Goal: Task Accomplishment & Management: Complete application form

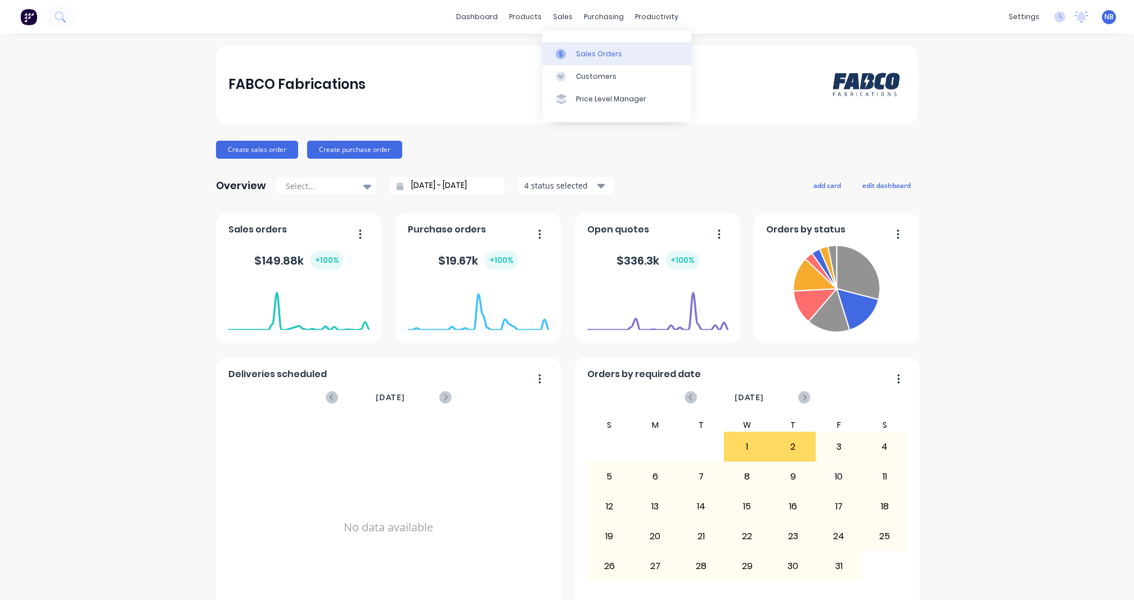
click at [613, 59] on div "Sales Orders" at bounding box center [599, 54] width 46 height 10
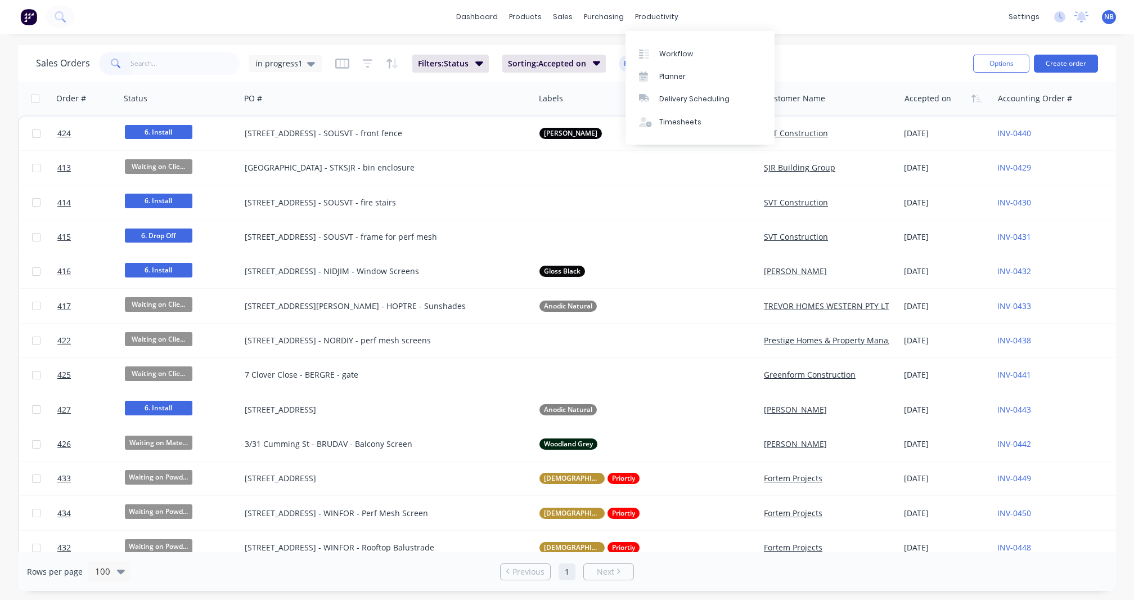
click at [677, 6] on div "dashboard products sales purchasing productivity dashboard products Product Cat…" at bounding box center [567, 17] width 1134 height 34
click at [659, 49] on div "Workflow" at bounding box center [676, 54] width 34 height 10
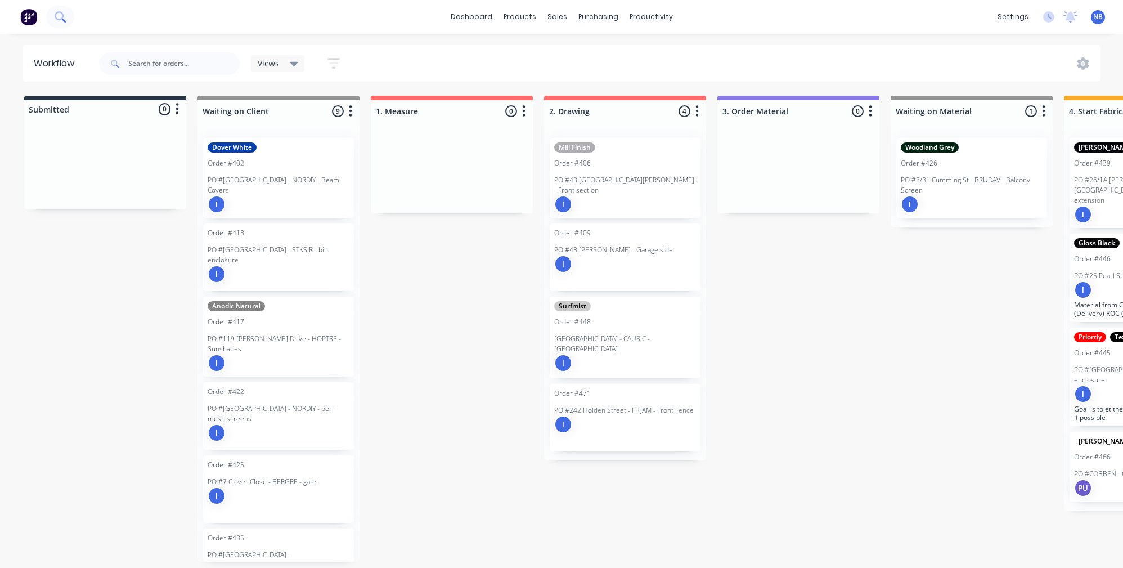
click at [59, 25] on button at bounding box center [60, 17] width 28 height 23
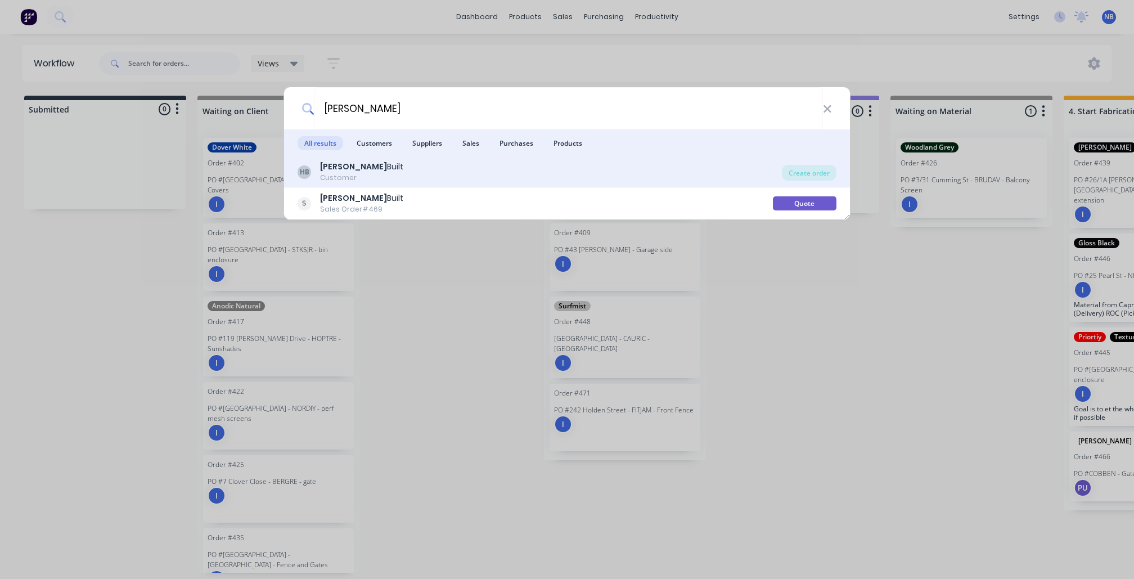
type input "hutto"
click at [406, 174] on div "HB Hutto Built Customer" at bounding box center [540, 172] width 484 height 22
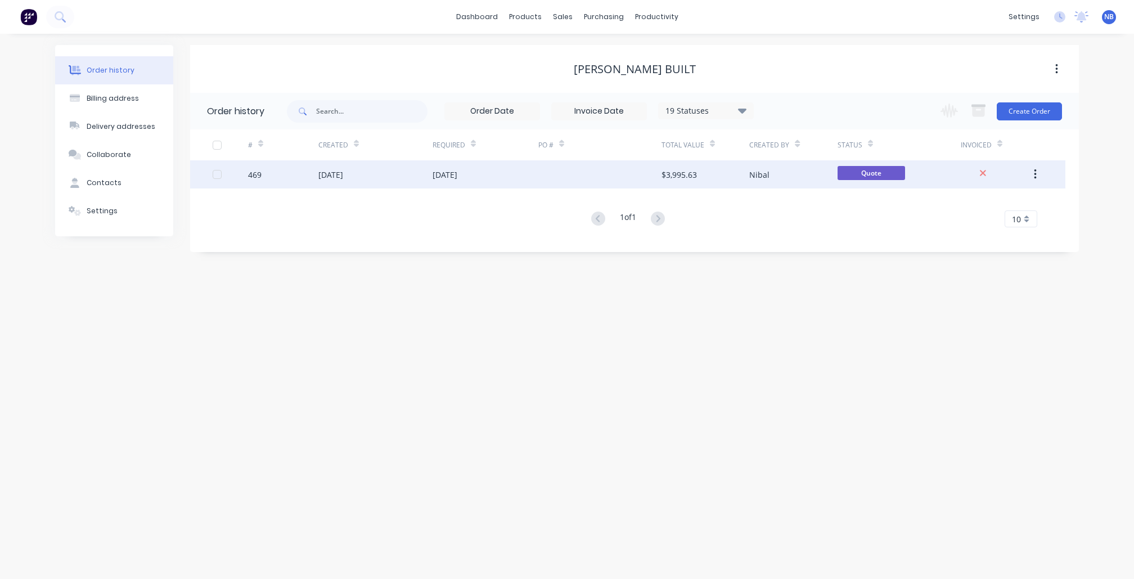
click at [419, 180] on div "[DATE]" at bounding box center [375, 174] width 114 height 28
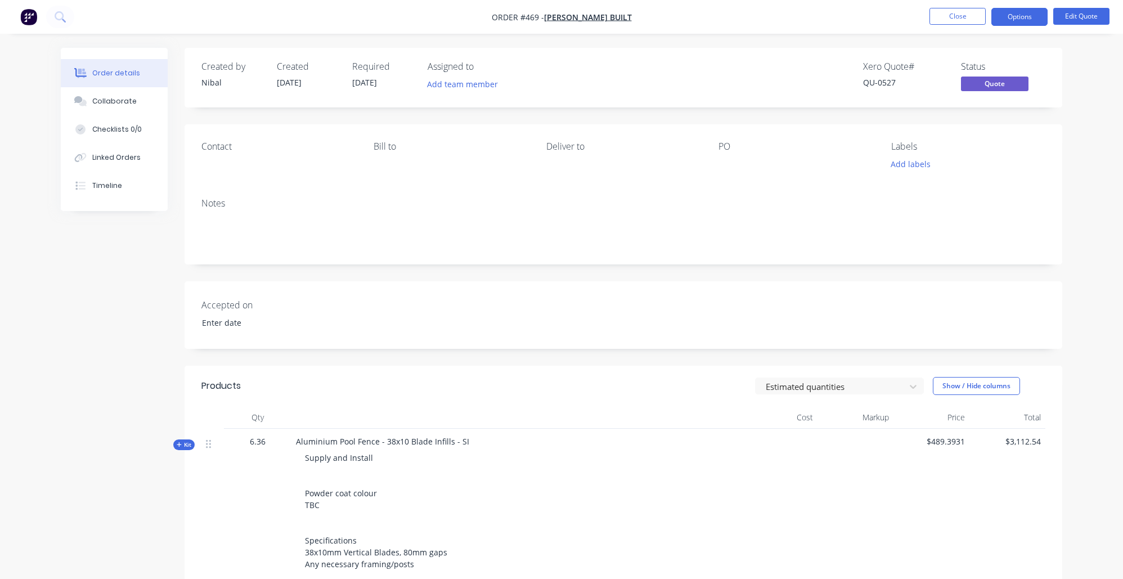
drag, startPoint x: 96, startPoint y: 205, endPoint x: 178, endPoint y: 235, distance: 87.7
click at [96, 200] on button "Timeline" at bounding box center [114, 186] width 107 height 28
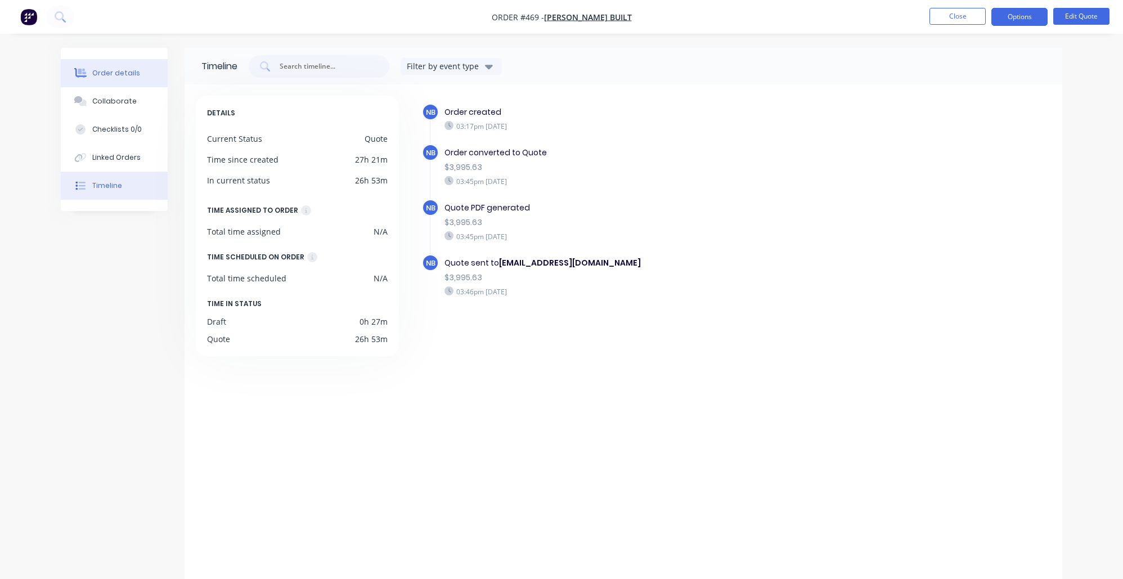
click at [113, 70] on div "Order details" at bounding box center [116, 73] width 48 height 10
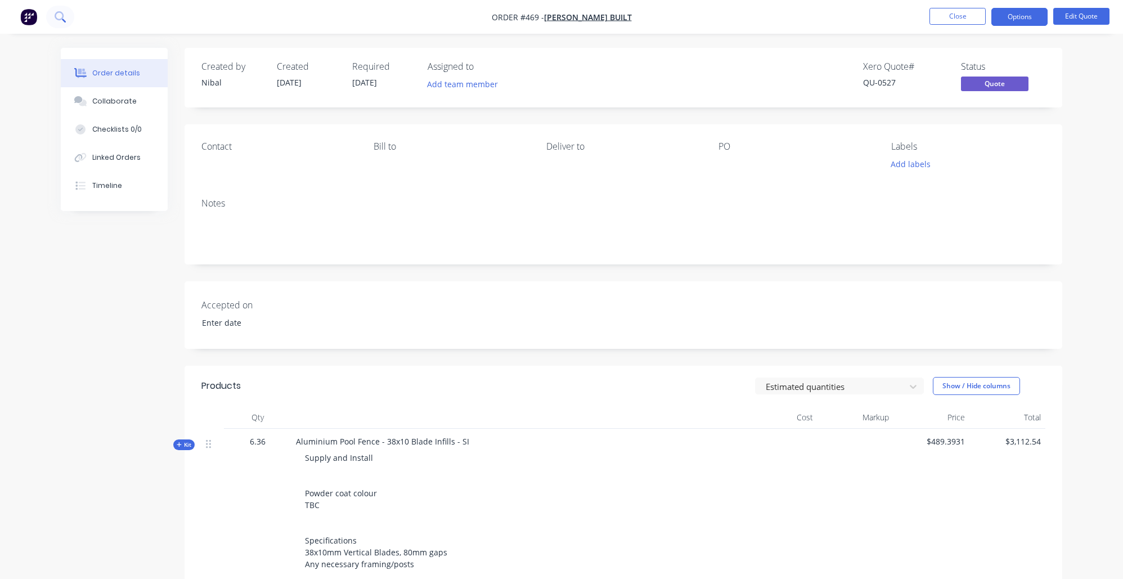
click at [65, 19] on icon at bounding box center [60, 16] width 11 height 11
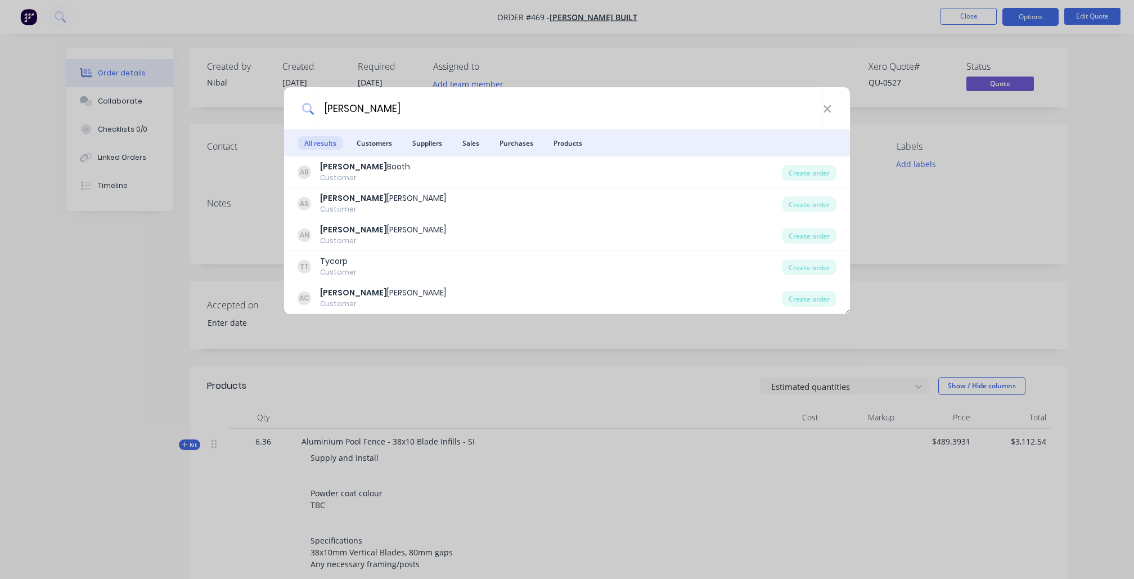
type input "Alex"
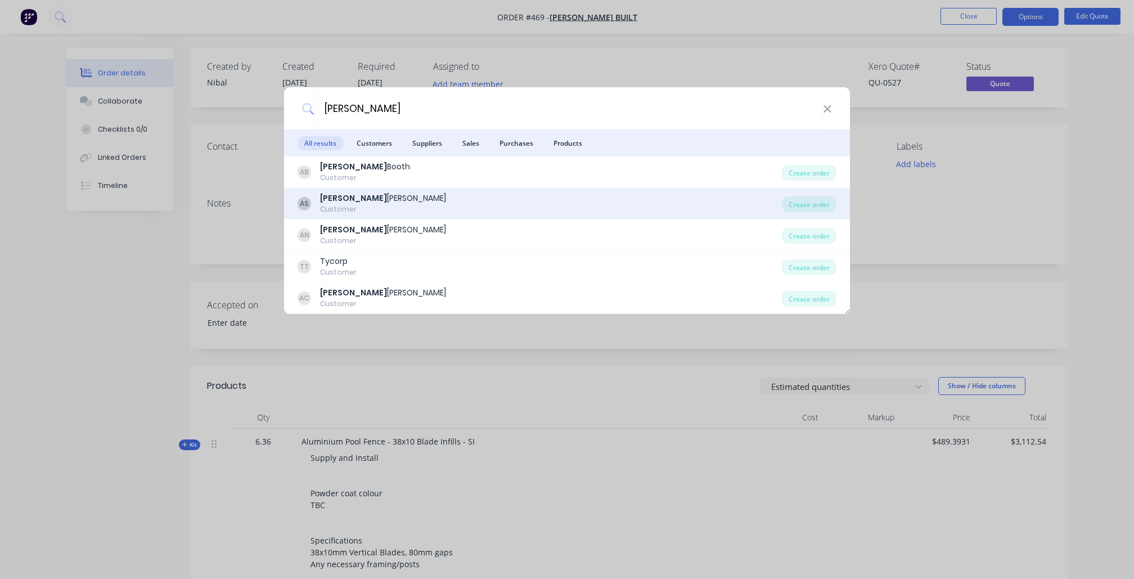
drag, startPoint x: 356, startPoint y: 135, endPoint x: 360, endPoint y: 199, distance: 64.3
click at [360, 199] on div "Alex Saliwonczyk" at bounding box center [383, 198] width 126 height 12
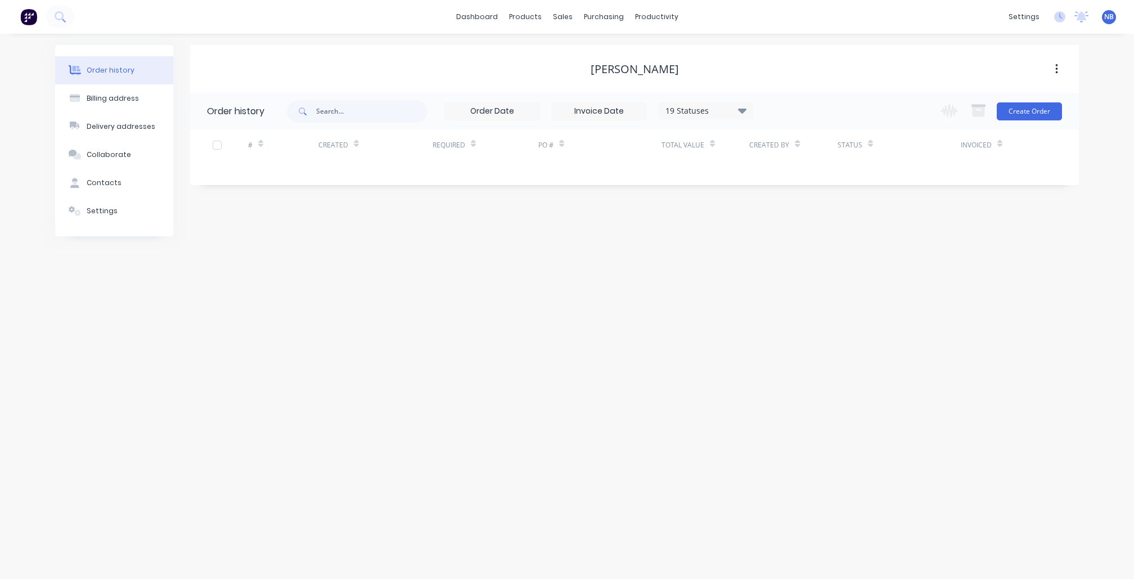
click at [360, 199] on div "Alex Saliwonczyk Order history 19 Statuses Invoice Status Invoiced Not Invoiced…" at bounding box center [634, 140] width 889 height 191
click at [671, 52] on div "Workflow" at bounding box center [676, 54] width 34 height 10
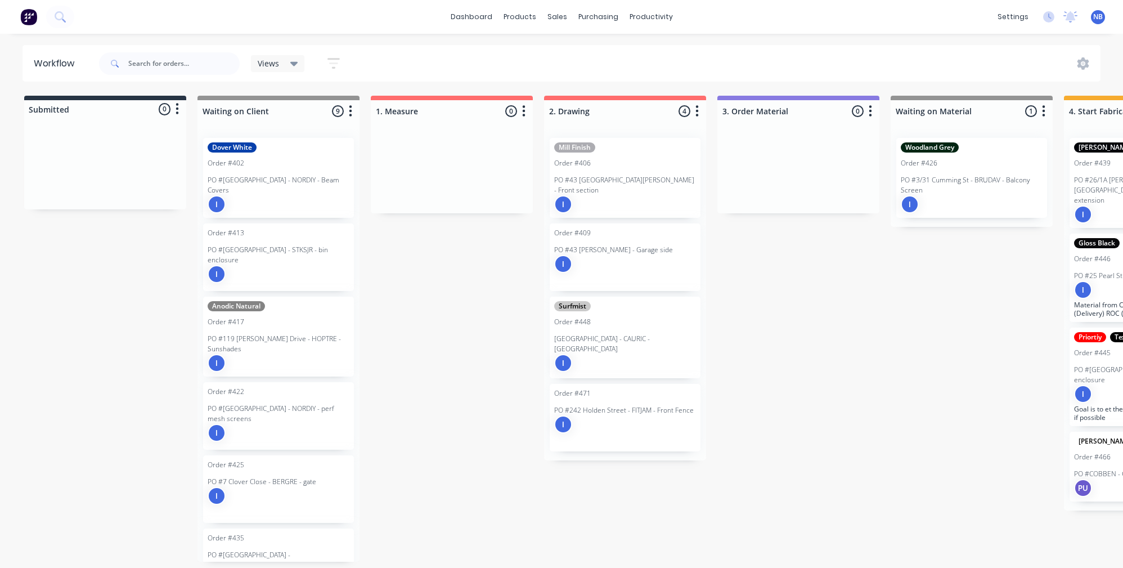
click at [640, 245] on p "PO #43 Carrol Lane - GRETEN - Garage side" at bounding box center [613, 250] width 119 height 10
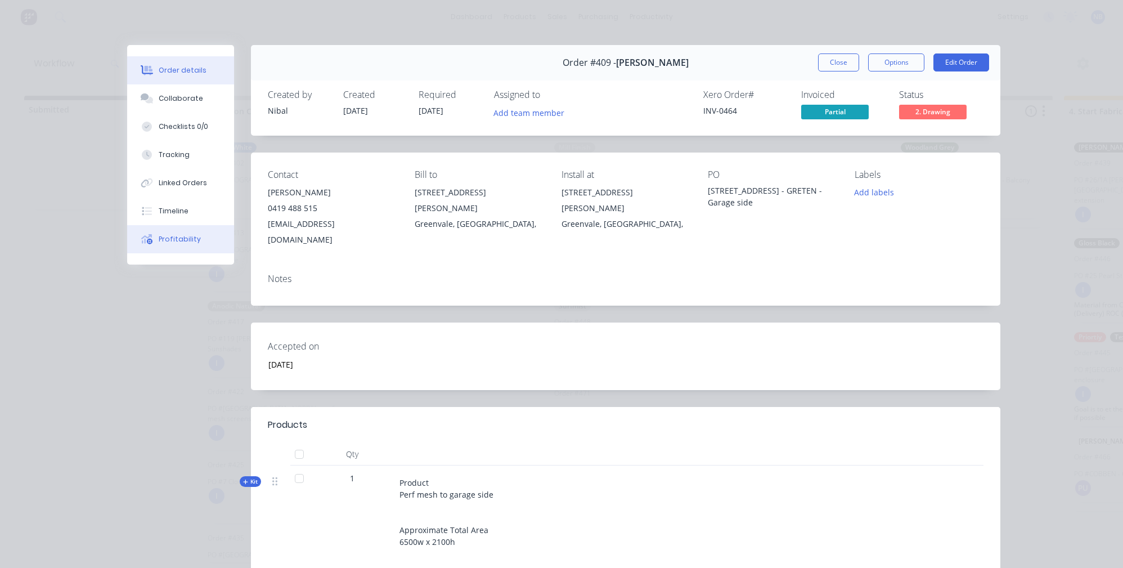
click at [178, 251] on button "Profitability" at bounding box center [180, 239] width 107 height 28
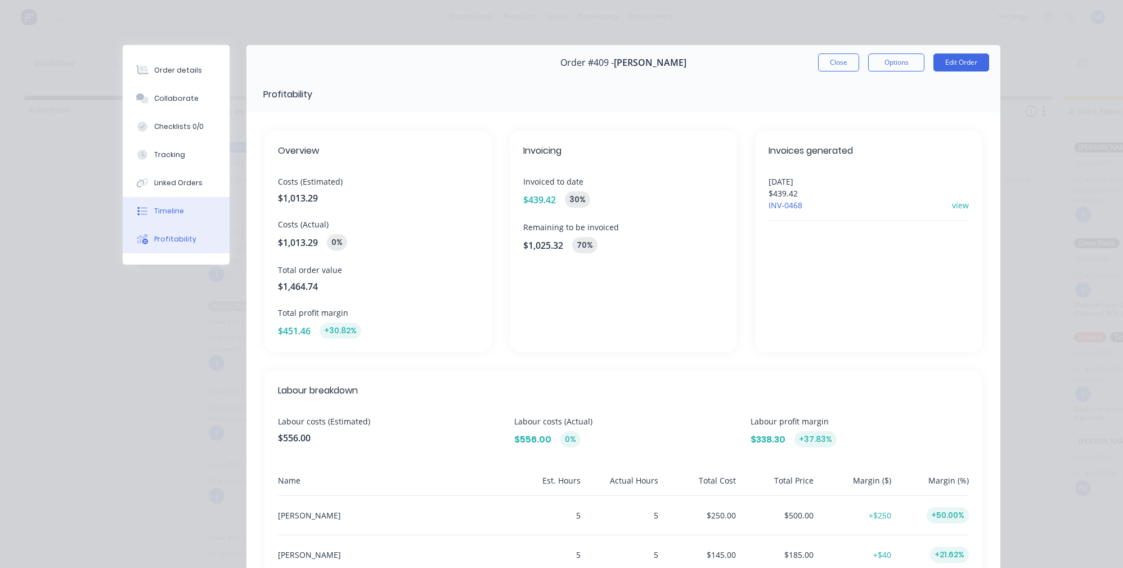
click at [190, 225] on button "Timeline" at bounding box center [176, 211] width 107 height 28
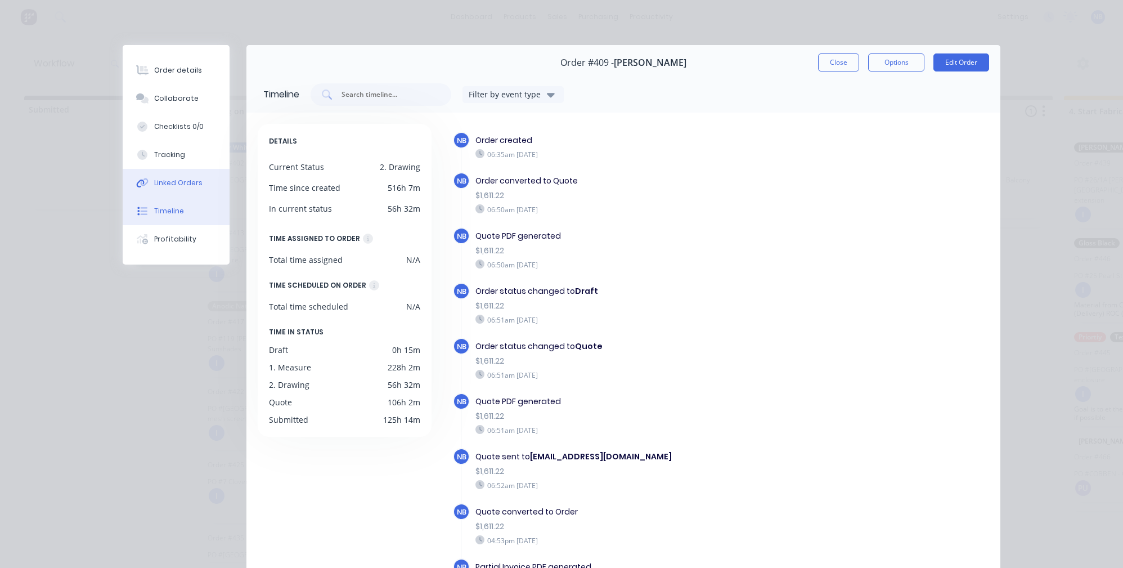
click at [194, 188] on div "Linked Orders" at bounding box center [178, 183] width 48 height 10
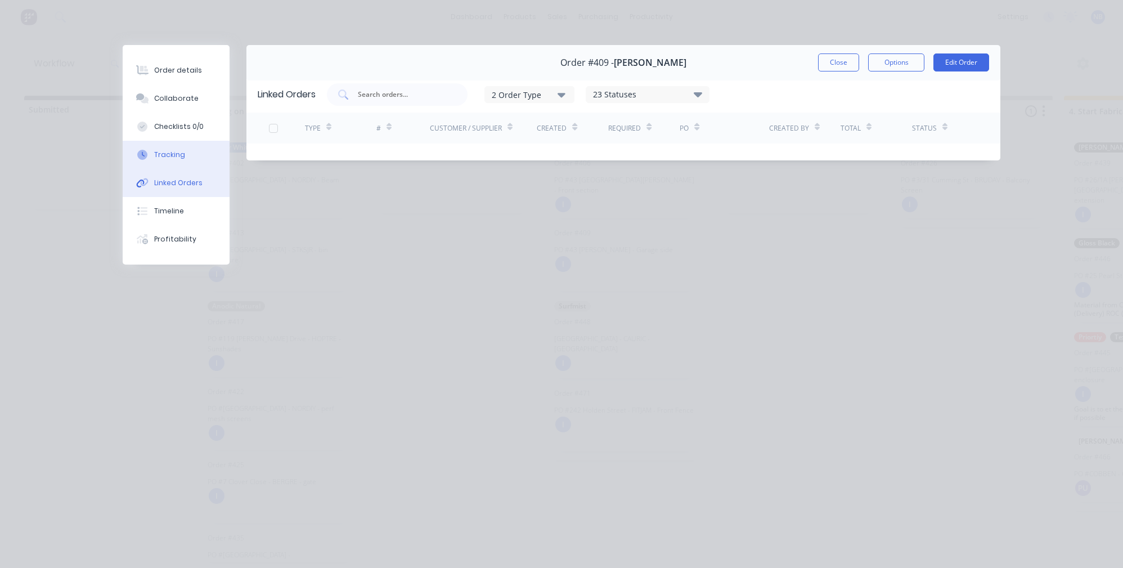
click at [197, 154] on button "Tracking" at bounding box center [176, 155] width 107 height 28
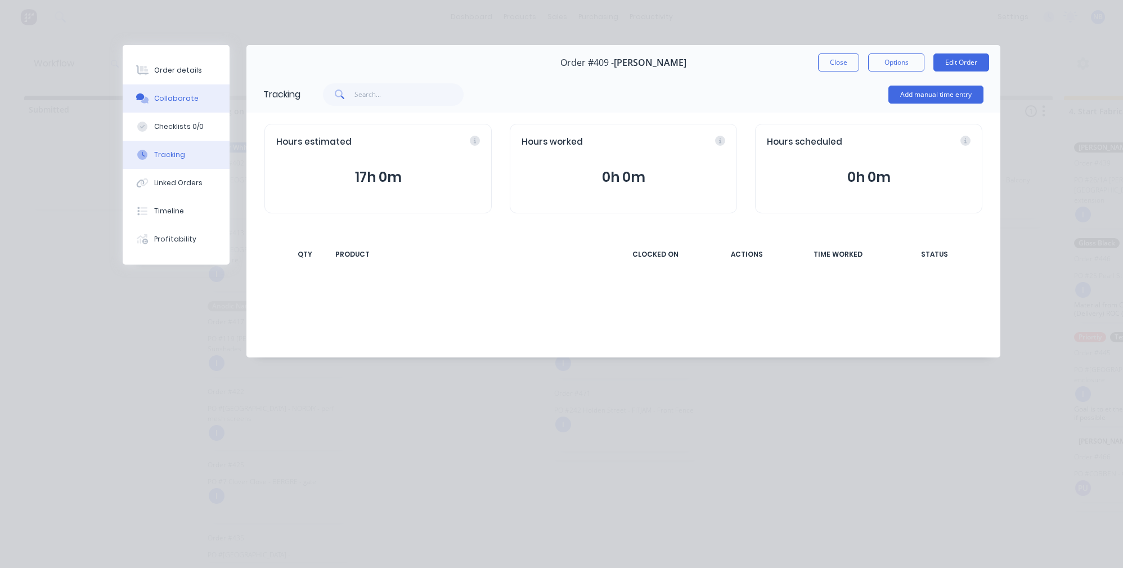
click at [201, 113] on button "Collaborate" at bounding box center [176, 98] width 107 height 28
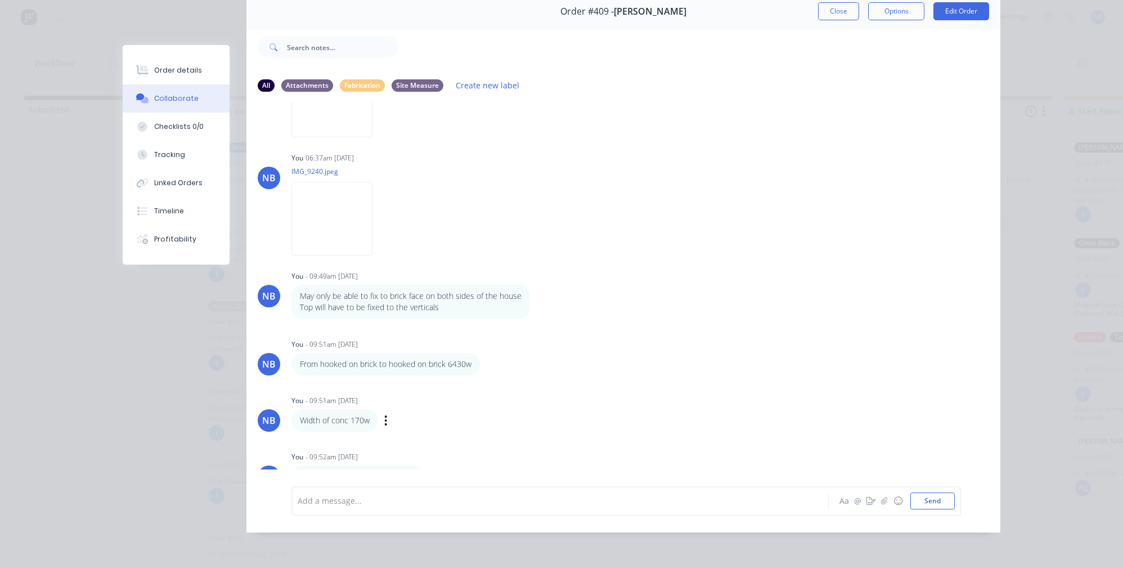
scroll to position [168, 0]
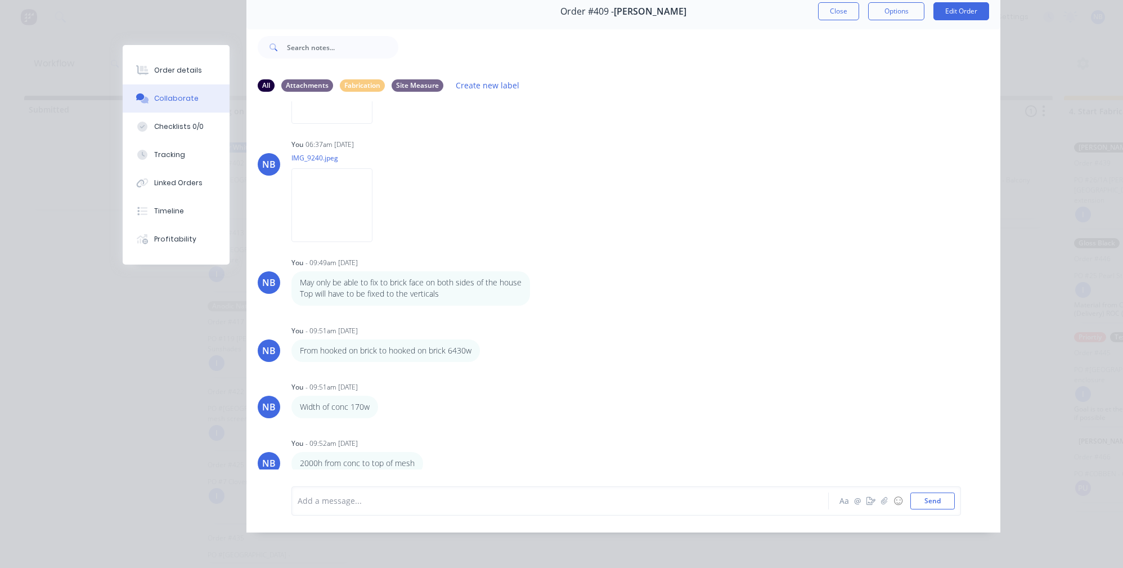
click at [381, 505] on div at bounding box center [544, 501] width 492 height 12
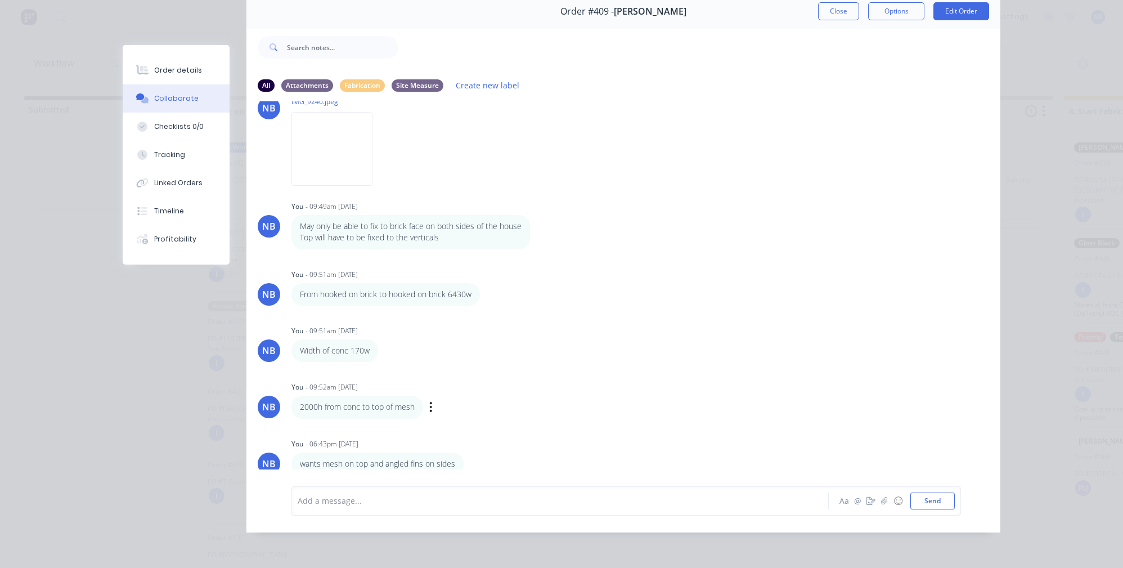
scroll to position [61, 0]
click at [333, 156] on img at bounding box center [331, 149] width 81 height 74
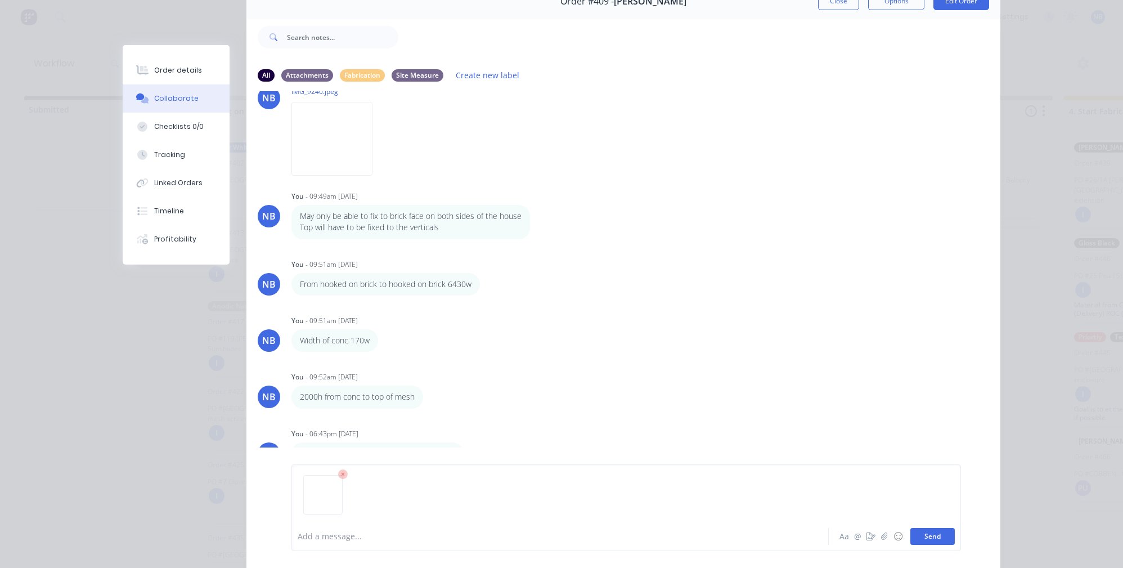
click at [934, 535] on button "Send" at bounding box center [932, 536] width 44 height 17
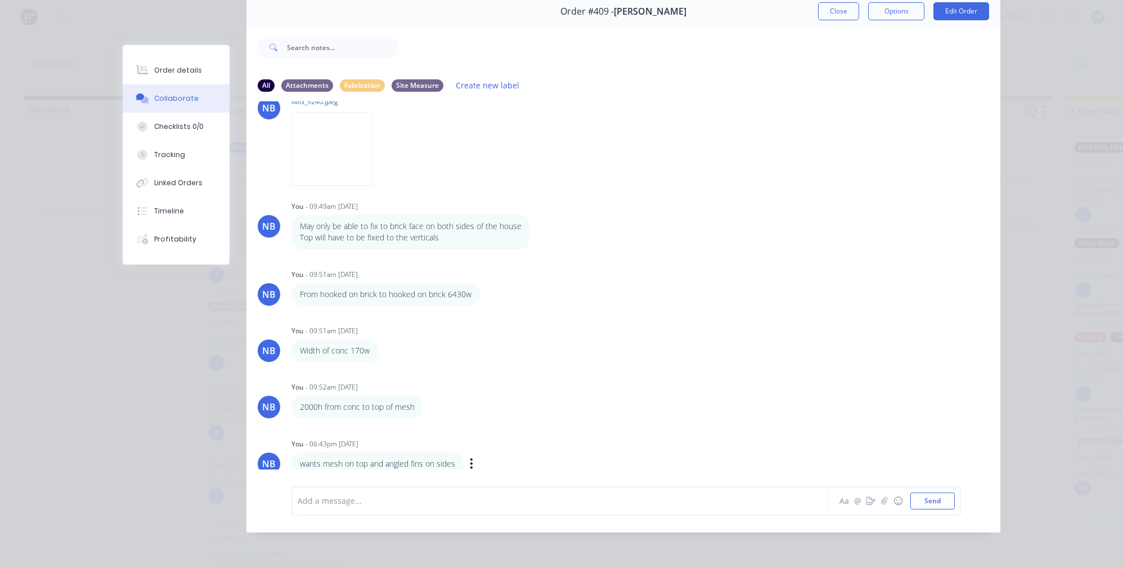
click at [493, 462] on div "wants mesh on top and angled fins on sides Labels Edit Delete" at bounding box center [467, 463] width 352 height 23
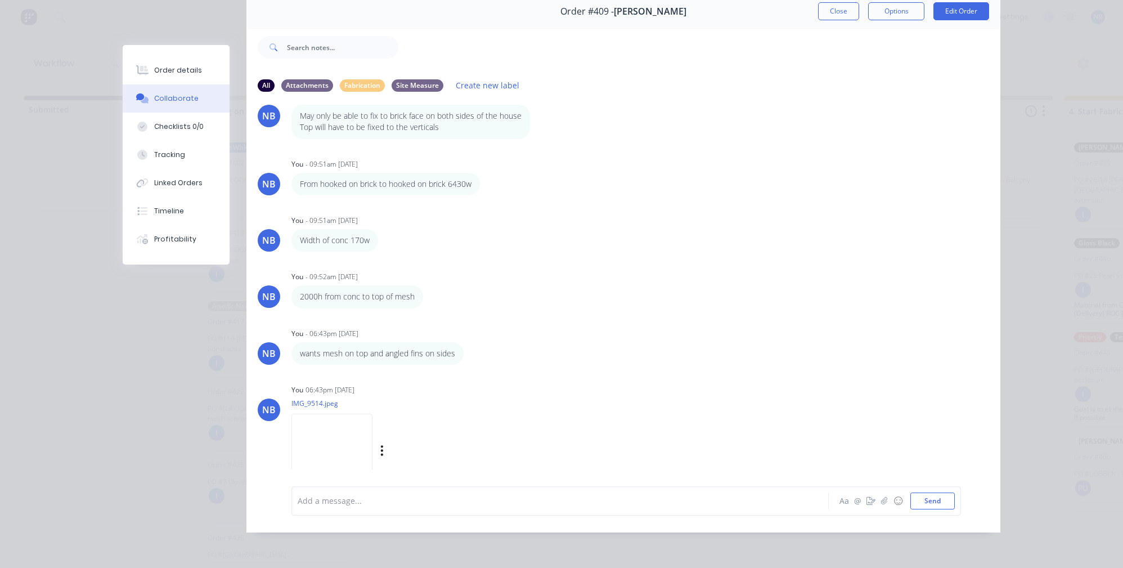
click at [320, 461] on img at bounding box center [331, 451] width 81 height 74
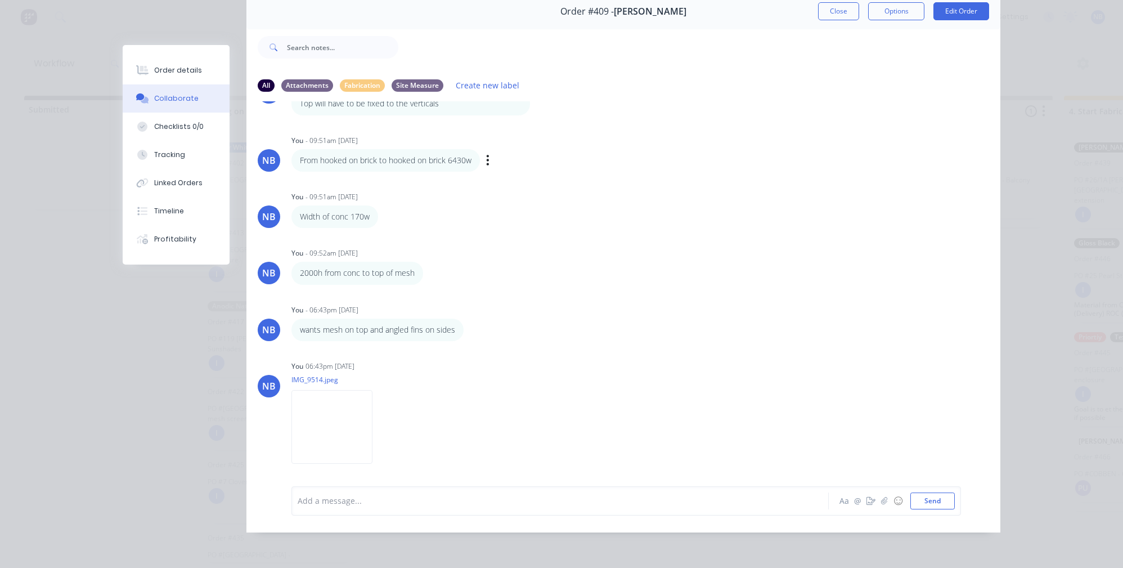
click at [487, 151] on div "From hooked on brick to hooked on brick 6430w Labels Edit Delete" at bounding box center [467, 160] width 352 height 23
click at [486, 154] on icon "button" at bounding box center [487, 160] width 3 height 13
drag, startPoint x: 503, startPoint y: 174, endPoint x: 492, endPoint y: 172, distance: 11.5
click at [0, 0] on button "Edit" at bounding box center [0, 0] width 0 height 0
click at [410, 502] on span "From hooked on brick to hooked on brick 6430w" at bounding box center [388, 500] width 180 height 11
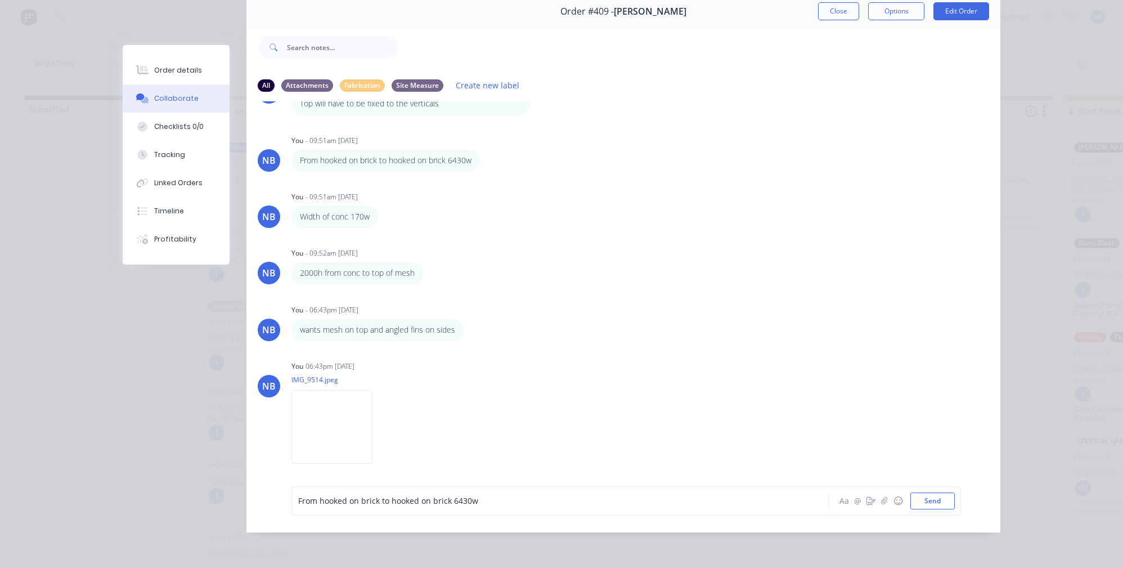
scroll to position [61, 0]
drag, startPoint x: 423, startPoint y: 503, endPoint x: 385, endPoint y: 496, distance: 38.4
click at [385, 496] on span "From hooked on brick to hooked on brick 6430w" at bounding box center [388, 500] width 180 height 11
click at [496, 403] on div "You 06:43pm 02/10/25 IMG_9514.jpeg Labels Download Delete" at bounding box center [467, 408] width 352 height 101
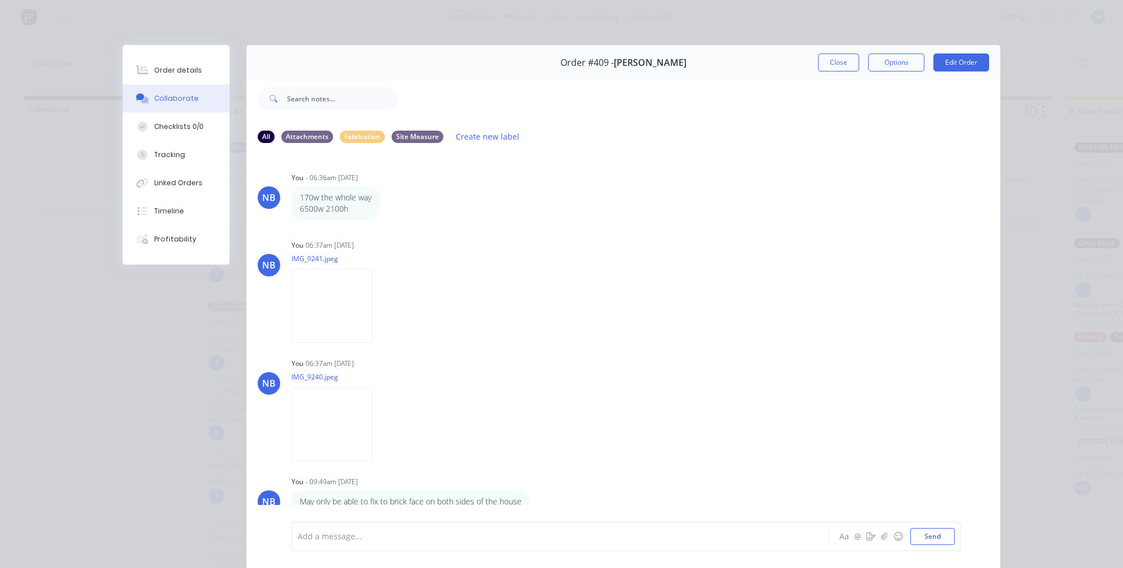
scroll to position [0, 0]
click at [834, 64] on button "Close" at bounding box center [838, 62] width 41 height 18
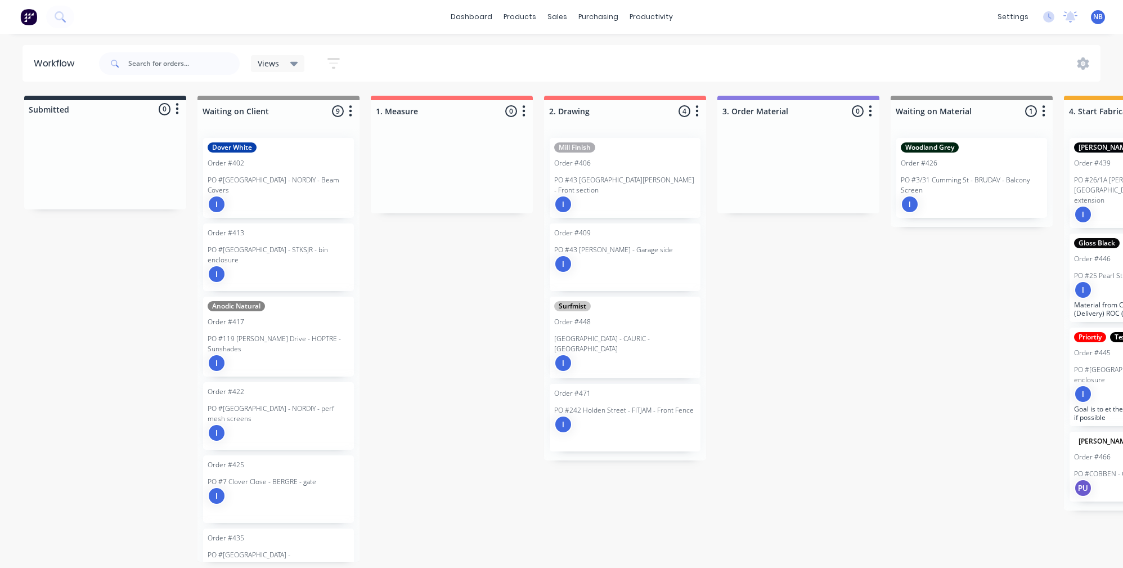
click at [659, 255] on div "I" at bounding box center [625, 264] width 142 height 18
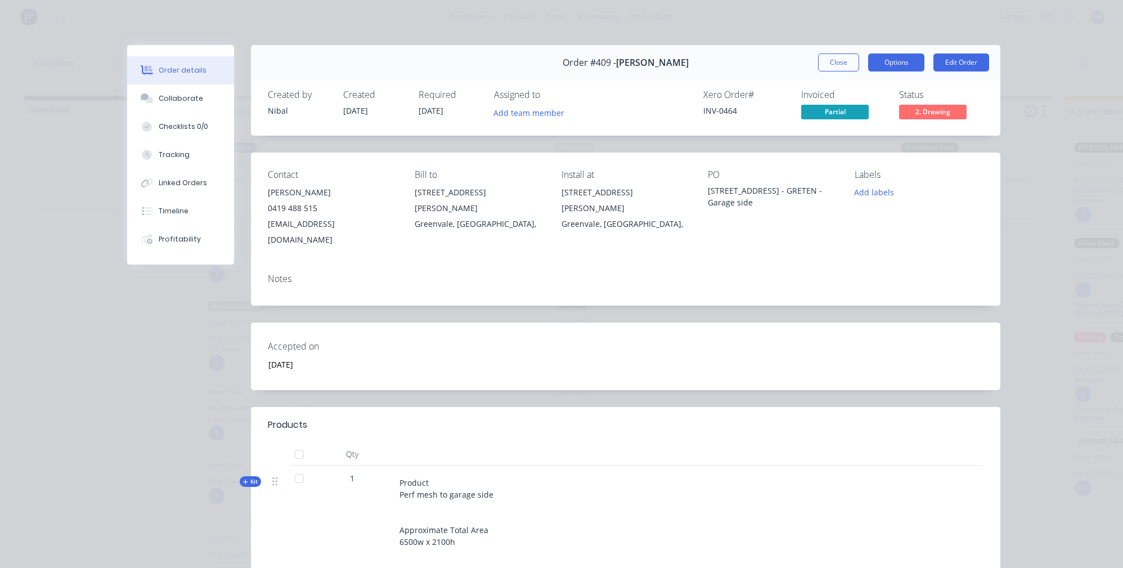
click at [880, 70] on button "Options" at bounding box center [896, 62] width 56 height 18
click at [790, 191] on div "43 Carrol Lane - GRETEN - Garage side" at bounding box center [772, 197] width 129 height 24
click at [937, 69] on button "Edit Order" at bounding box center [961, 62] width 56 height 18
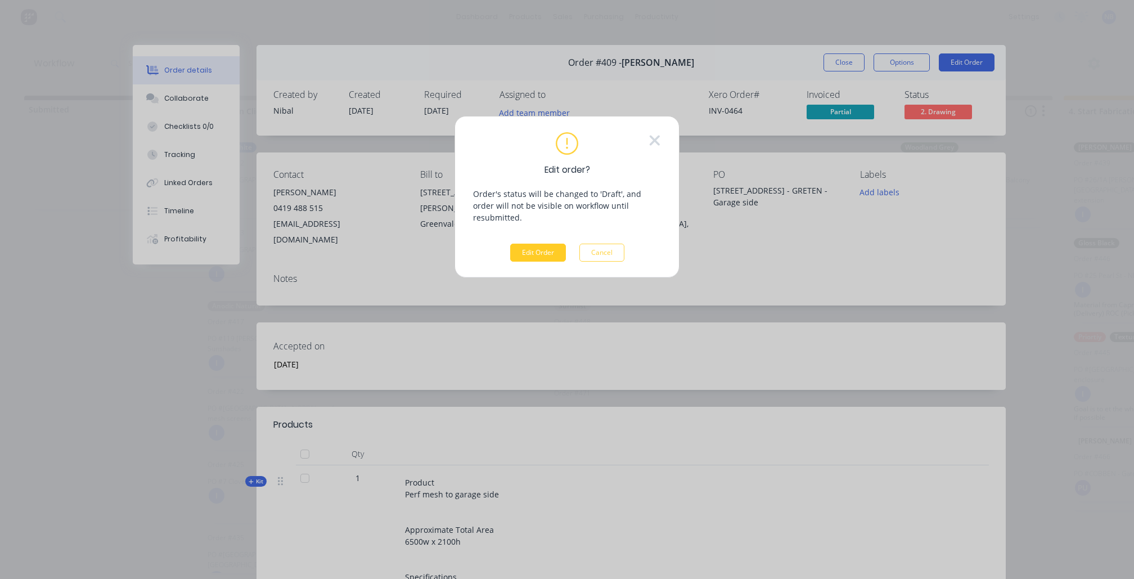
click at [556, 244] on button "Edit Order" at bounding box center [538, 253] width 56 height 18
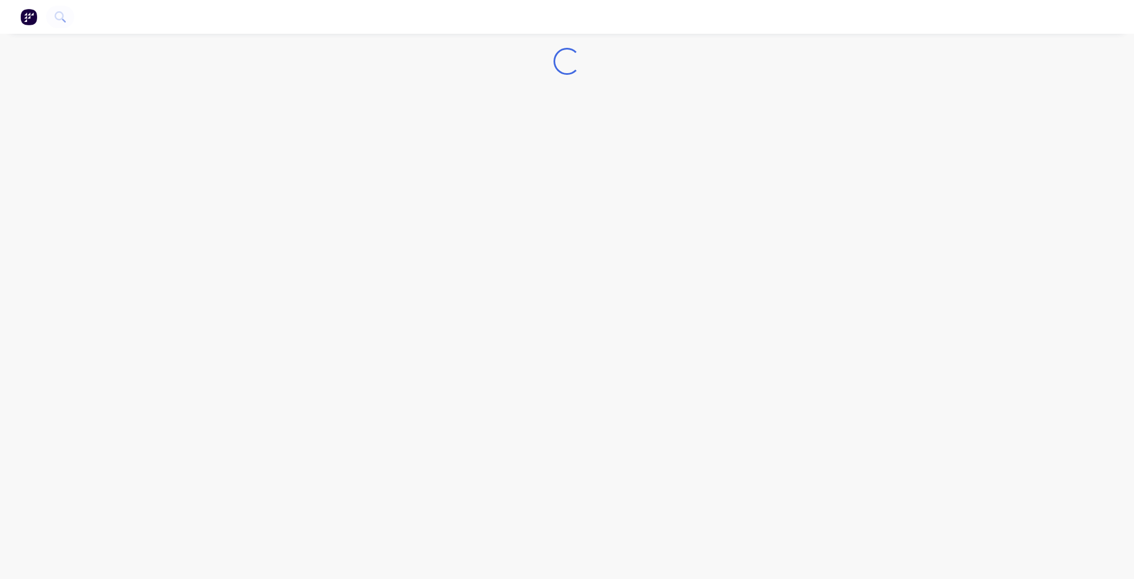
click at [784, 196] on div "Loading..." at bounding box center [567, 289] width 1134 height 579
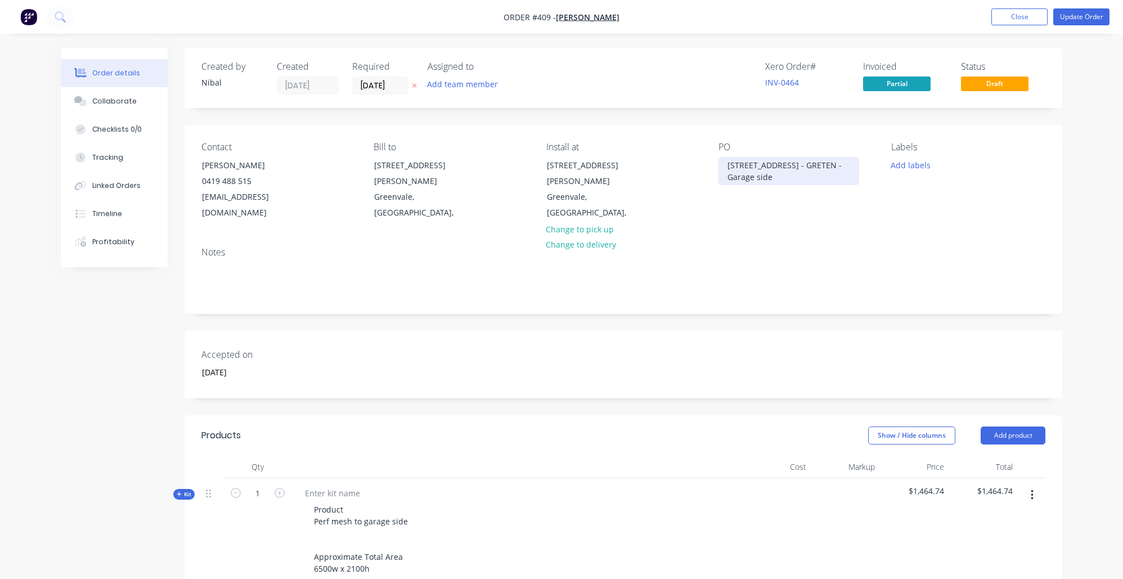
click at [809, 163] on div "43 Carrol Lane - GRETEN - Garage side" at bounding box center [788, 171] width 141 height 28
drag, startPoint x: 1118, startPoint y: 16, endPoint x: 1085, endPoint y: 20, distance: 33.4
click at [1118, 17] on ul "Add product Close Update Order" at bounding box center [1050, 16] width 145 height 17
click at [1087, 18] on button "Update Order" at bounding box center [1081, 16] width 56 height 17
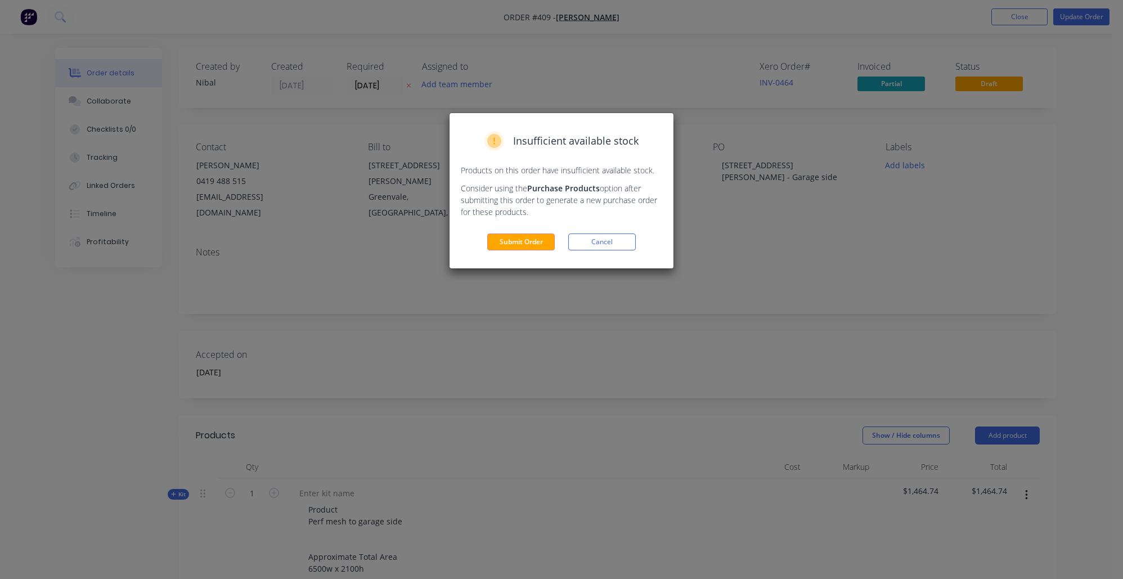
click at [528, 230] on div "Insufficient available stock Products on this order have insufficient available…" at bounding box center [562, 190] width 224 height 155
click at [530, 239] on button "Submit Order" at bounding box center [521, 241] width 68 height 17
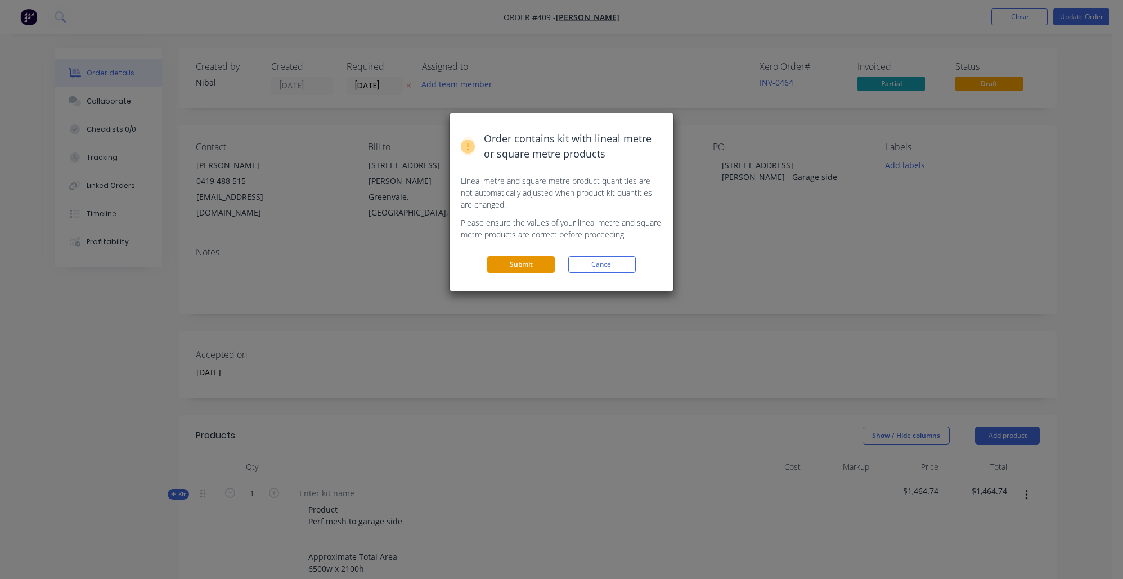
click at [524, 263] on button "Submit" at bounding box center [521, 264] width 68 height 17
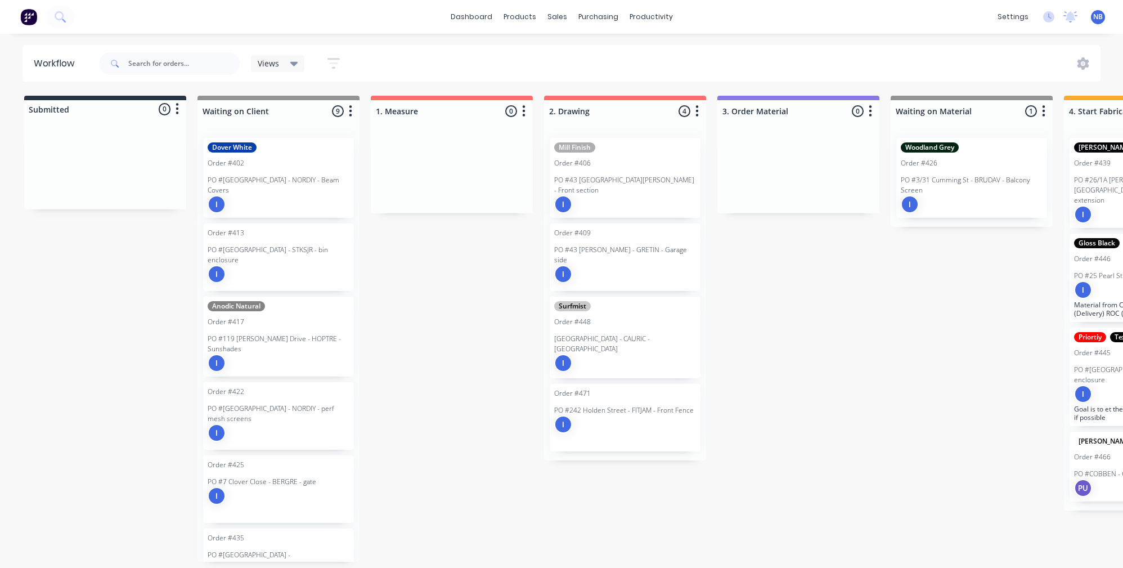
click at [648, 195] on div "I" at bounding box center [625, 204] width 142 height 18
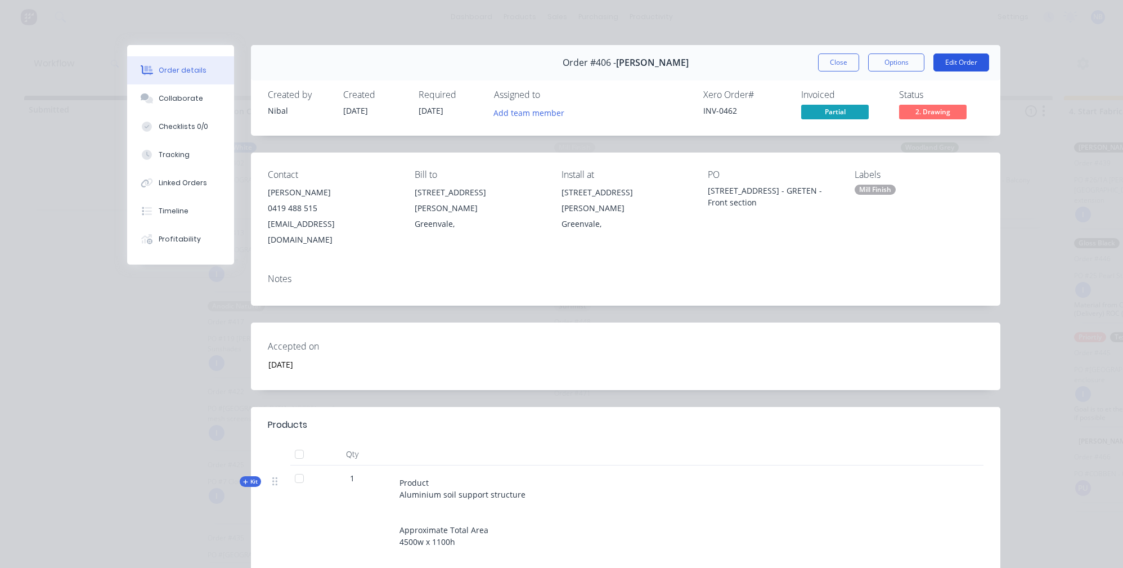
click at [950, 66] on button "Edit Order" at bounding box center [961, 62] width 56 height 18
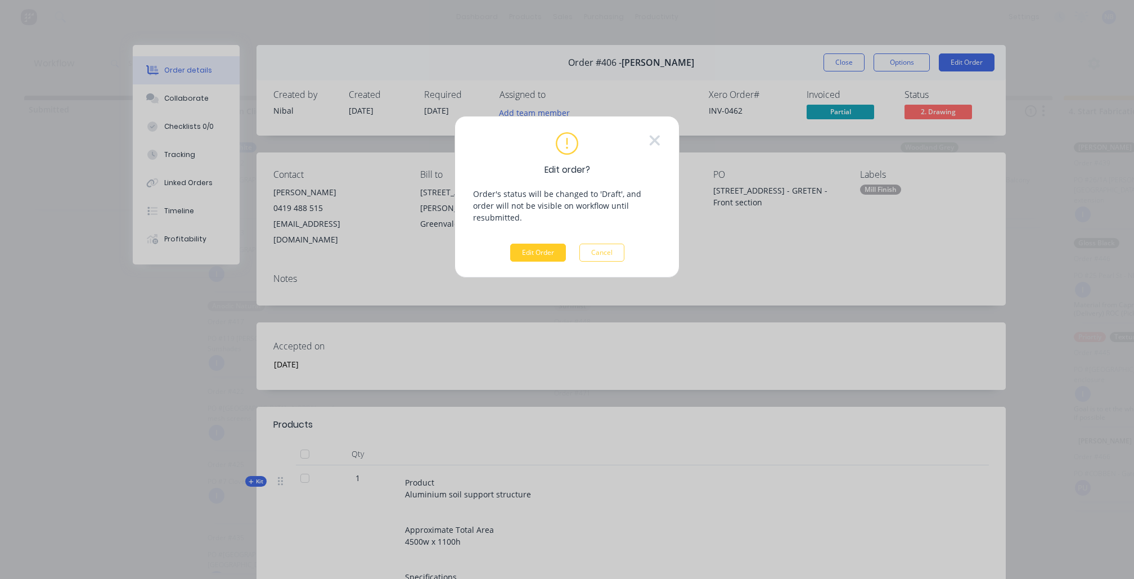
click at [550, 248] on button "Edit Order" at bounding box center [538, 253] width 56 height 18
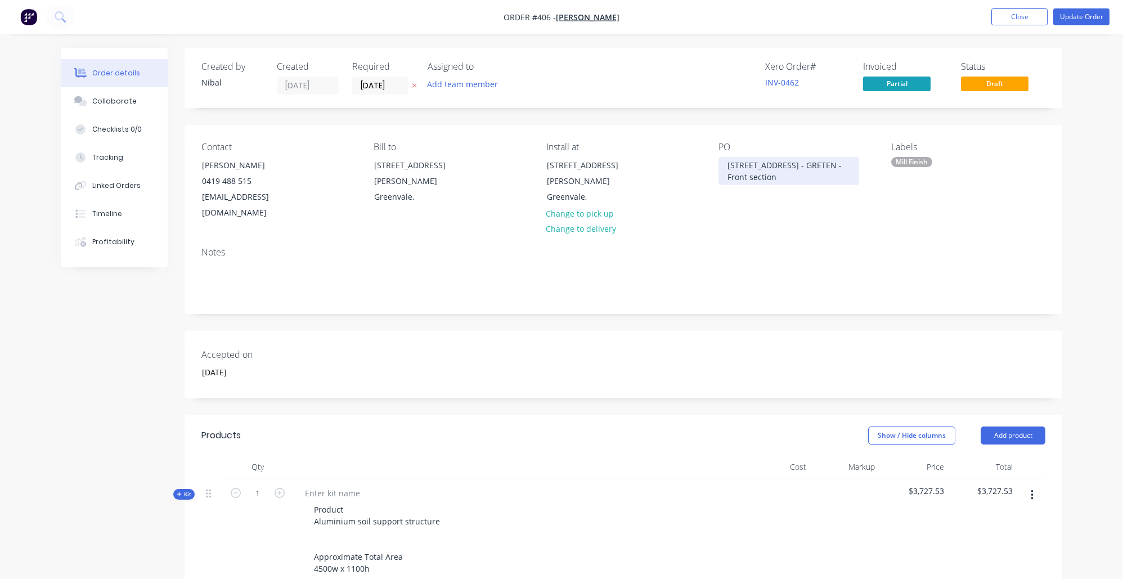
drag, startPoint x: 757, startPoint y: 173, endPoint x: 775, endPoint y: 169, distance: 18.6
click at [757, 172] on div "43 Carrol Lane - GRETEN - Front section" at bounding box center [788, 171] width 141 height 28
click at [808, 160] on div "43 Carrol Lane - GRETEN - Front section" at bounding box center [788, 171] width 141 height 28
drag, startPoint x: 1058, startPoint y: 160, endPoint x: 1061, endPoint y: 154, distance: 6.8
click at [1058, 162] on div "Contact Tinashe Vengesayi 0419 488 515 tinashevengesayi@gmail.com Bill to 43 Ca…" at bounding box center [624, 181] width 878 height 113
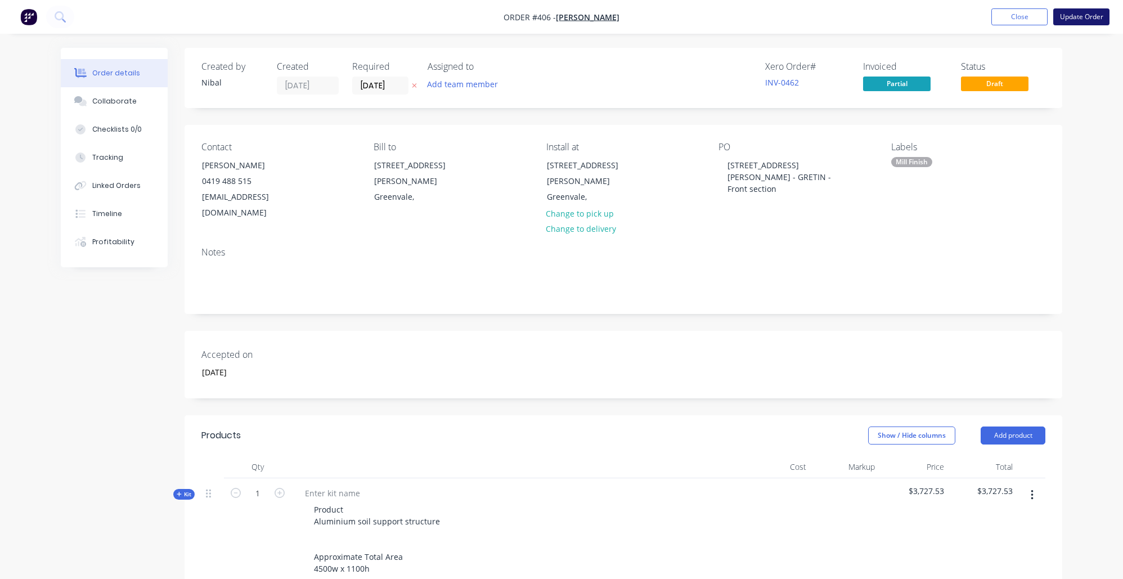
click at [1085, 16] on button "Update Order" at bounding box center [1081, 16] width 56 height 17
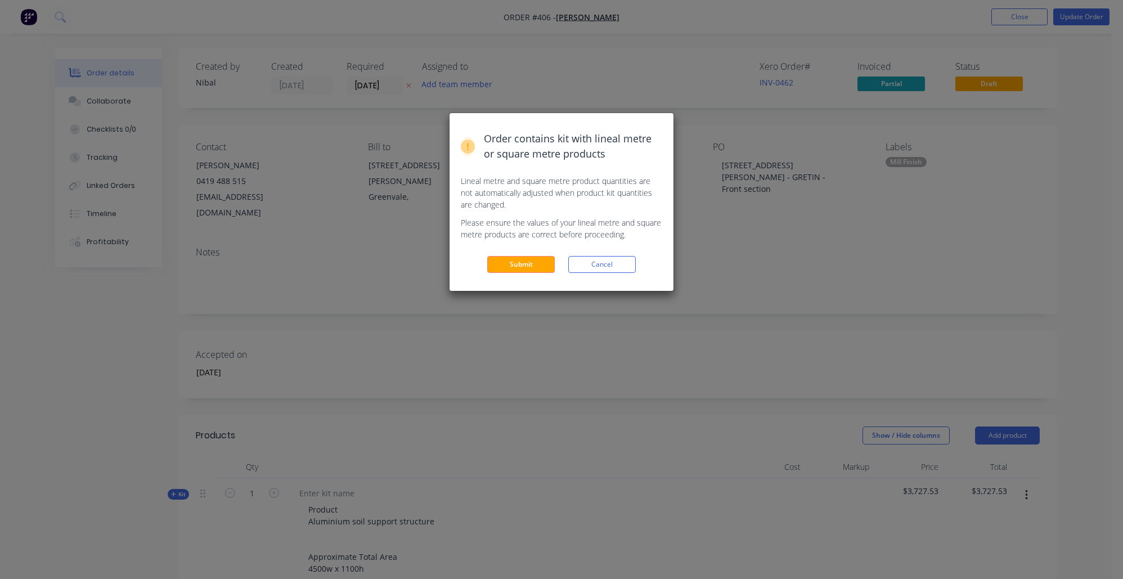
click at [524, 248] on div "Order contains kit with lineal metre or square metre products Lineal metre and …" at bounding box center [562, 202] width 224 height 178
click at [523, 257] on button "Submit" at bounding box center [521, 264] width 68 height 17
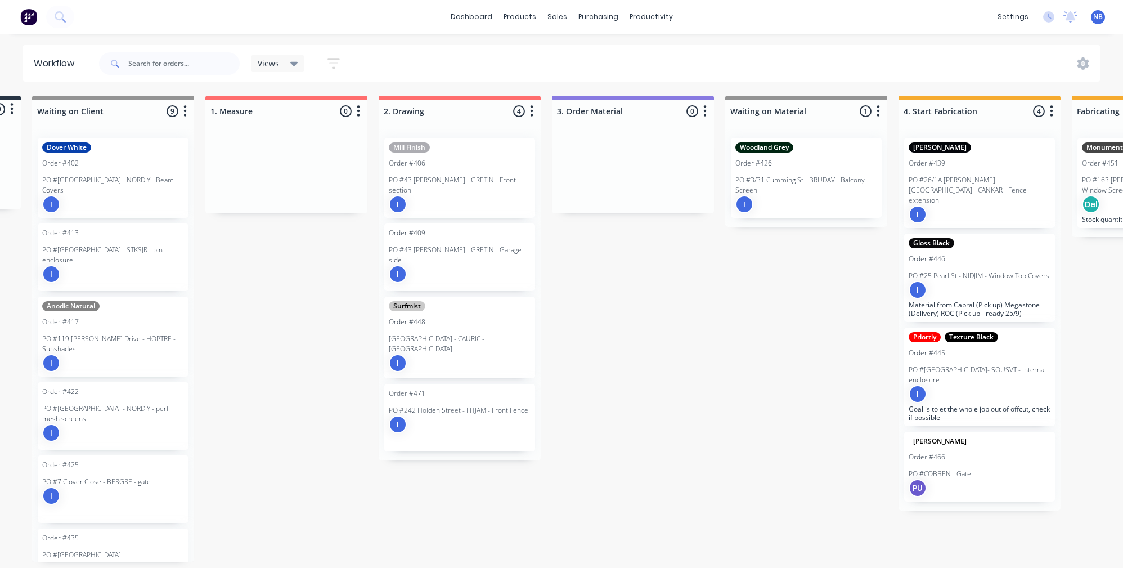
scroll to position [0, 246]
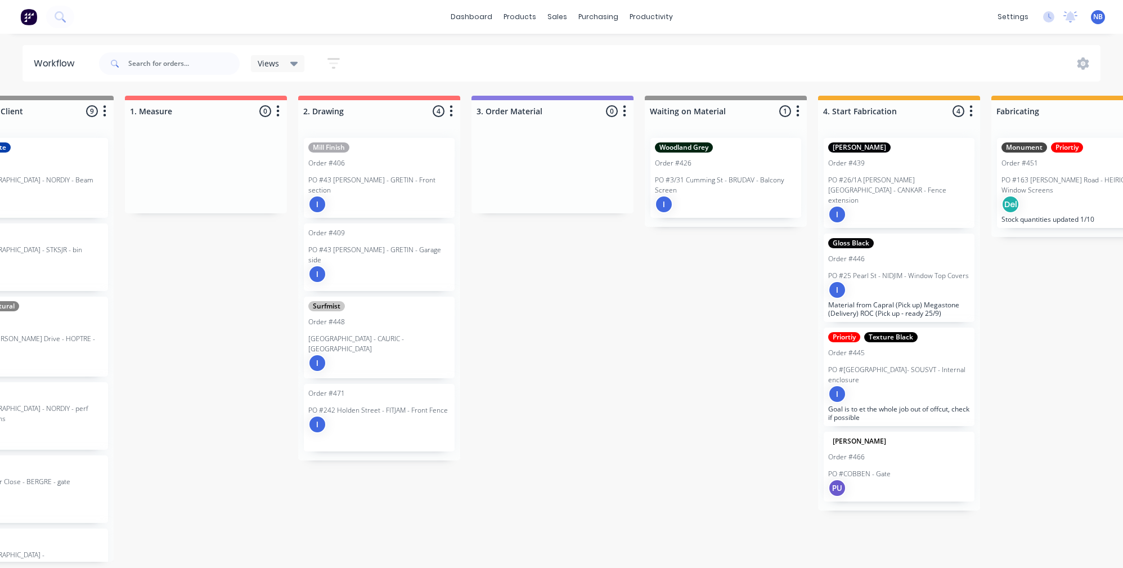
click at [400, 265] on div "I" at bounding box center [379, 274] width 142 height 18
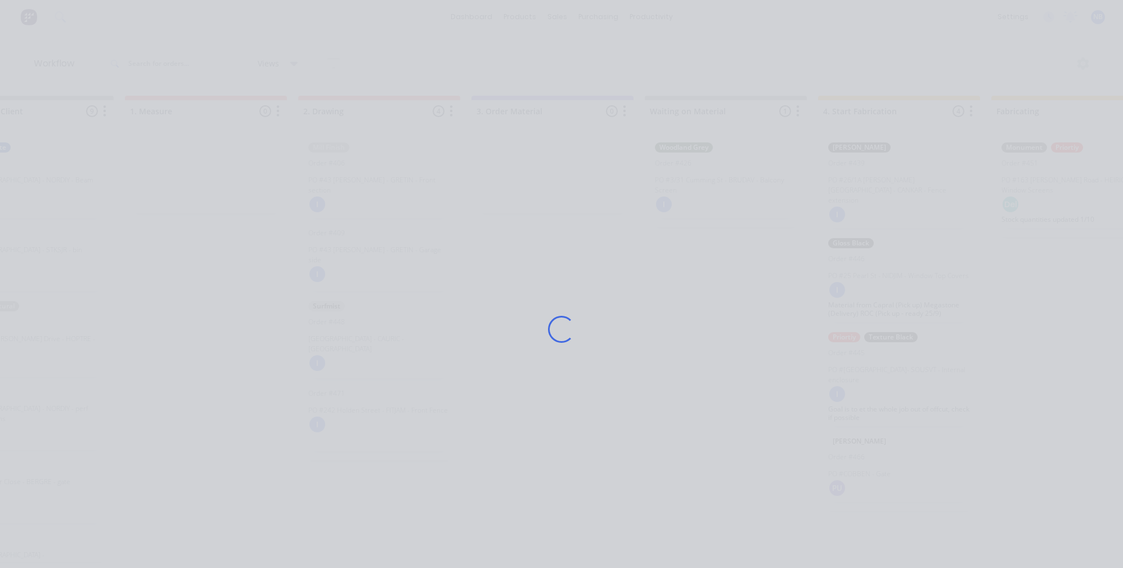
click at [102, 100] on div "Loading..." at bounding box center [561, 284] width 1123 height 568
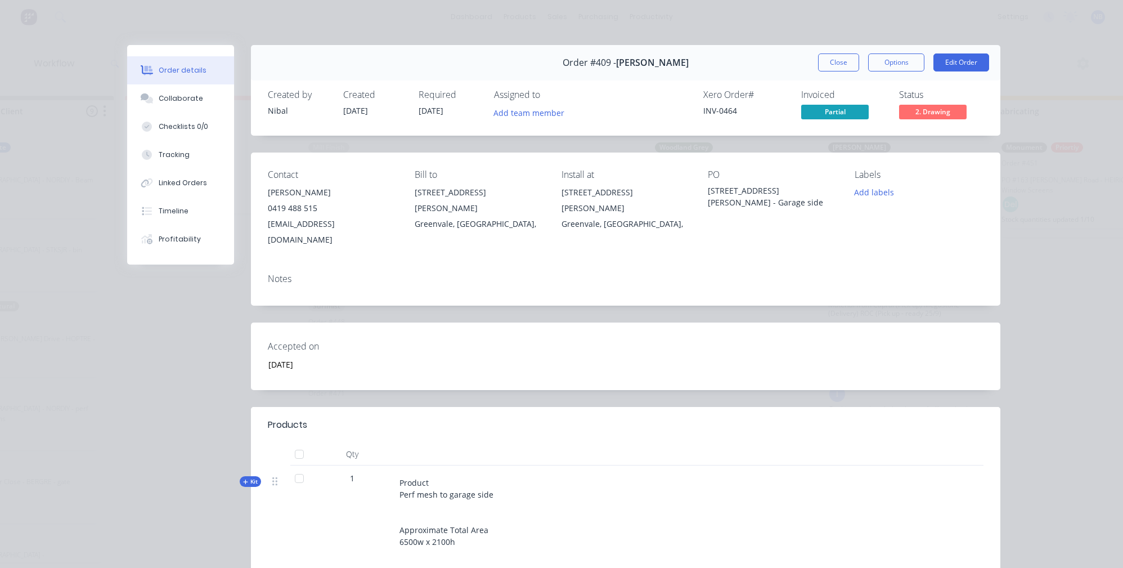
click at [809, 68] on div "Order #409 - Tinashe Vengesayi Close Options Edit Order" at bounding box center [625, 62] width 749 height 35
click at [833, 63] on button "Close" at bounding box center [838, 62] width 41 height 18
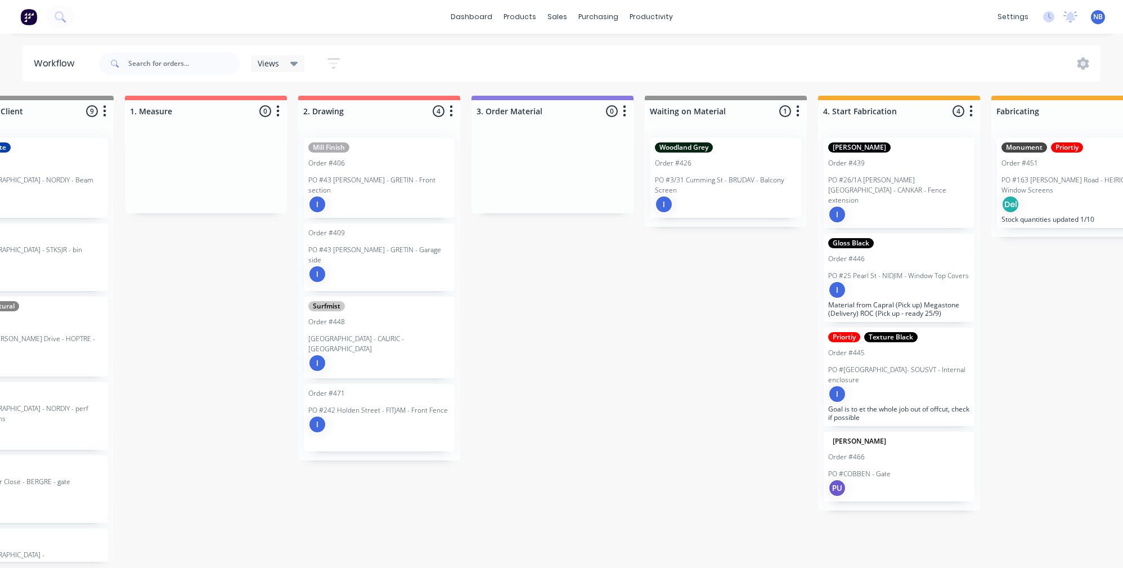
click at [393, 167] on div "Order #406" at bounding box center [379, 163] width 142 height 10
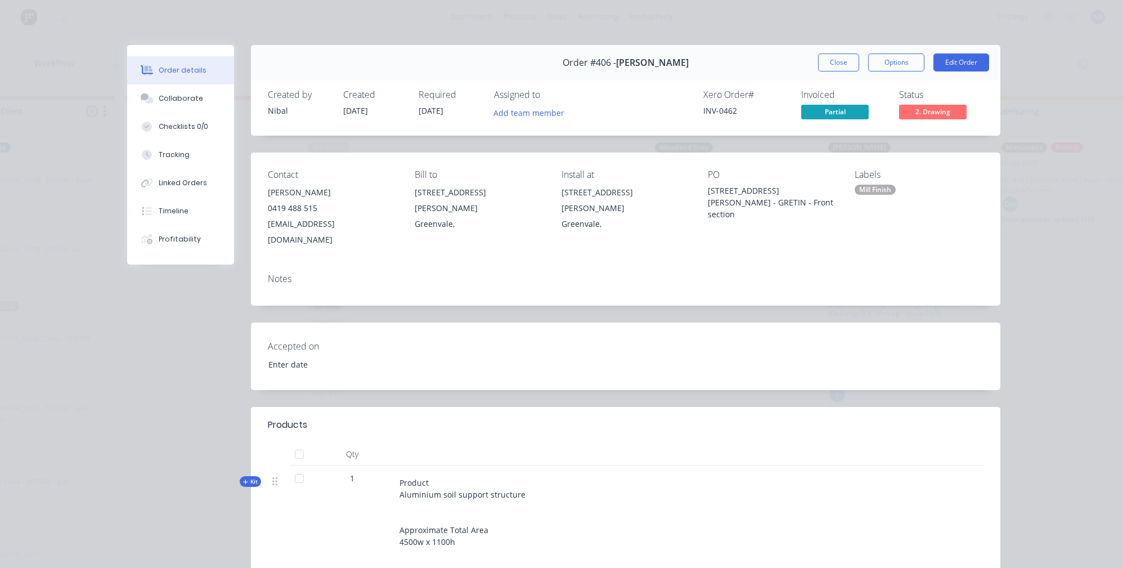
type input "[DATE]"
click at [172, 102] on div "Collaborate" at bounding box center [181, 98] width 44 height 10
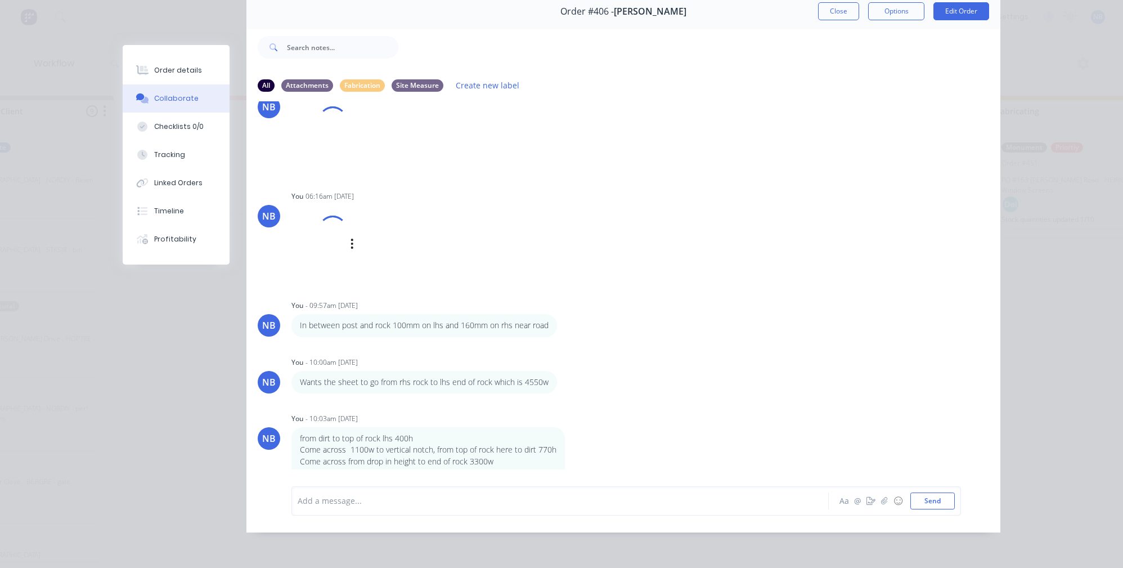
scroll to position [5, 246]
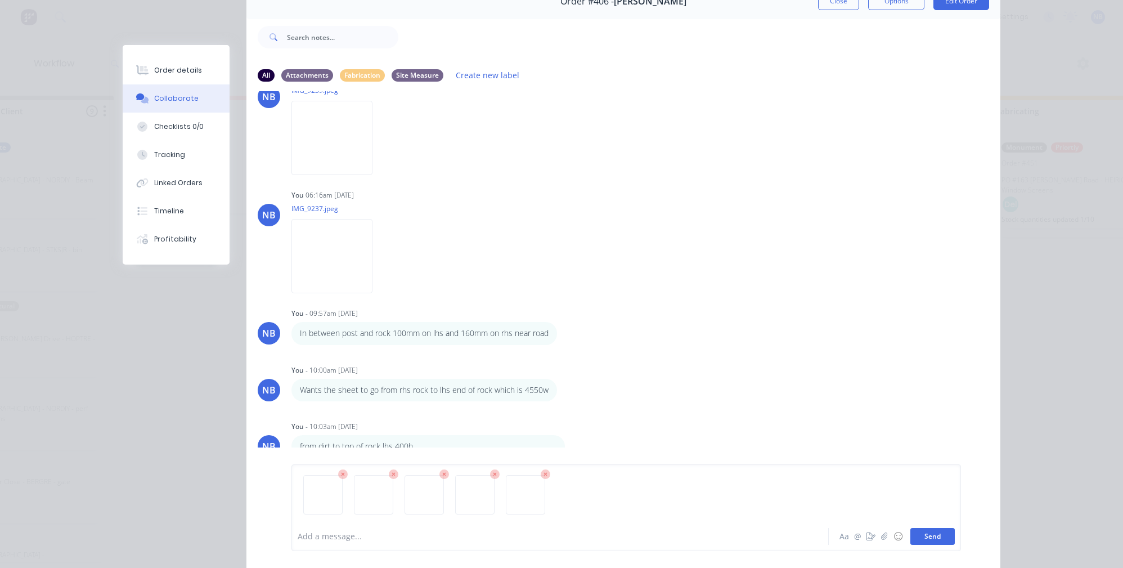
click at [940, 538] on button "Send" at bounding box center [932, 536] width 44 height 17
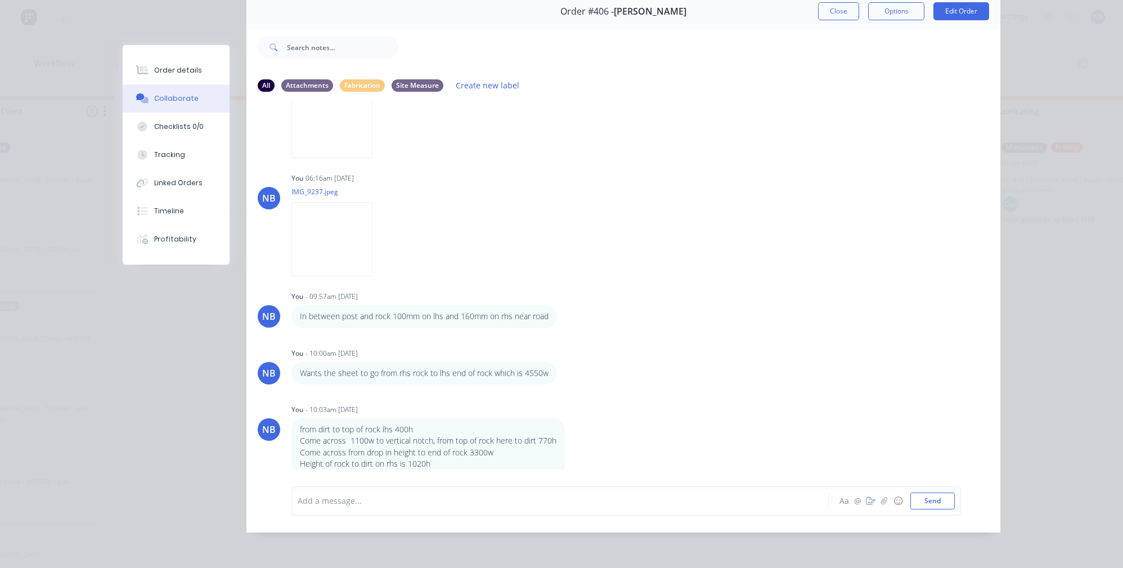
scroll to position [50, 0]
click at [835, 10] on button "Close" at bounding box center [838, 12] width 41 height 18
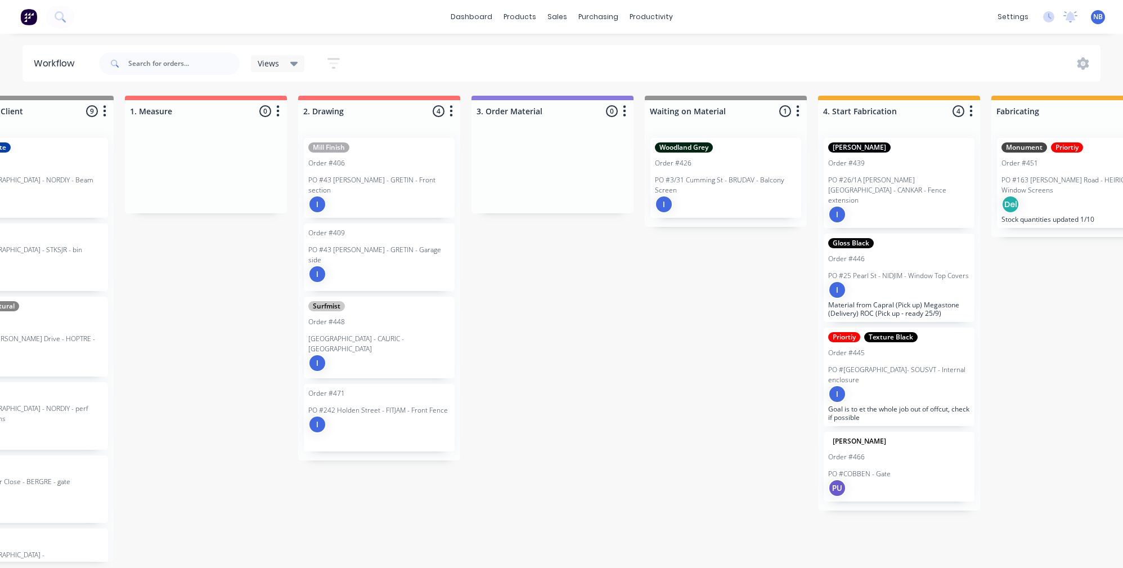
click at [423, 195] on div "I" at bounding box center [379, 204] width 142 height 18
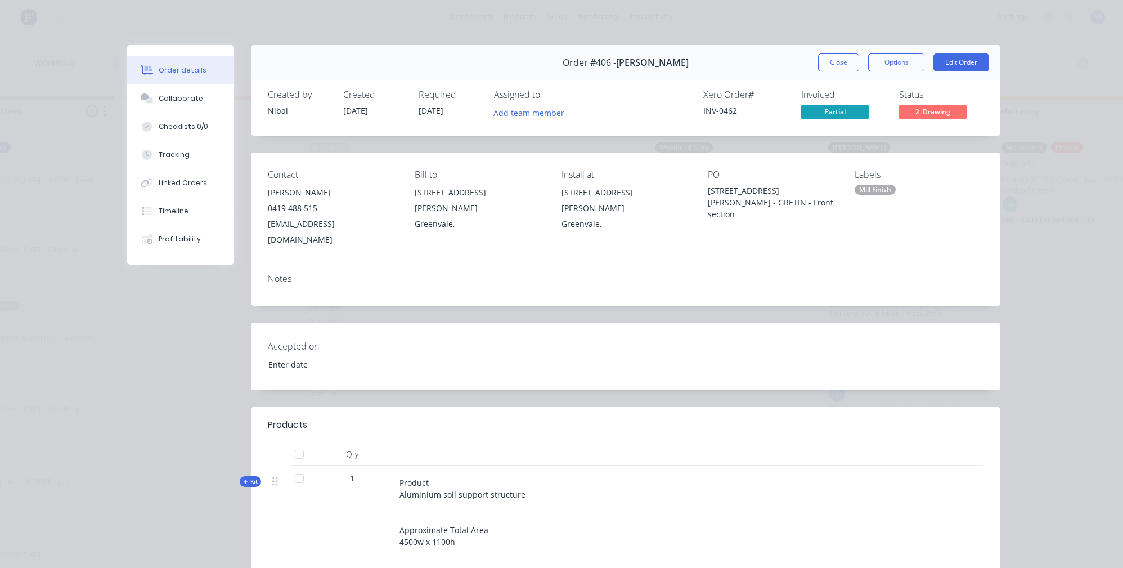
type input "[DATE]"
click at [141, 100] on icon at bounding box center [145, 96] width 8 height 7
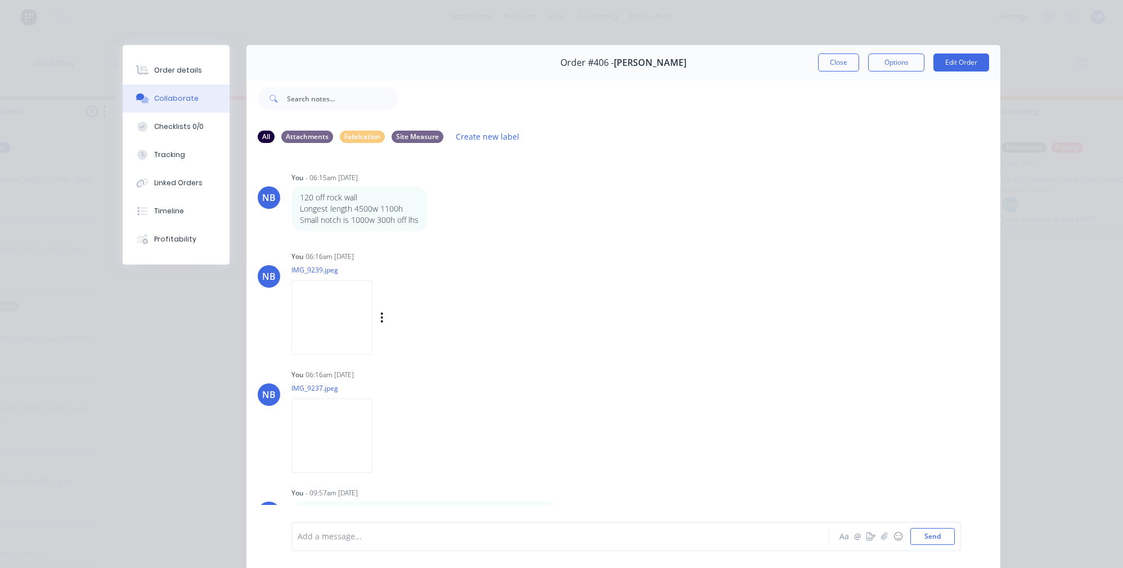
click at [363, 336] on img at bounding box center [331, 317] width 81 height 74
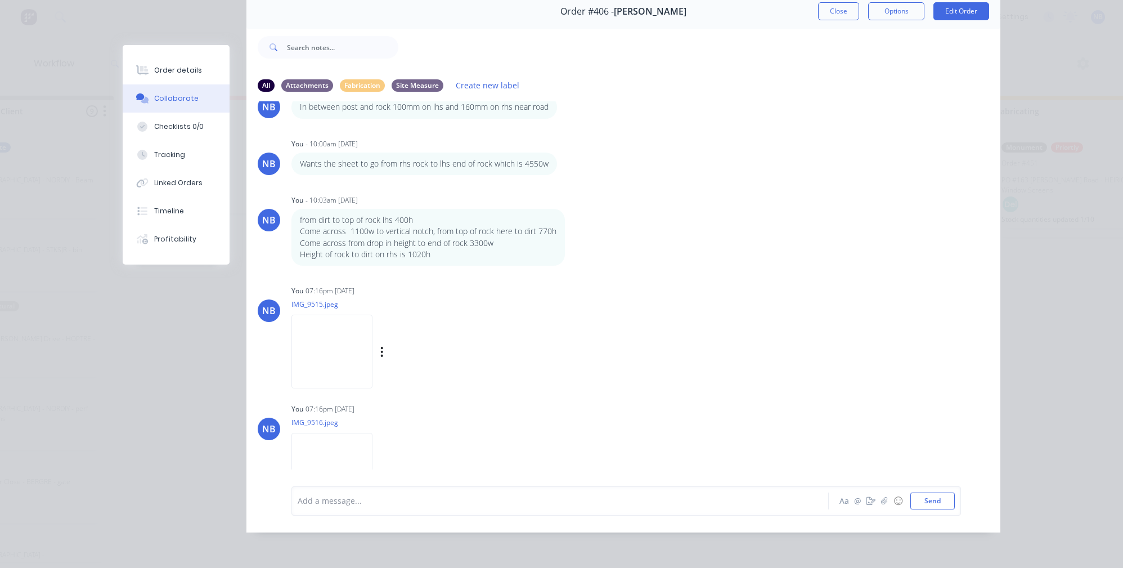
scroll to position [435, 0]
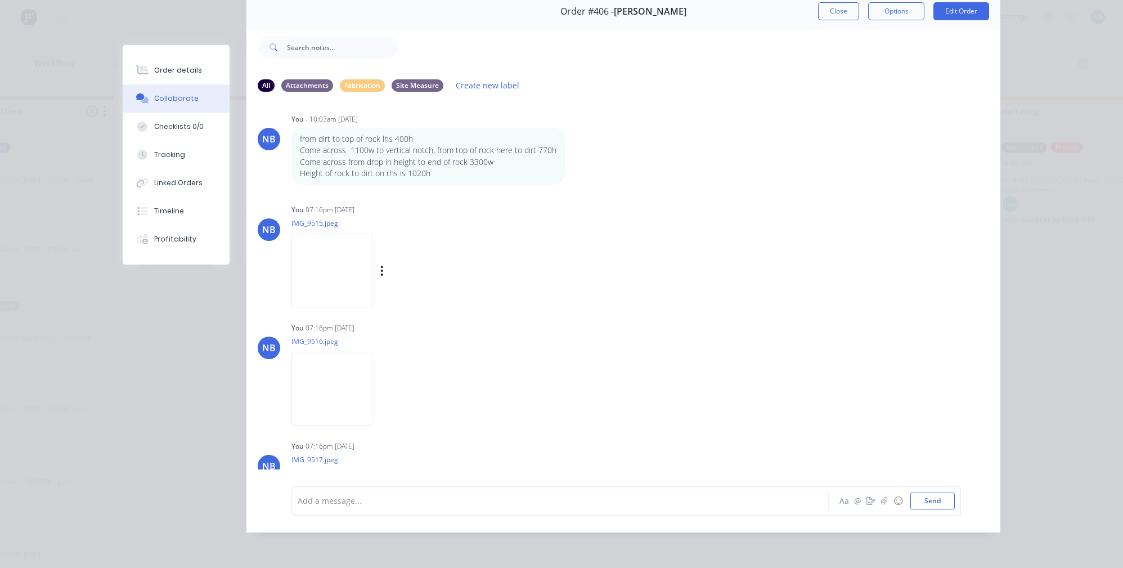
click at [322, 273] on img at bounding box center [331, 270] width 81 height 74
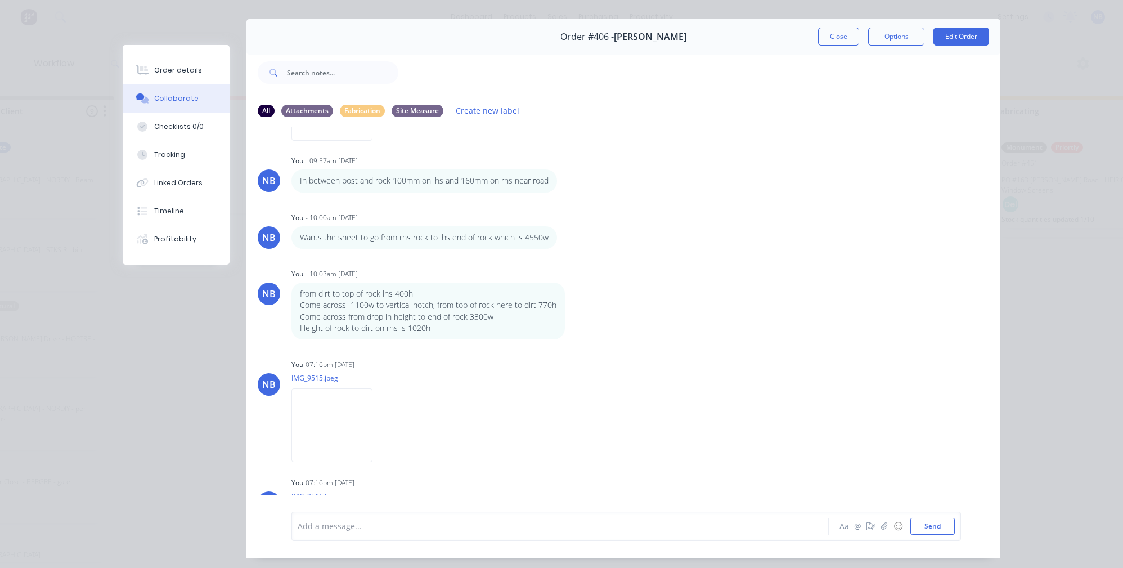
scroll to position [232, 0]
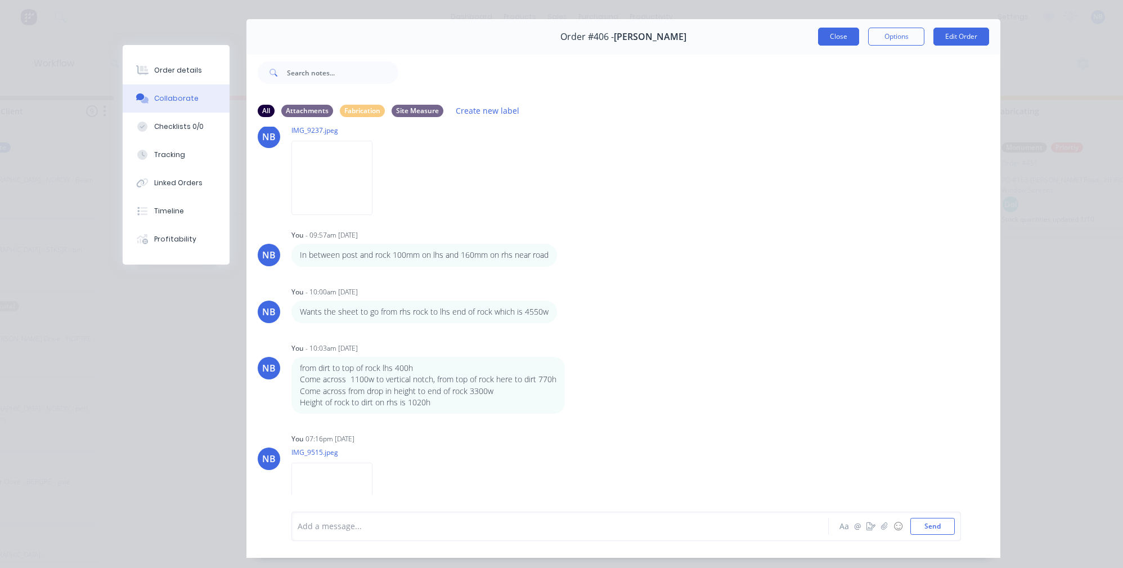
click at [832, 34] on button "Close" at bounding box center [838, 37] width 41 height 18
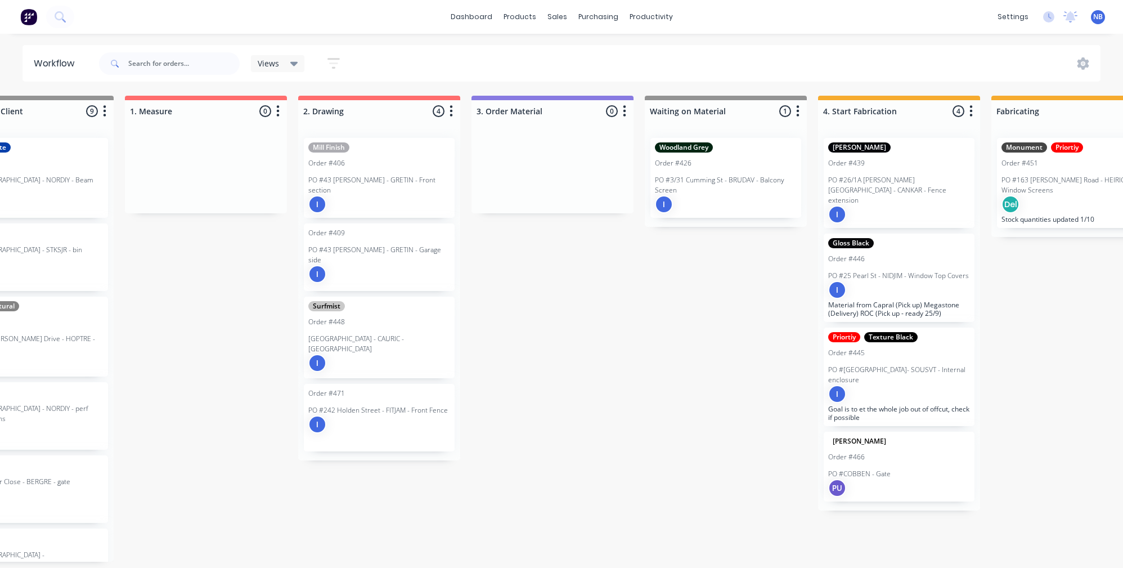
click at [404, 195] on div "I" at bounding box center [379, 204] width 142 height 18
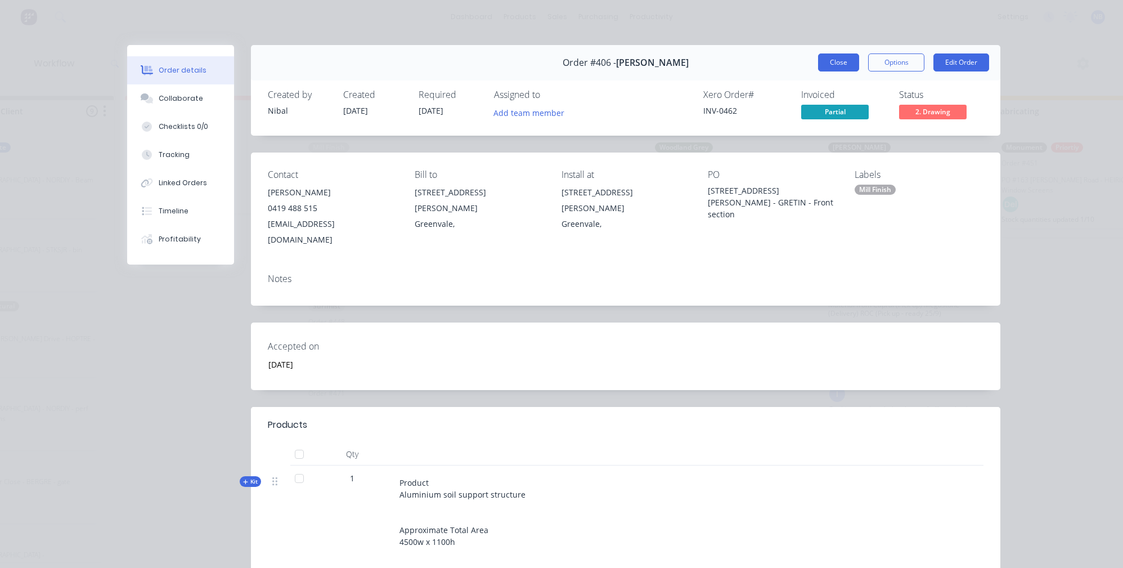
drag, startPoint x: 828, startPoint y: 71, endPoint x: 841, endPoint y: 60, distance: 17.1
click at [828, 71] on div "Order #406 - Tinashe Vengesayi Close Options Edit Order" at bounding box center [625, 62] width 749 height 35
click at [842, 58] on button "Close" at bounding box center [838, 62] width 41 height 18
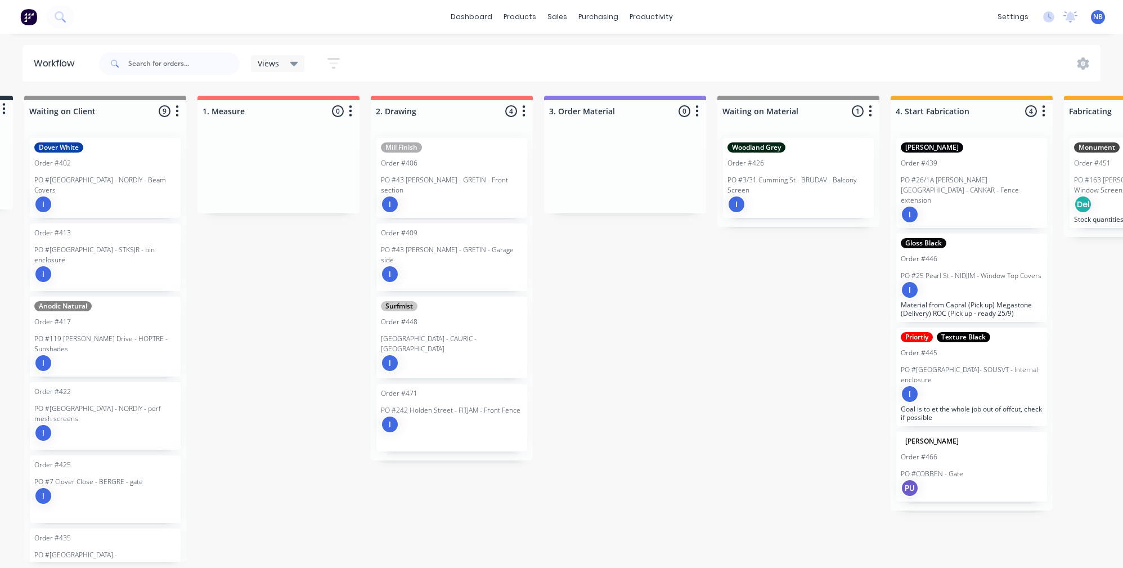
scroll to position [0, 0]
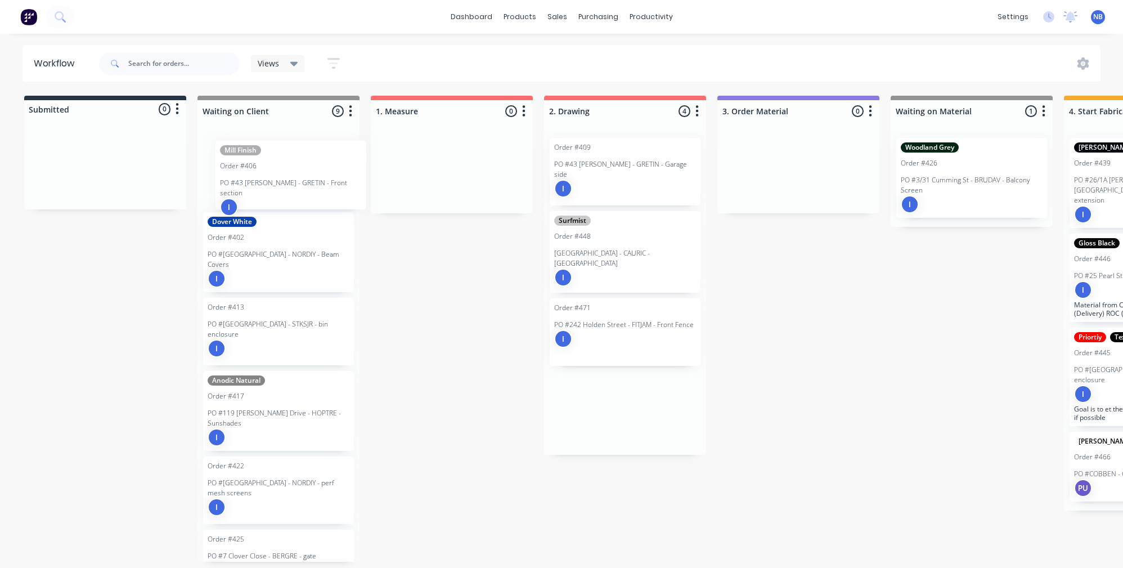
drag, startPoint x: 604, startPoint y: 176, endPoint x: 263, endPoint y: 179, distance: 340.4
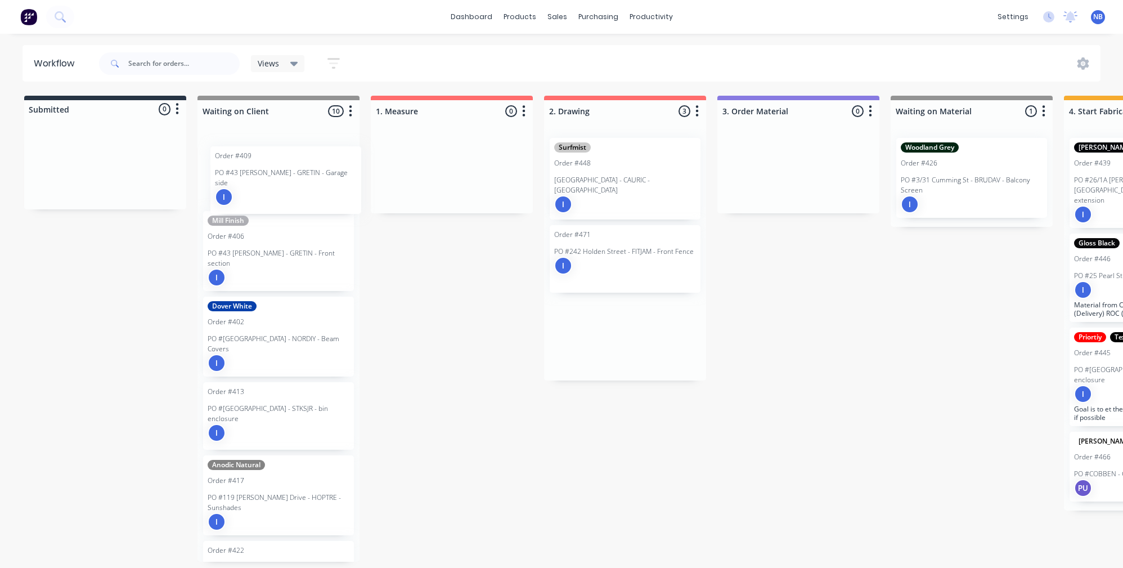
drag, startPoint x: 613, startPoint y: 170, endPoint x: 268, endPoint y: 178, distance: 344.4
click at [655, 181] on p "PO #21 Harcourt Avenue - CAURIC - Side Gate" at bounding box center [625, 185] width 142 height 20
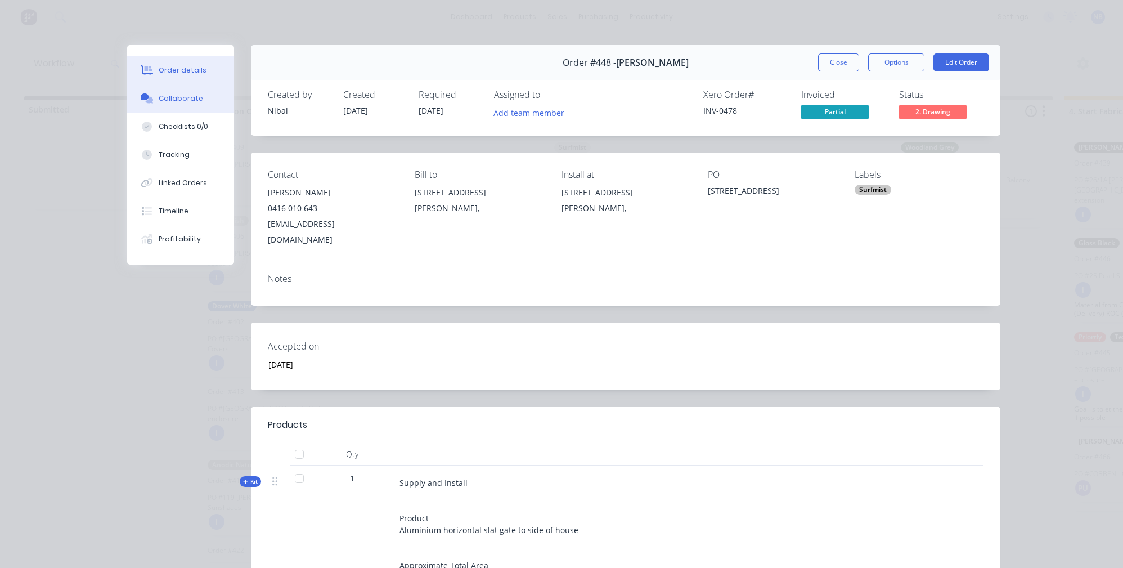
click at [162, 100] on div "Collaborate" at bounding box center [181, 98] width 44 height 10
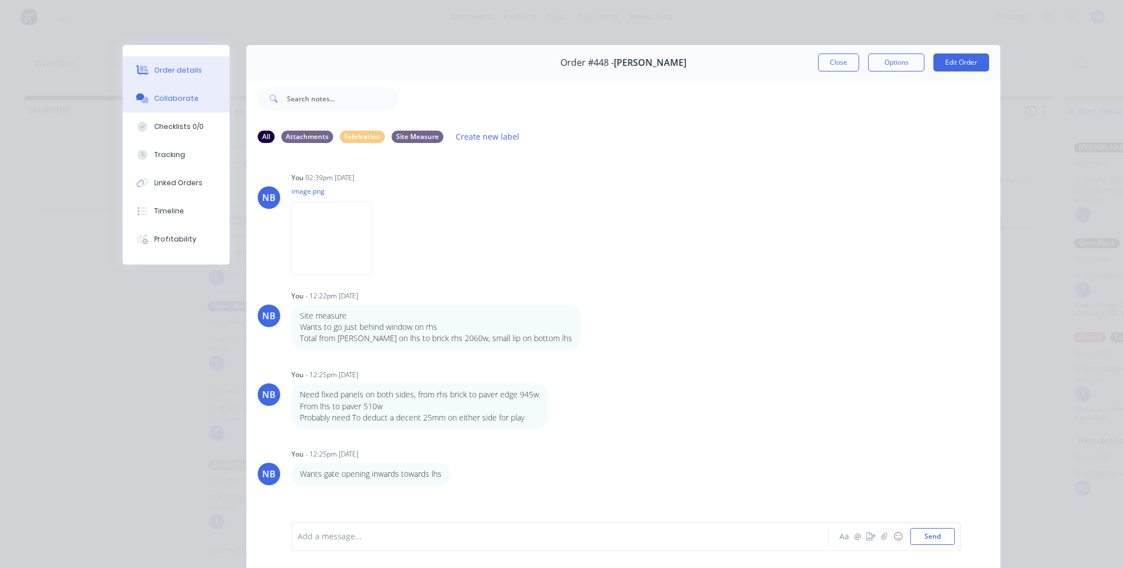
click at [178, 77] on button "Order details" at bounding box center [176, 70] width 107 height 28
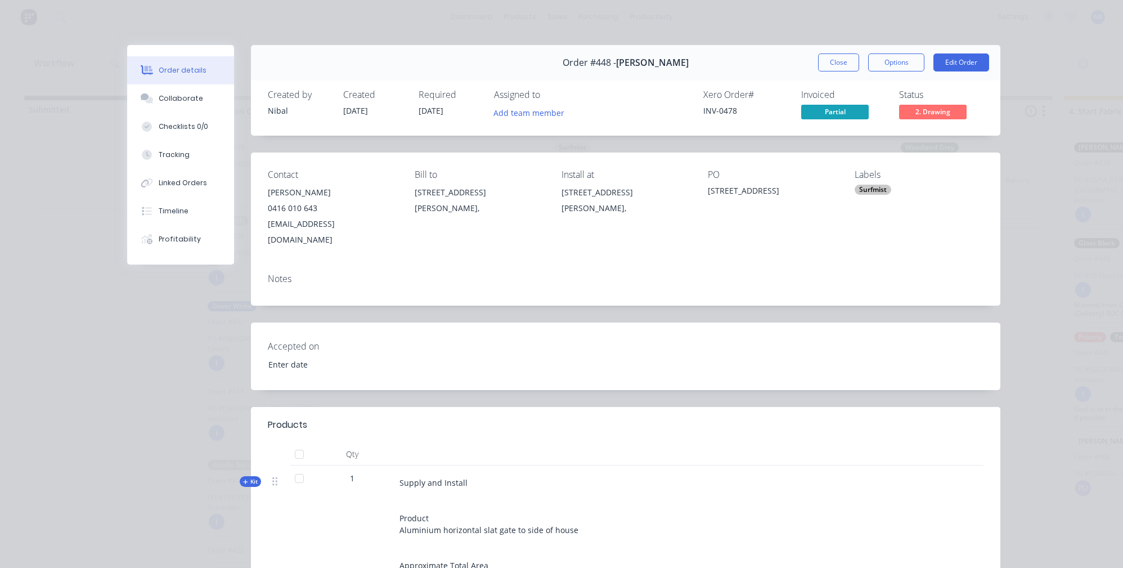
type input "[DATE]"
drag, startPoint x: 167, startPoint y: 95, endPoint x: 171, endPoint y: 102, distance: 8.6
click at [167, 95] on button "Collaborate" at bounding box center [180, 98] width 107 height 28
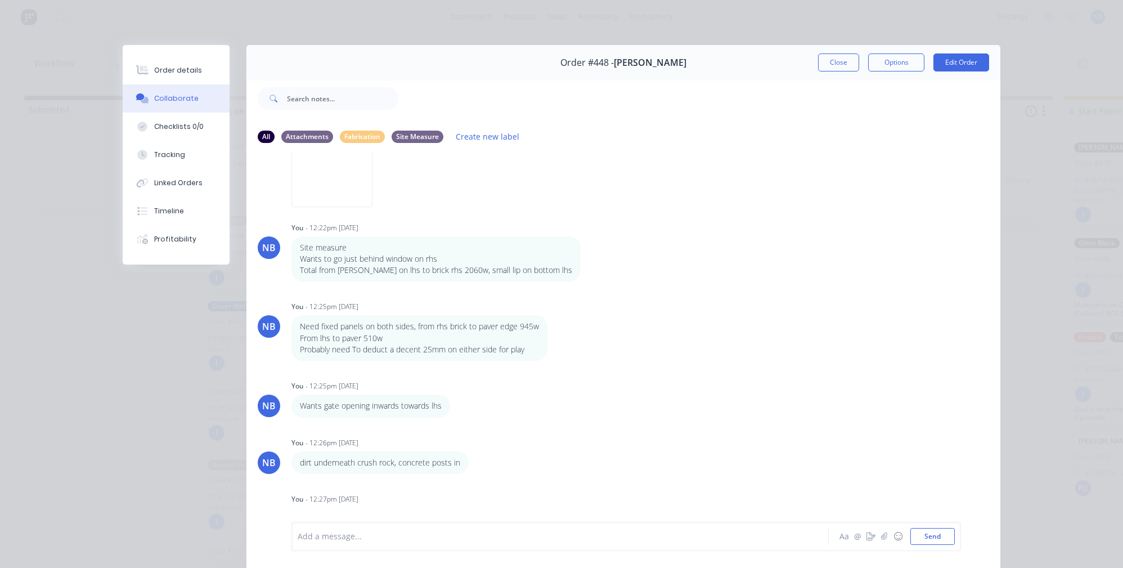
scroll to position [5, 0]
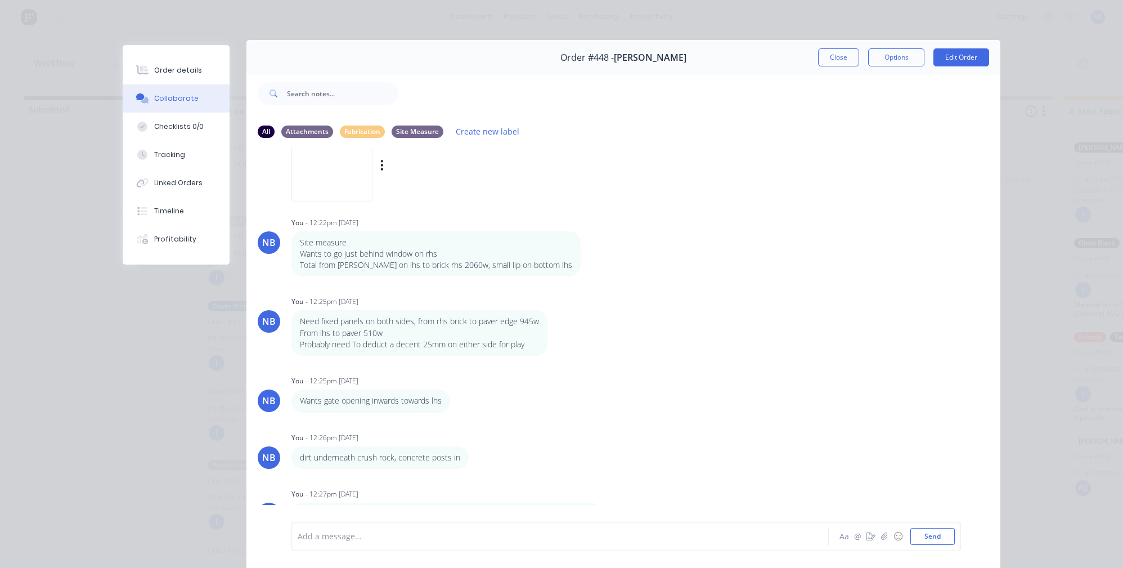
click at [330, 172] on img at bounding box center [331, 165] width 81 height 74
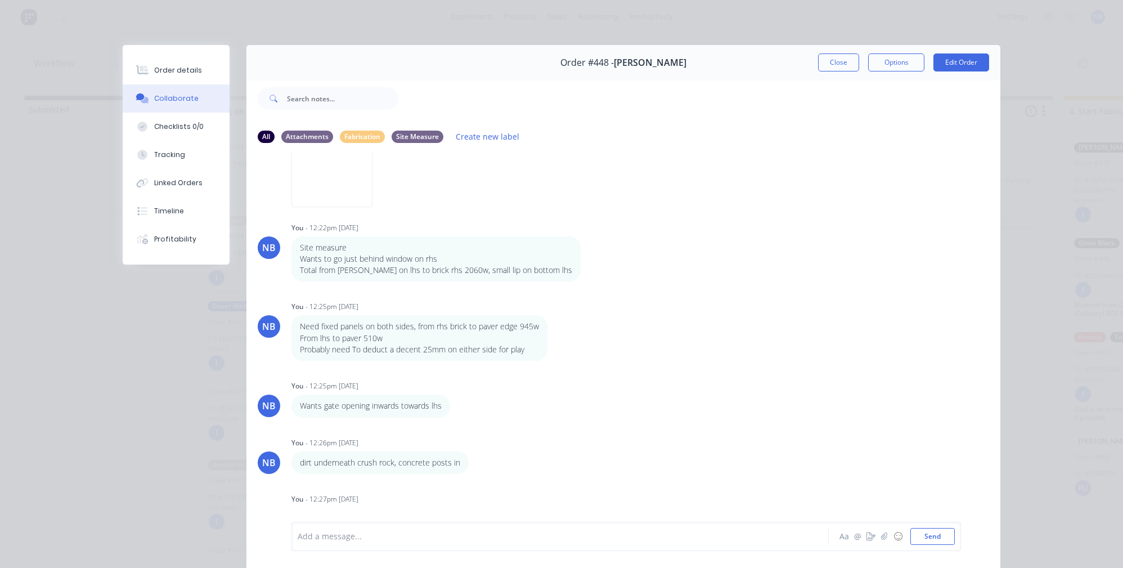
scroll to position [61, 0]
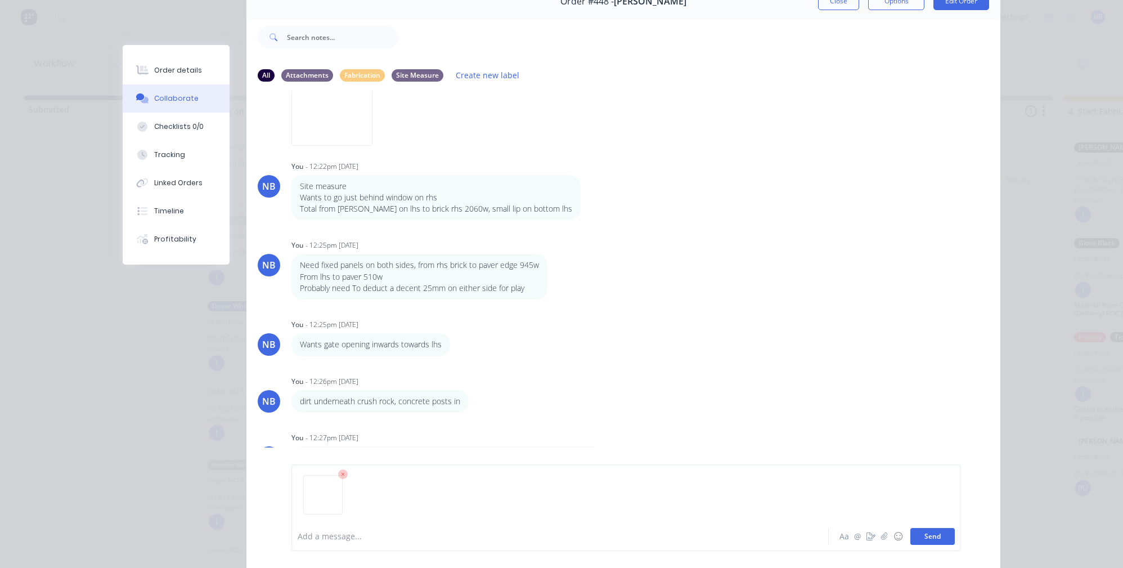
click at [915, 532] on button "Send" at bounding box center [932, 536] width 44 height 17
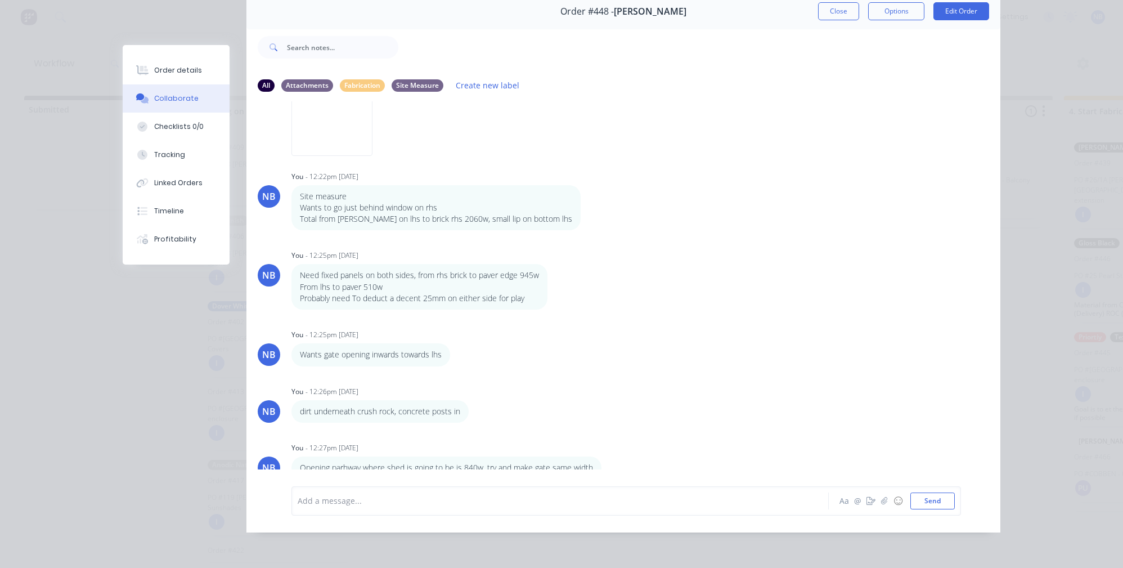
scroll to position [178, 0]
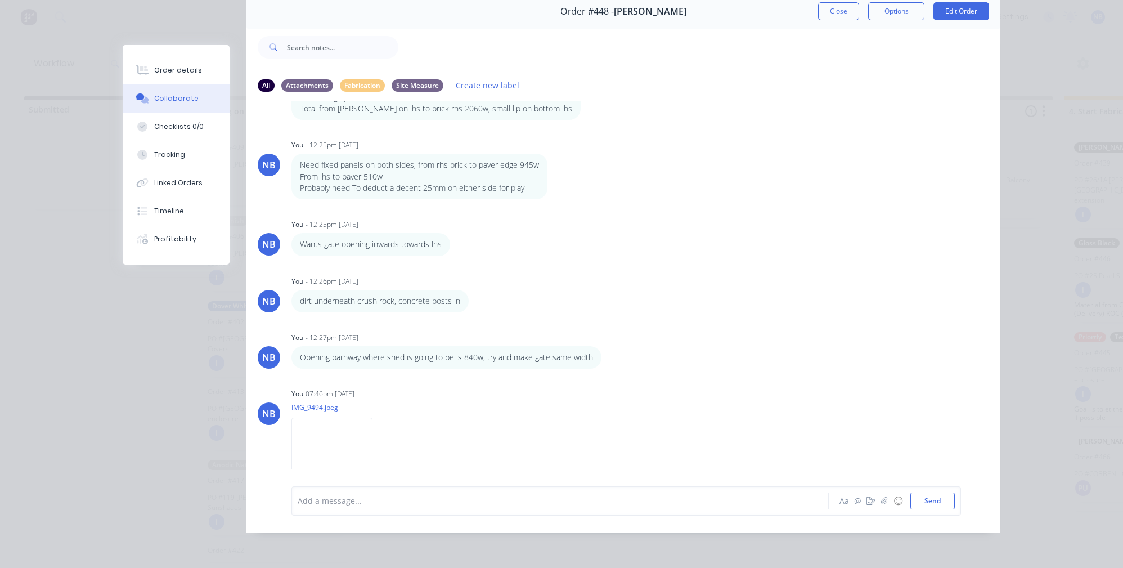
click at [320, 418] on img at bounding box center [331, 454] width 81 height 74
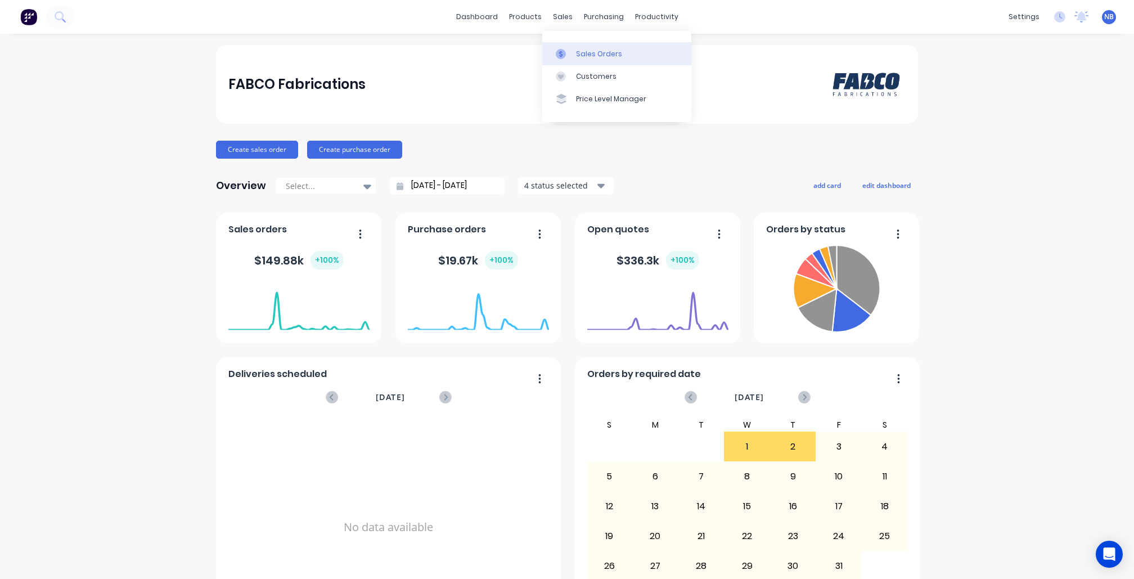
click at [583, 54] on div "Sales Orders" at bounding box center [599, 54] width 46 height 10
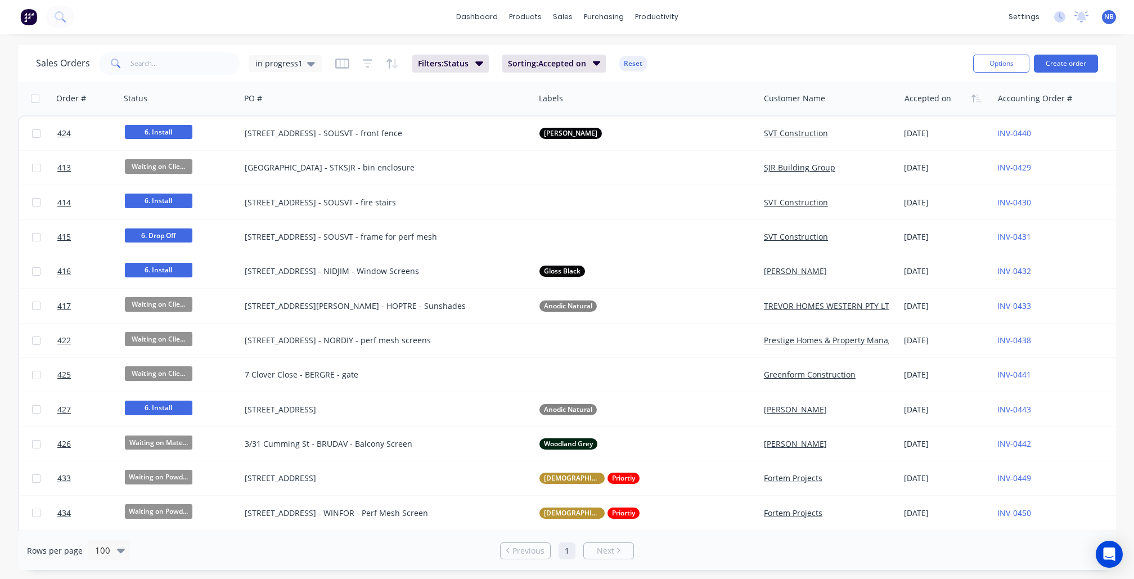
click at [280, 78] on div "Sales Orders in progress1 Filters: Status Sorting: Accepted on Reset Options Cr…" at bounding box center [567, 63] width 1098 height 37
drag, startPoint x: 309, startPoint y: 71, endPoint x: 307, endPoint y: 84, distance: 13.7
click at [309, 71] on div "in progress1" at bounding box center [285, 63] width 73 height 17
click at [306, 158] on button "None" at bounding box center [316, 159] width 128 height 13
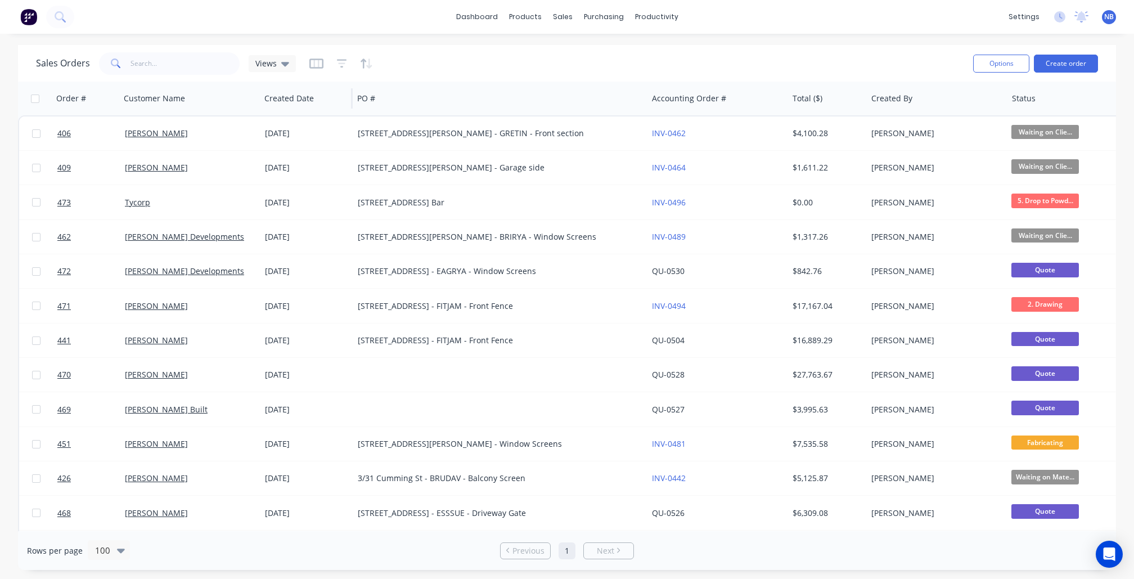
click at [287, 82] on div "Created Date" at bounding box center [306, 99] width 93 height 34
click at [281, 64] on icon at bounding box center [285, 63] width 8 height 12
click at [285, 207] on button "To Invoice" at bounding box center [316, 204] width 128 height 13
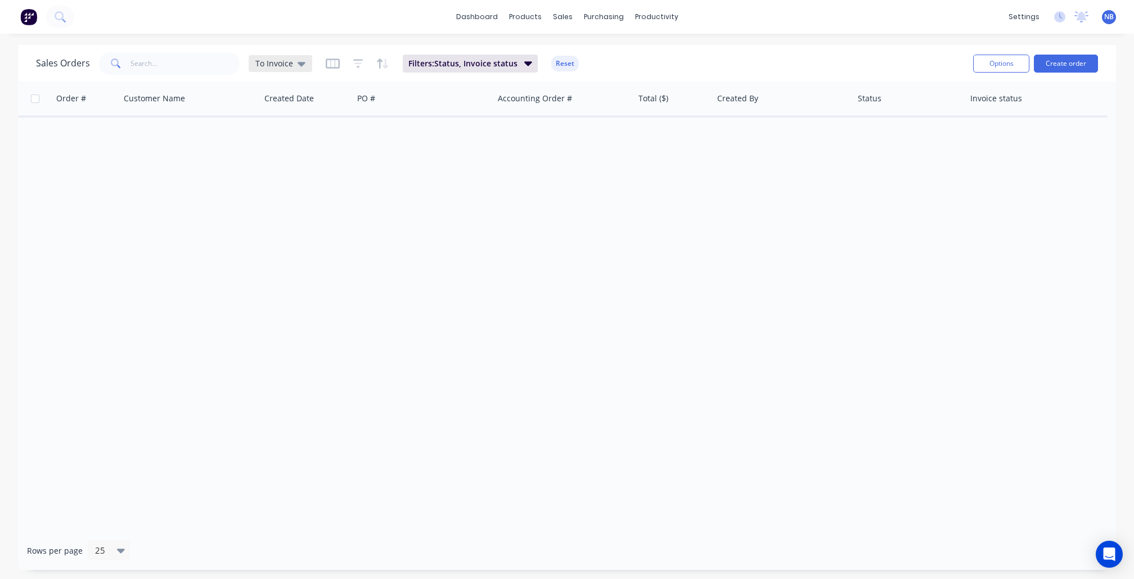
drag, startPoint x: 250, startPoint y: 50, endPoint x: 250, endPoint y: 59, distance: 9.0
click at [250, 51] on div "Sales Orders To Invoice Filters: Status, Invoice status Reset" at bounding box center [500, 64] width 928 height 28
click at [253, 71] on div "To Invoice" at bounding box center [281, 63] width 64 height 17
click at [303, 180] on button "in progress1 (Default)" at bounding box center [316, 182] width 128 height 13
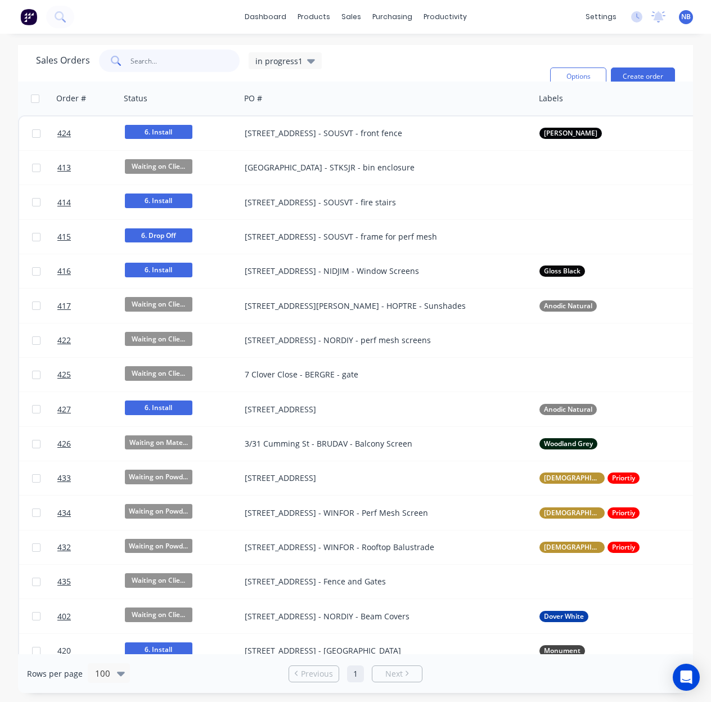
drag, startPoint x: 142, startPoint y: 55, endPoint x: 153, endPoint y: 59, distance: 11.4
click at [144, 55] on input "text" at bounding box center [186, 61] width 110 height 23
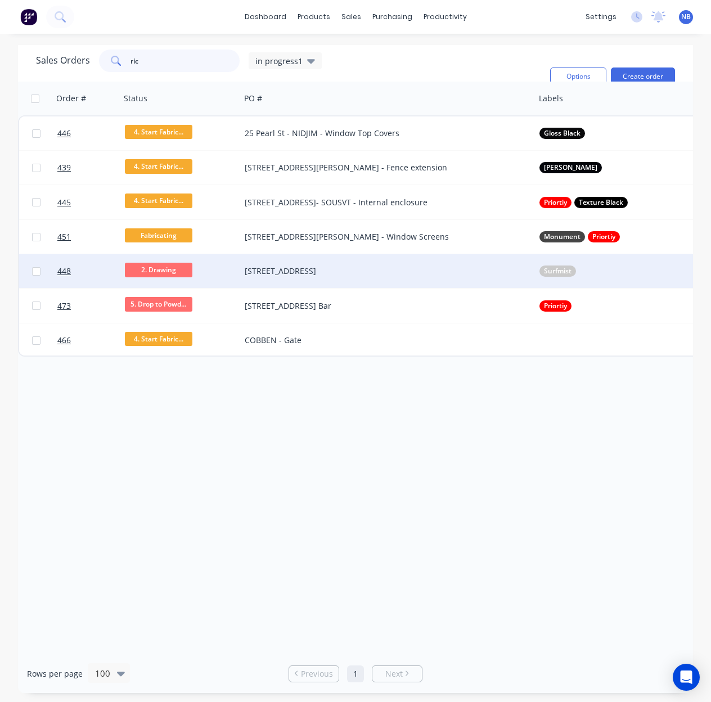
type input "ric"
click at [277, 272] on div "[STREET_ADDRESS]" at bounding box center [380, 271] width 271 height 11
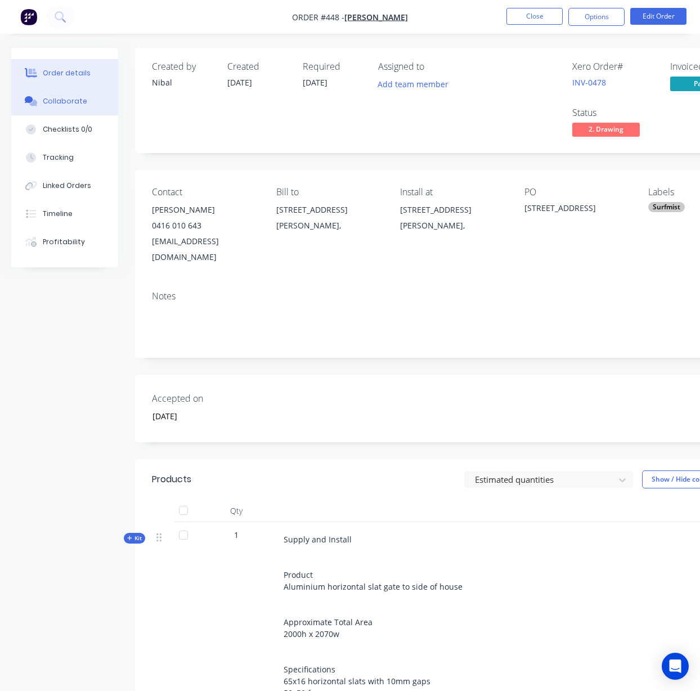
drag, startPoint x: 60, startPoint y: 122, endPoint x: 66, endPoint y: 118, distance: 7.3
click at [60, 122] on button "Checklists 0/0" at bounding box center [64, 129] width 107 height 28
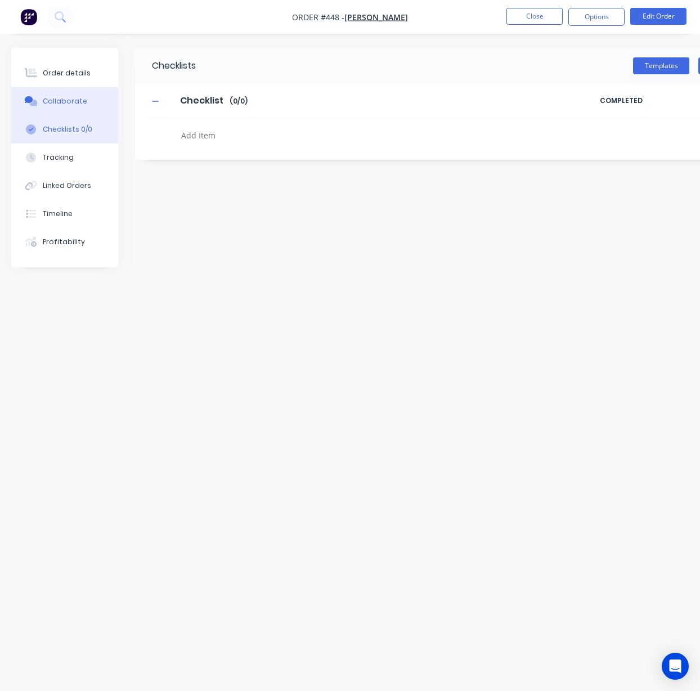
click at [77, 105] on div "Collaborate" at bounding box center [65, 101] width 44 height 10
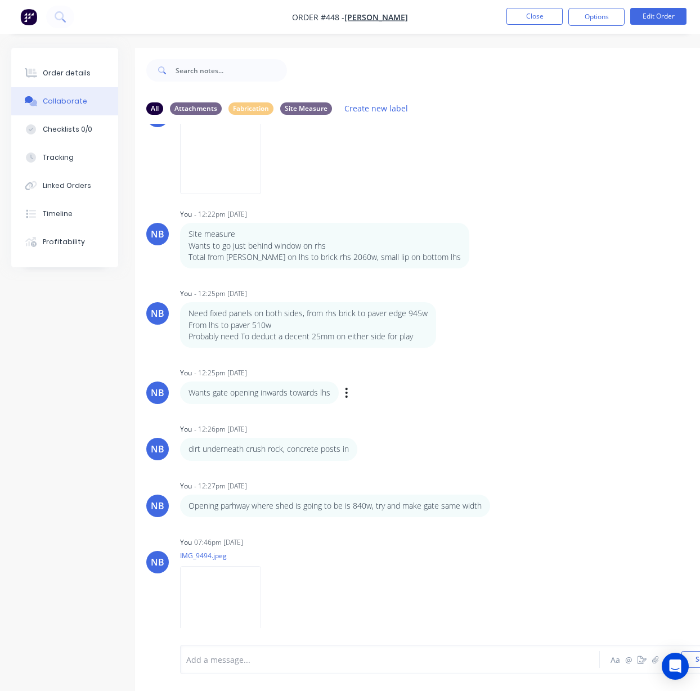
scroll to position [28, 0]
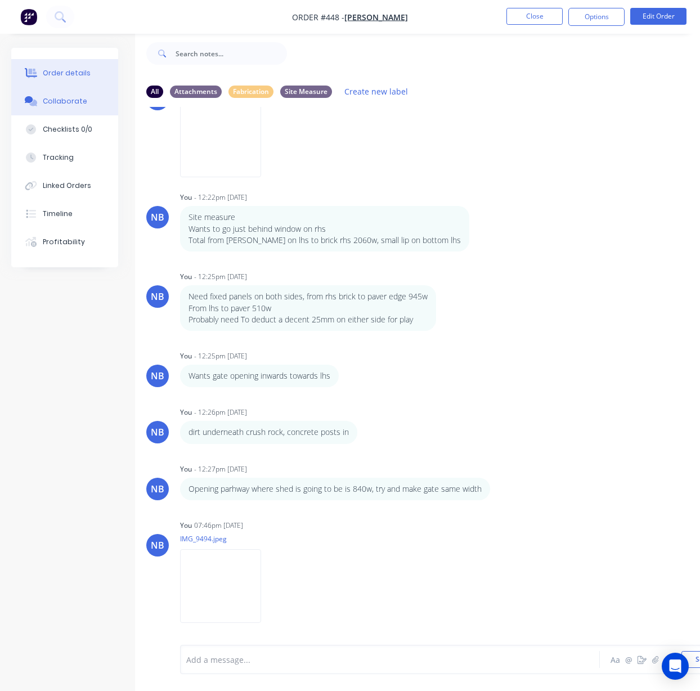
drag, startPoint x: 72, startPoint y: 46, endPoint x: 84, endPoint y: 69, distance: 26.2
click at [73, 46] on div "All Attachments Fabrication Site Measure Create new label NB You 02:39pm [DATE]…" at bounding box center [391, 361] width 760 height 660
click at [87, 75] on button "Order details" at bounding box center [64, 73] width 107 height 28
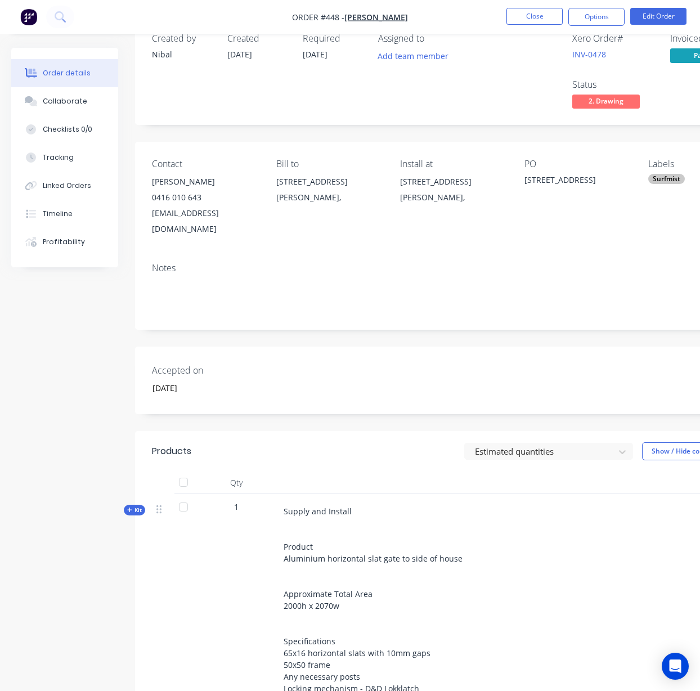
scroll to position [307, 0]
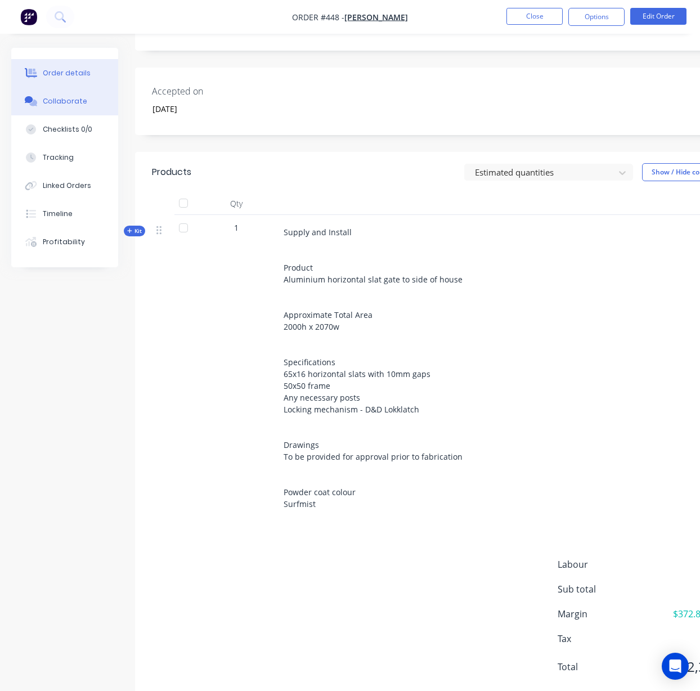
click at [62, 105] on div "Collaborate" at bounding box center [65, 101] width 44 height 10
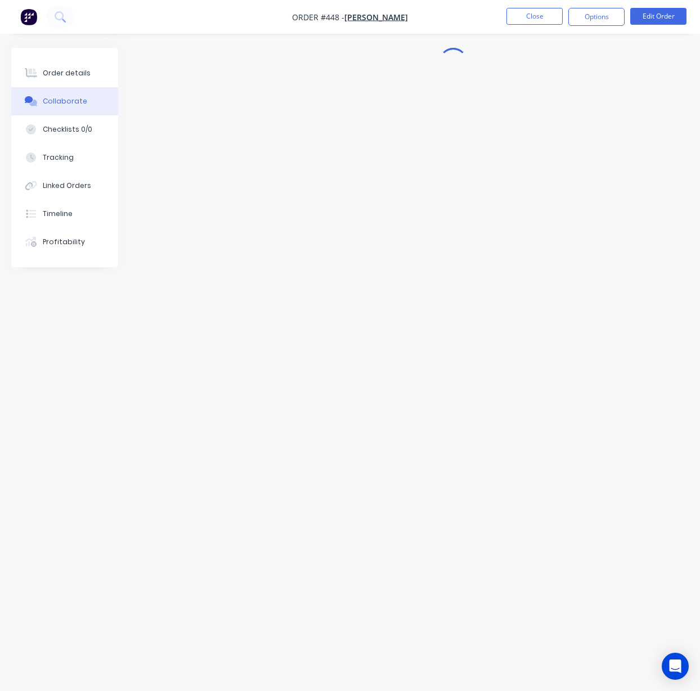
click at [62, 105] on div "Collaborate" at bounding box center [65, 101] width 44 height 10
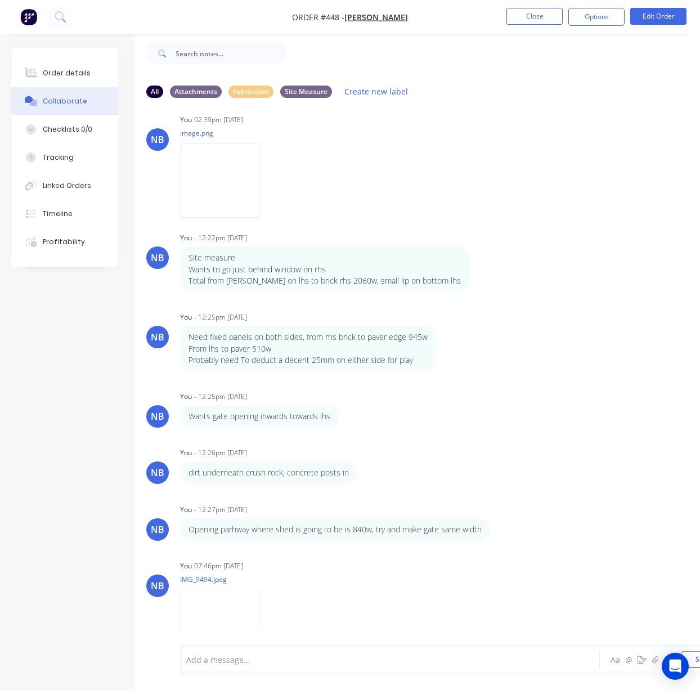
scroll to position [53, 0]
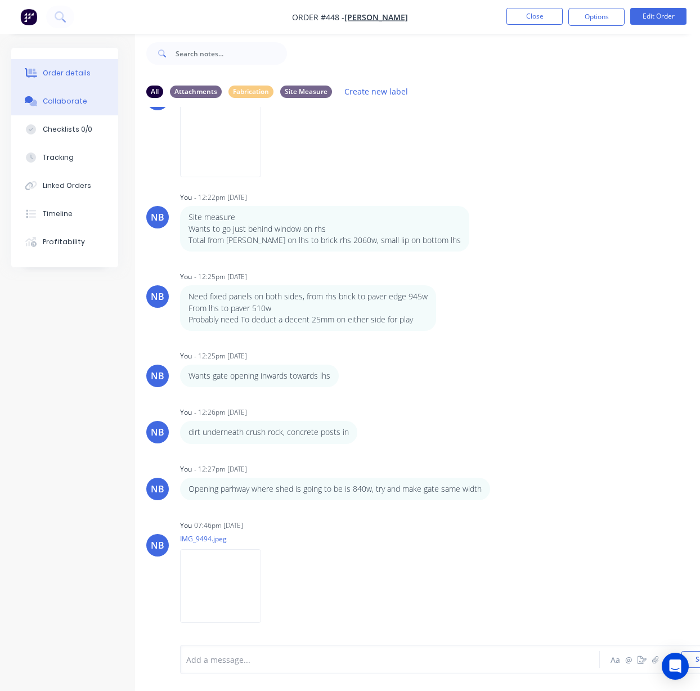
click at [69, 75] on div "Order details" at bounding box center [67, 73] width 48 height 10
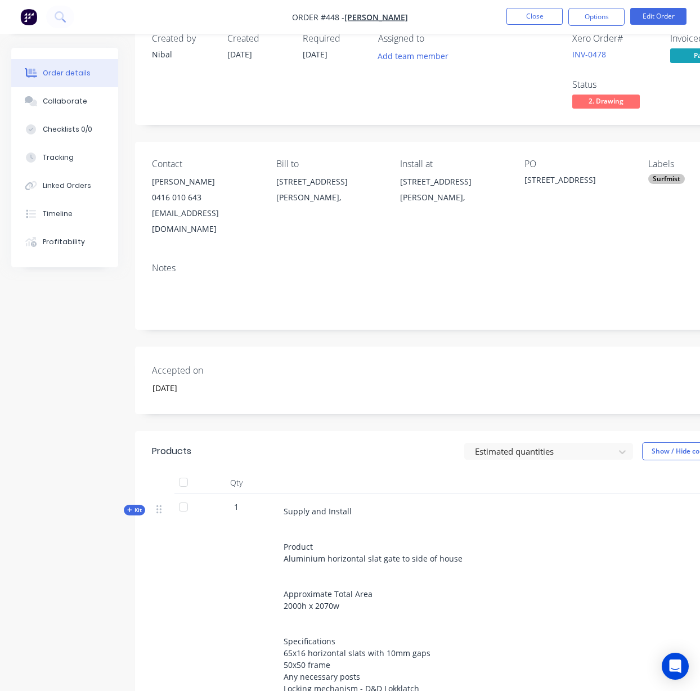
scroll to position [109, 0]
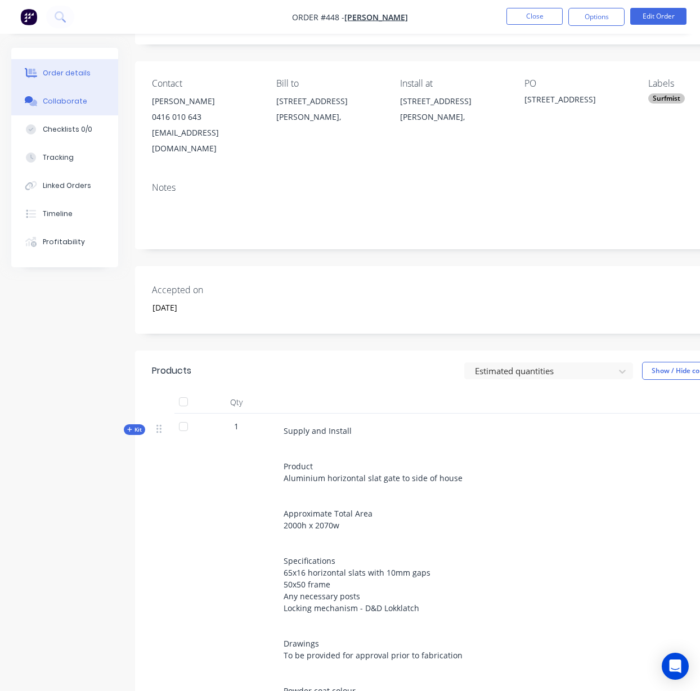
click at [70, 105] on div "Collaborate" at bounding box center [65, 101] width 44 height 10
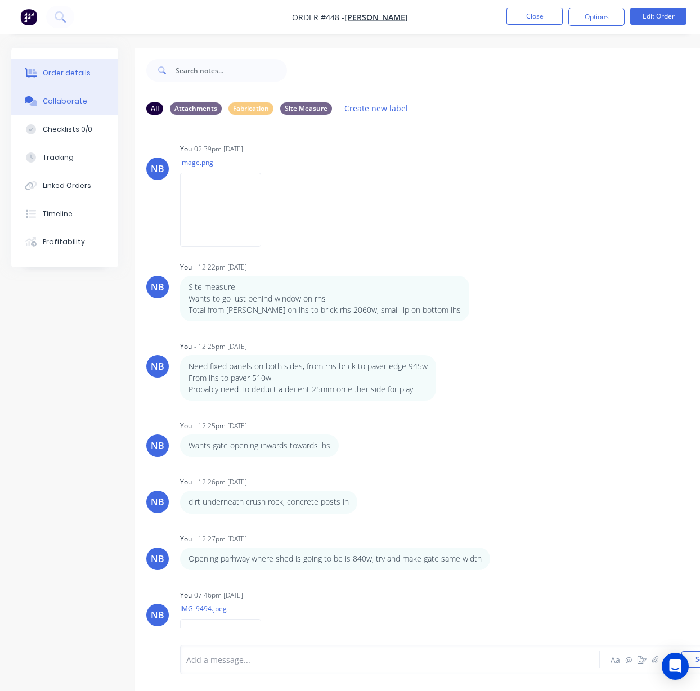
click at [63, 75] on div "Order details" at bounding box center [67, 73] width 48 height 10
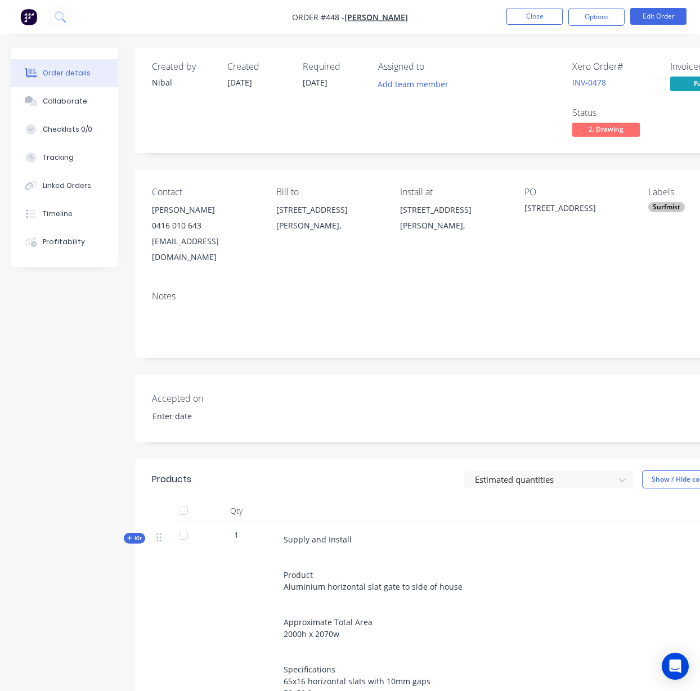
type input "[DATE]"
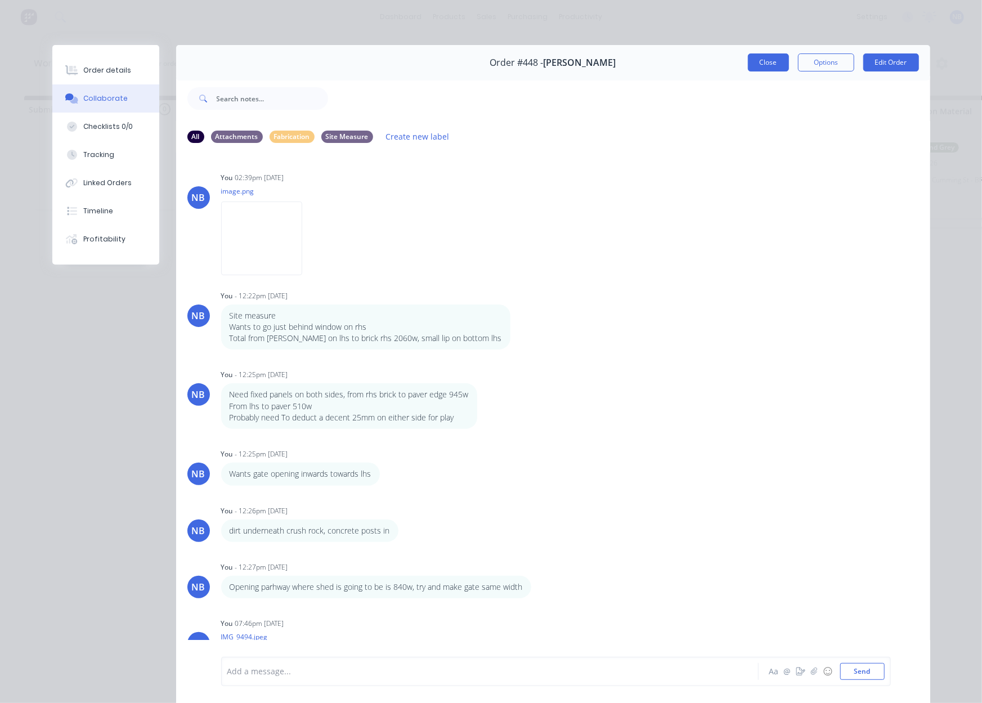
scroll to position [70, 0]
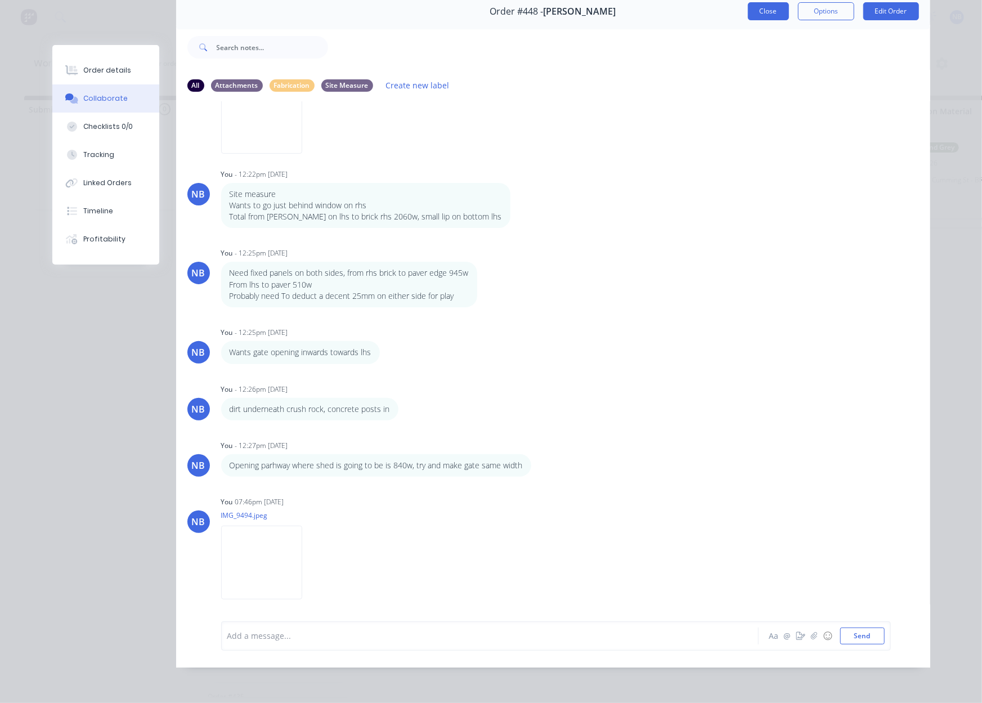
click at [765, 3] on button "Close" at bounding box center [768, 11] width 41 height 18
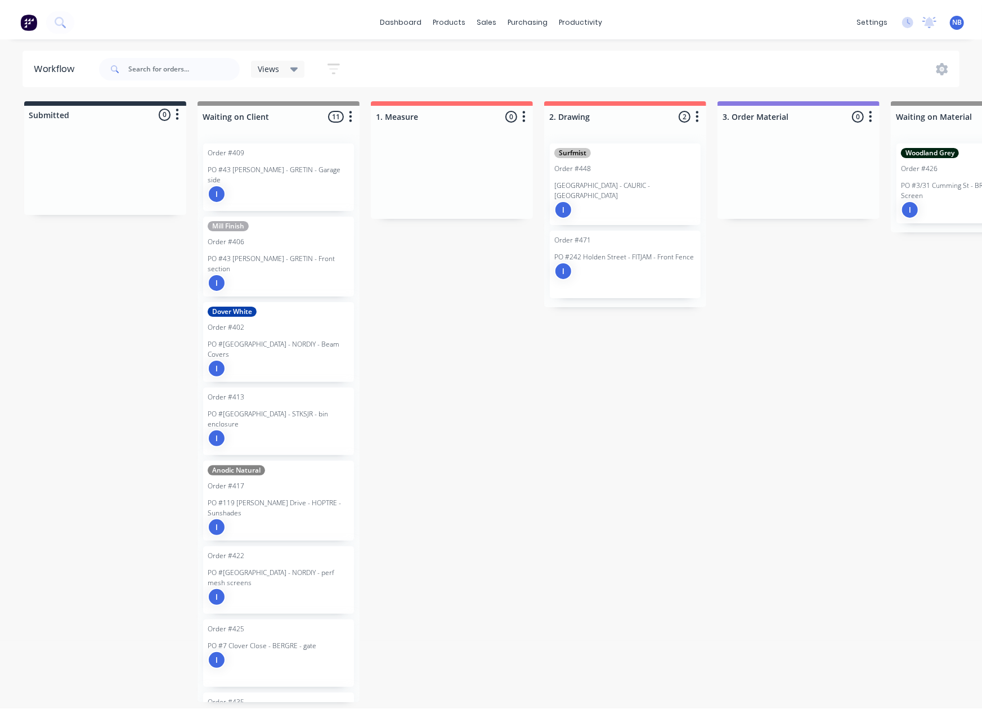
scroll to position [0, 0]
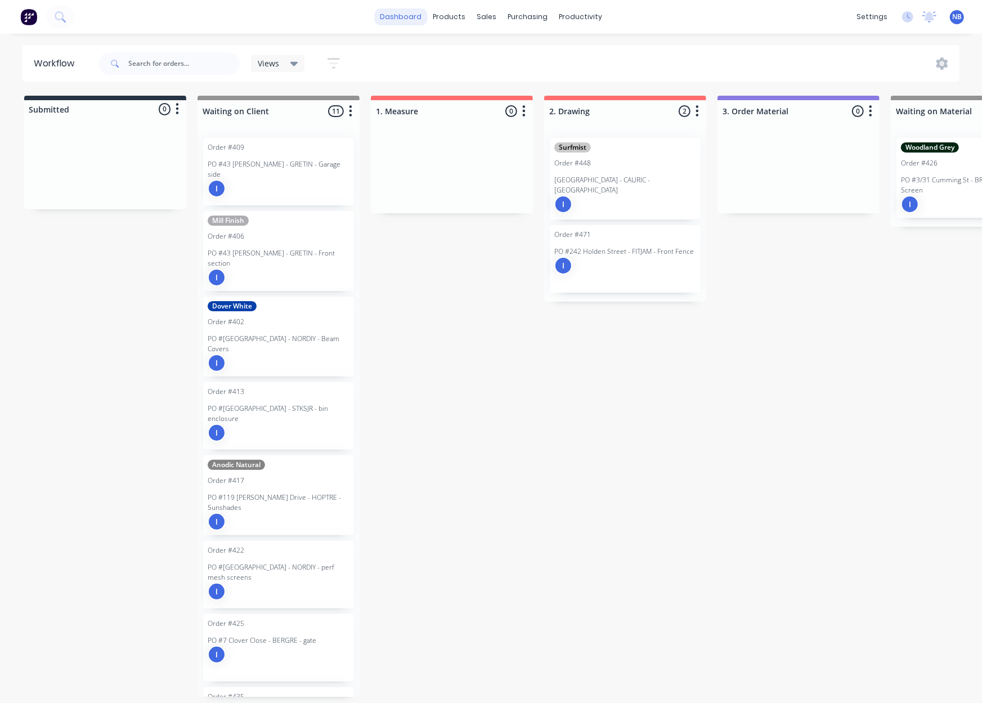
click at [390, 19] on link "dashboard" at bounding box center [400, 16] width 53 height 17
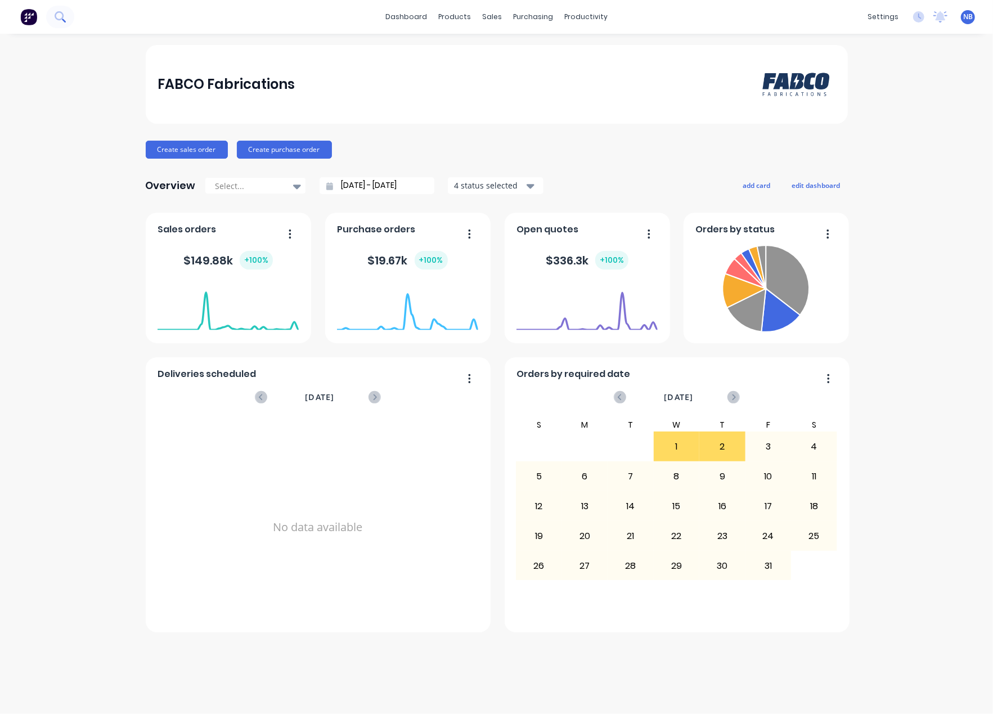
click at [55, 19] on icon at bounding box center [60, 16] width 11 height 11
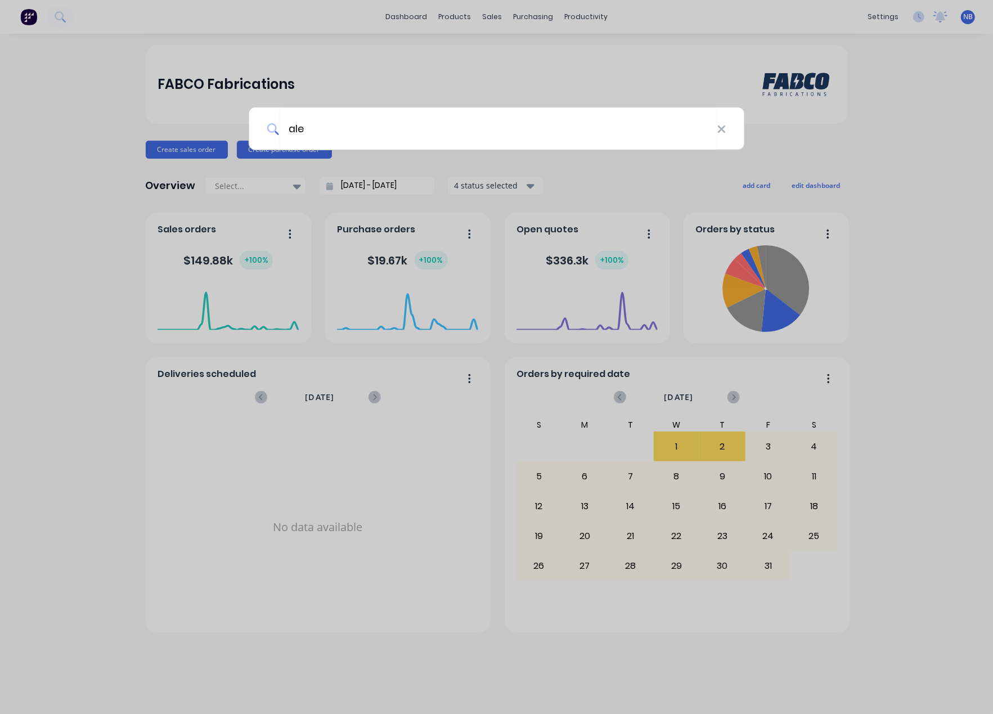
type input "alex"
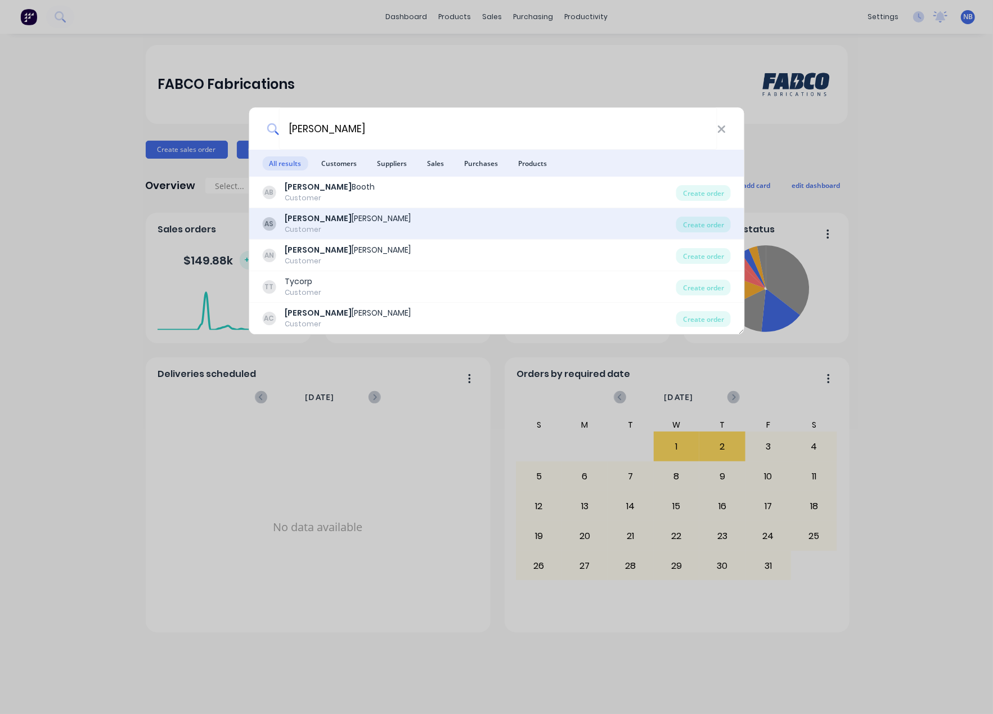
drag, startPoint x: 322, startPoint y: 154, endPoint x: 371, endPoint y: 226, distance: 87.4
click at [371, 226] on div "AS Alex Saliwonczyk Customer" at bounding box center [469, 224] width 414 height 22
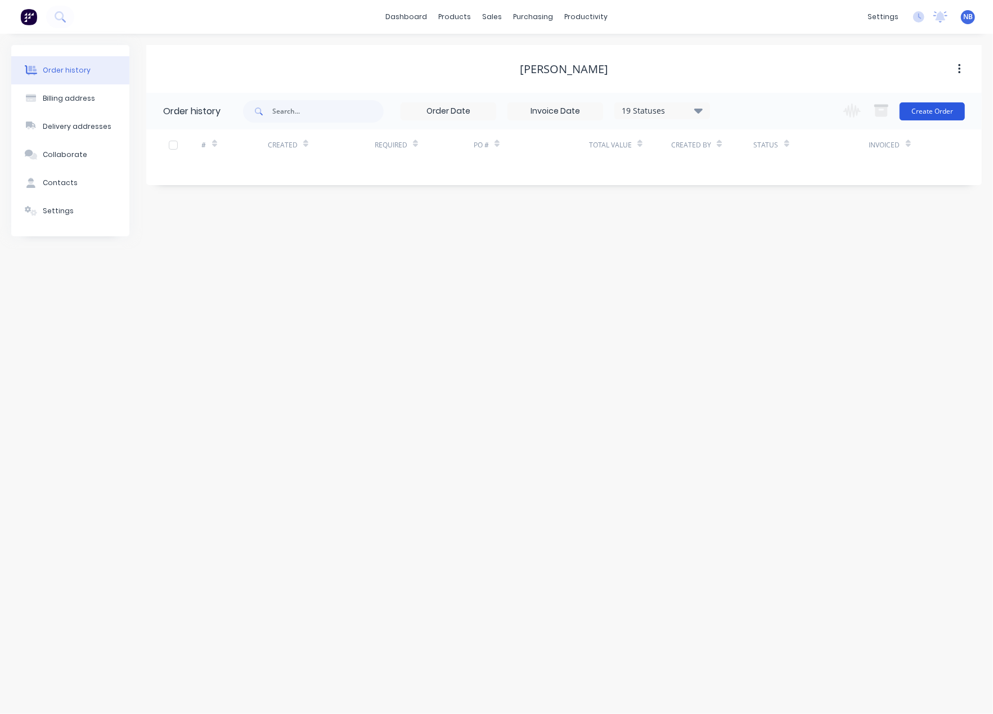
click at [908, 108] on button "Create Order" at bounding box center [932, 111] width 65 height 18
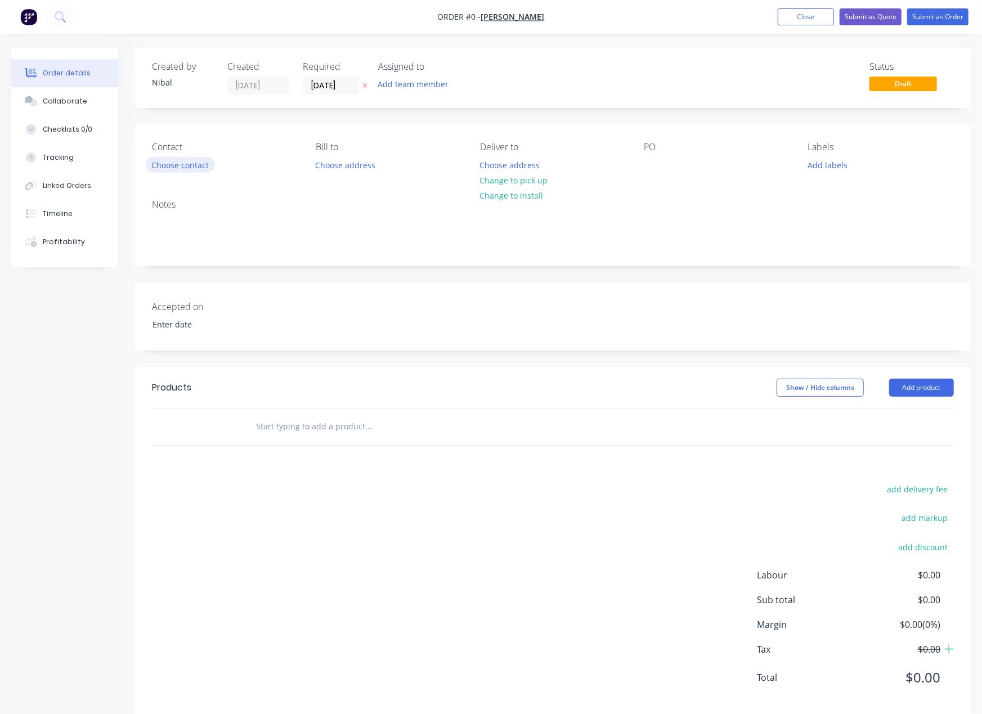
click at [208, 161] on button "Choose contact" at bounding box center [180, 164] width 69 height 15
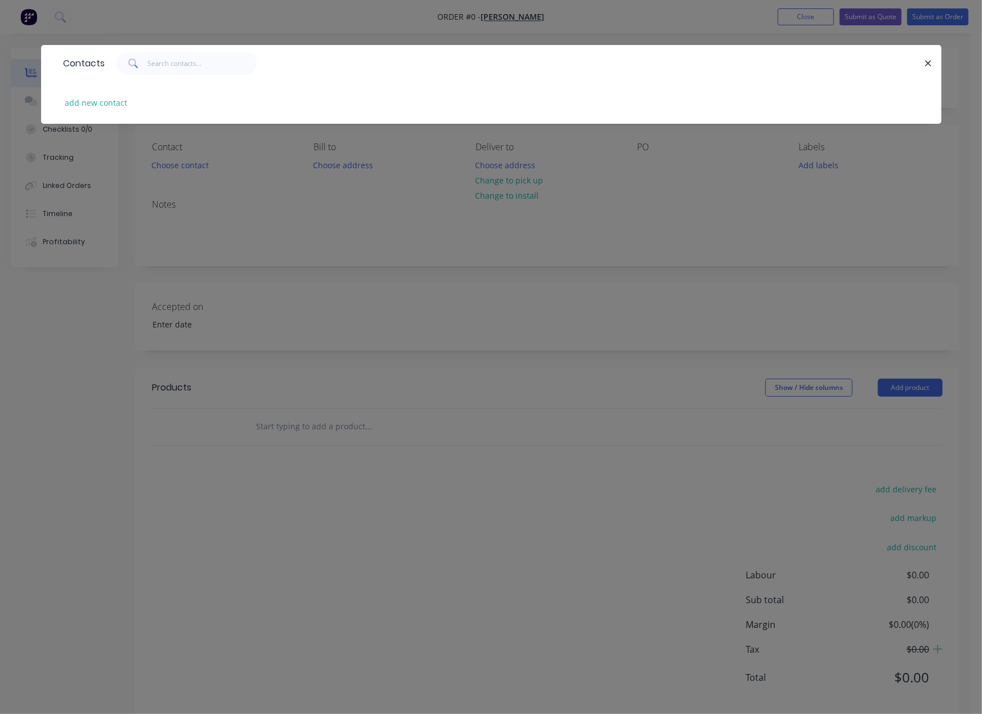
click at [102, 111] on div "add new contact" at bounding box center [491, 103] width 866 height 42
drag, startPoint x: 923, startPoint y: 68, endPoint x: 727, endPoint y: 212, distance: 243.1
click at [924, 68] on icon "button" at bounding box center [927, 64] width 7 height 10
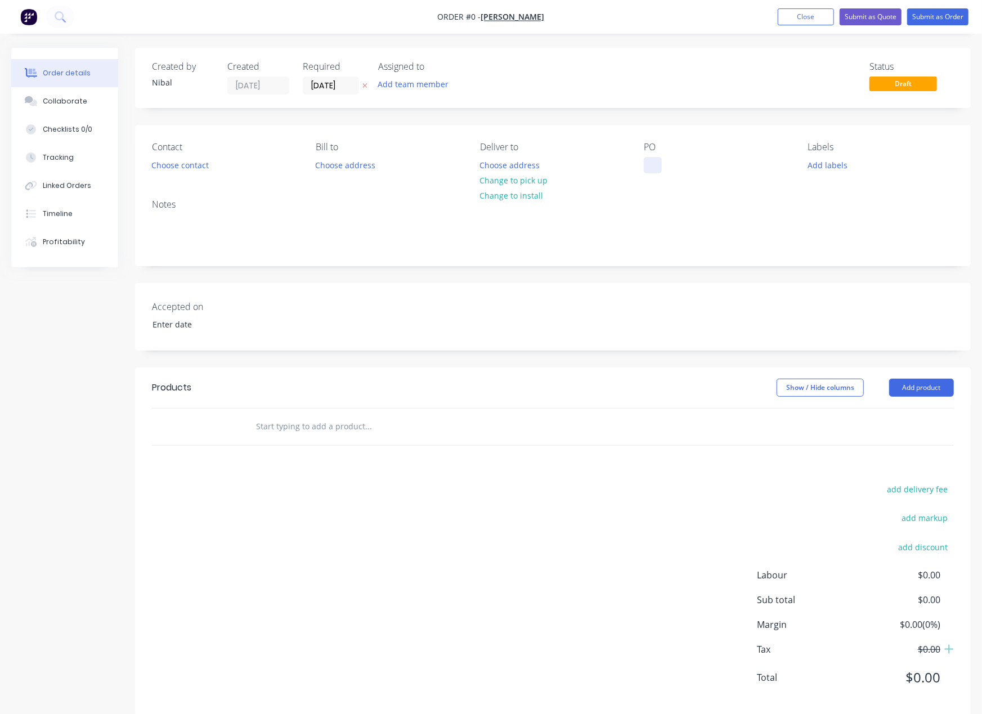
drag, startPoint x: 650, startPoint y: 165, endPoint x: 659, endPoint y: 169, distance: 9.8
click at [651, 165] on div at bounding box center [653, 165] width 18 height 16
click at [653, 163] on div at bounding box center [653, 165] width 18 height 16
click at [363, 332] on div "Order details Collaborate Checklists 0/0 Tracking Linked Orders Timeline Profit…" at bounding box center [491, 390] width 982 height 685
click at [178, 322] on input at bounding box center [215, 324] width 140 height 17
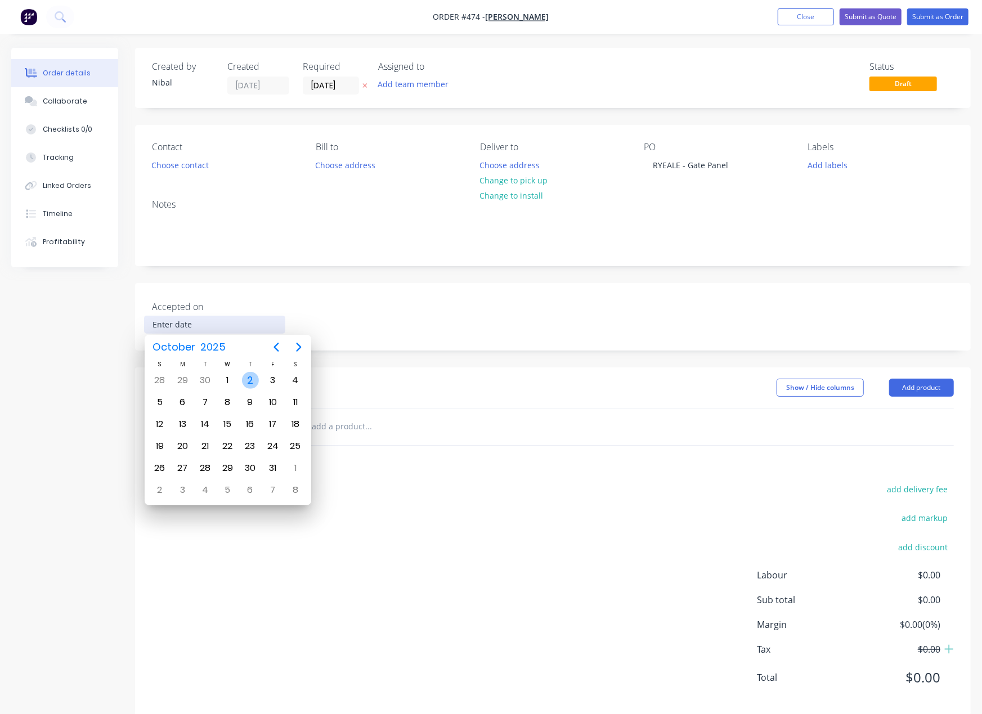
click at [244, 379] on div "2" at bounding box center [250, 380] width 17 height 17
type input "02/10/2025"
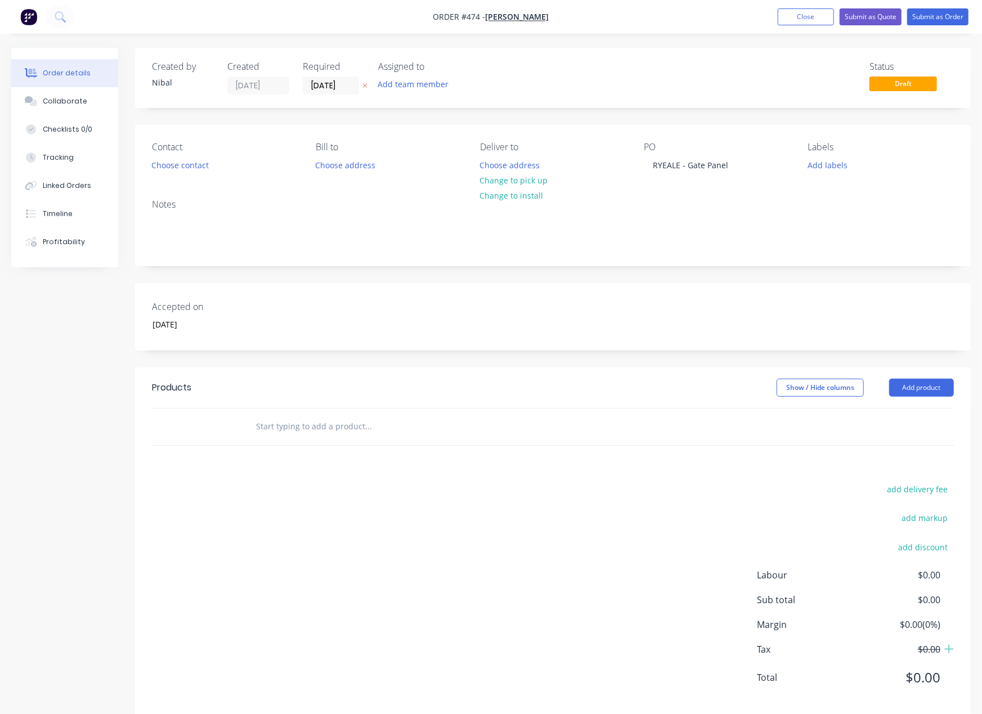
drag, startPoint x: 453, startPoint y: 470, endPoint x: 396, endPoint y: 460, distance: 57.7
click at [453, 470] on div "Products Show / Hide columns Add product add delivery fee add markup add discou…" at bounding box center [552, 541] width 835 height 348
click at [304, 430] on input "text" at bounding box center [367, 426] width 225 height 23
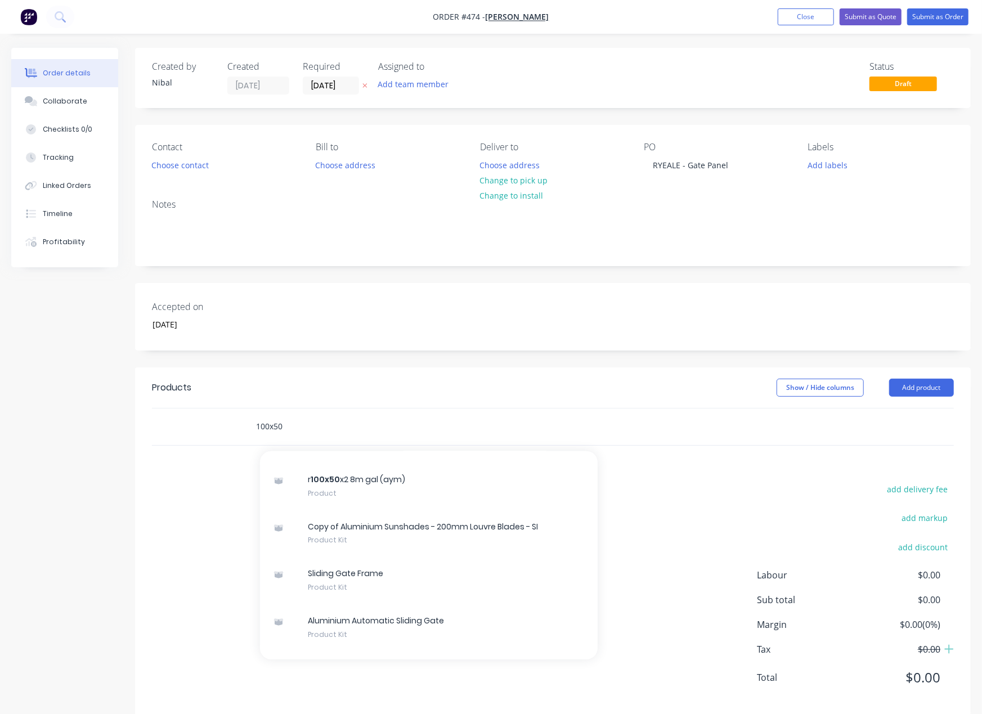
scroll to position [16, 0]
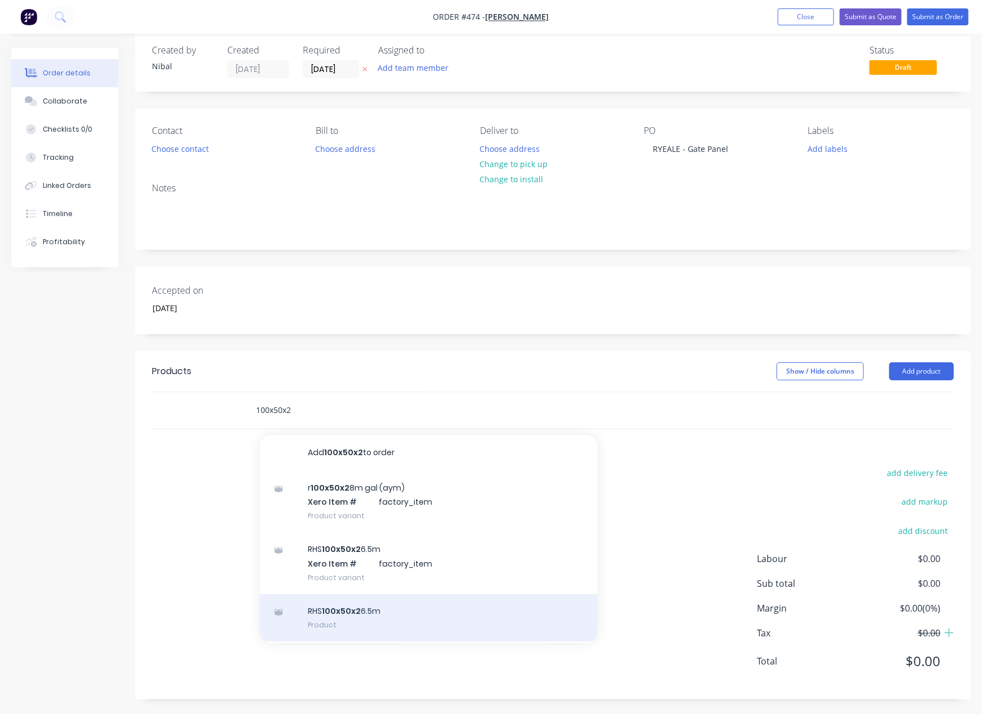
type input "100x50x2"
click at [399, 618] on div "RHS 100x50x2 6.5m Product" at bounding box center [429, 617] width 338 height 47
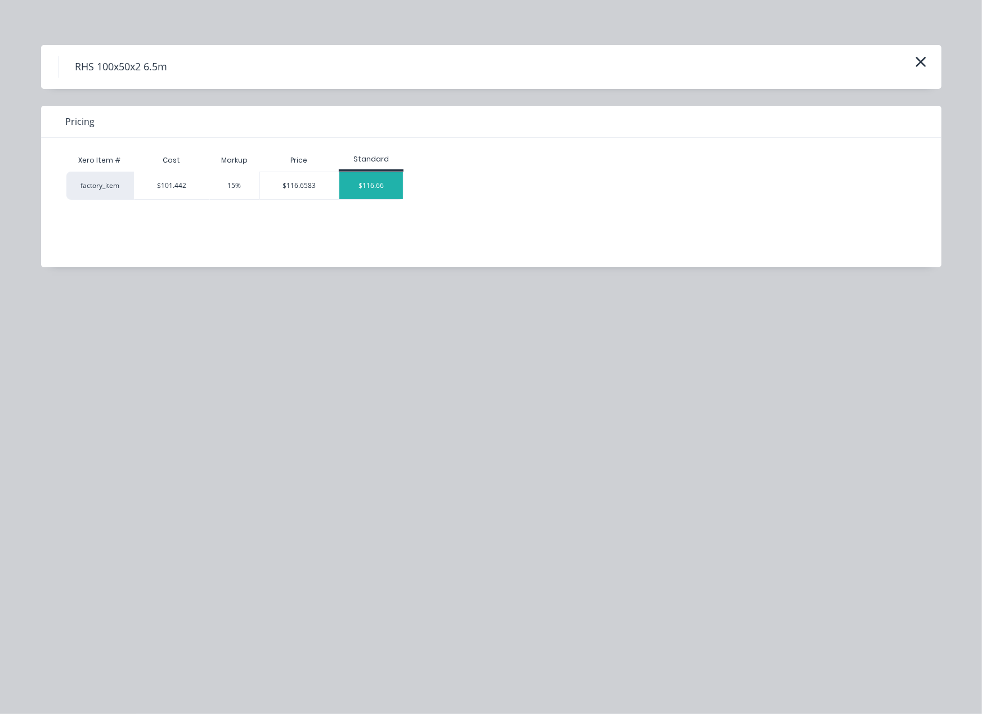
click at [354, 197] on div "$116.66" at bounding box center [371, 185] width 64 height 27
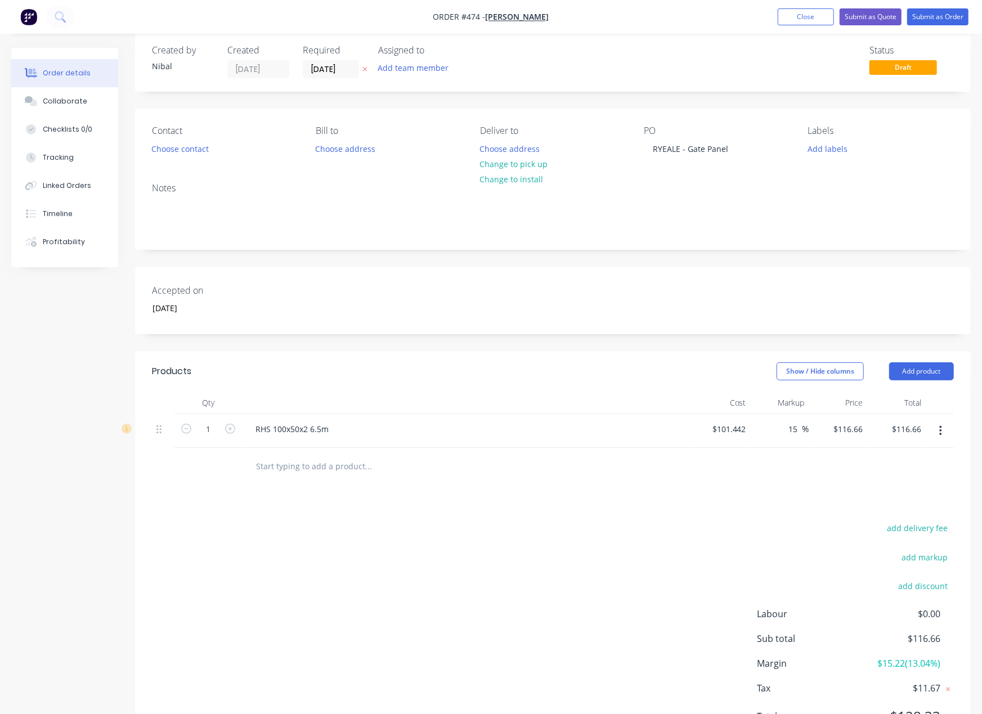
click at [240, 422] on div "1" at bounding box center [208, 431] width 68 height 34
click at [231, 430] on icon "button" at bounding box center [230, 429] width 10 height 10
type input "2"
type input "$233.32"
click at [307, 471] on input "text" at bounding box center [367, 466] width 225 height 23
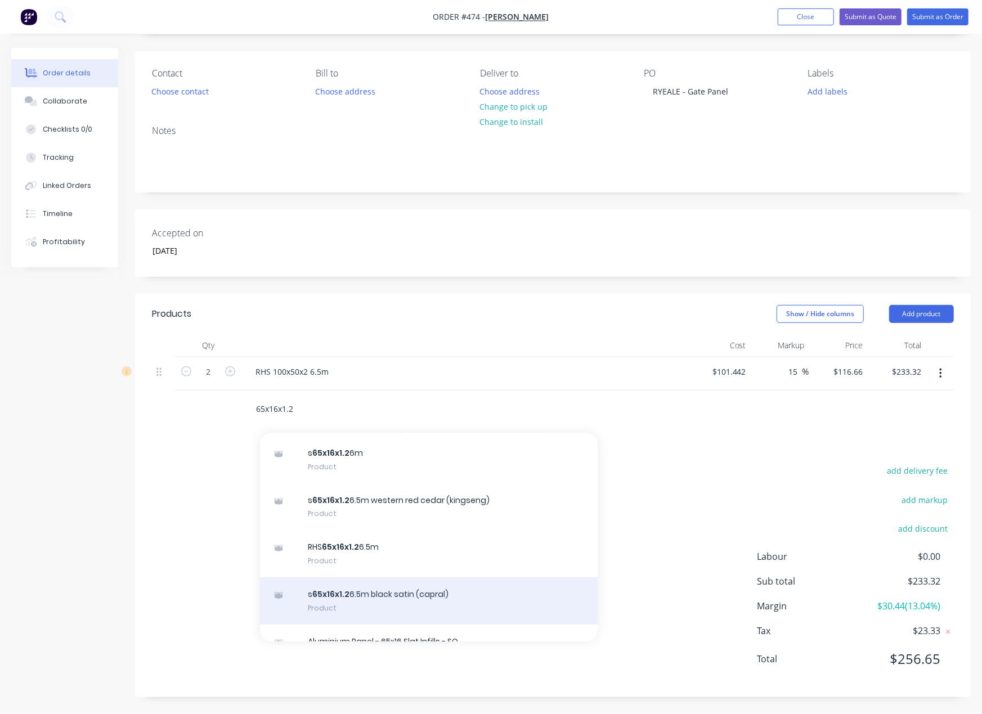
scroll to position [323, 0]
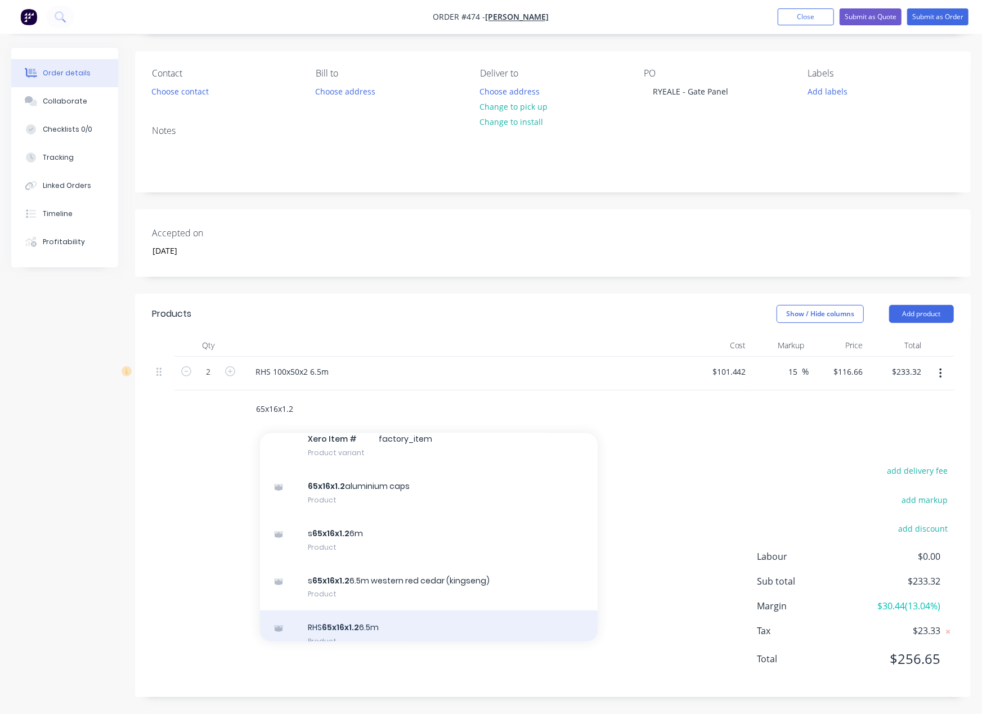
type input "65x16x1.2"
click at [414, 623] on div "RHS 65x16x1.2 6.5m Product" at bounding box center [429, 633] width 338 height 47
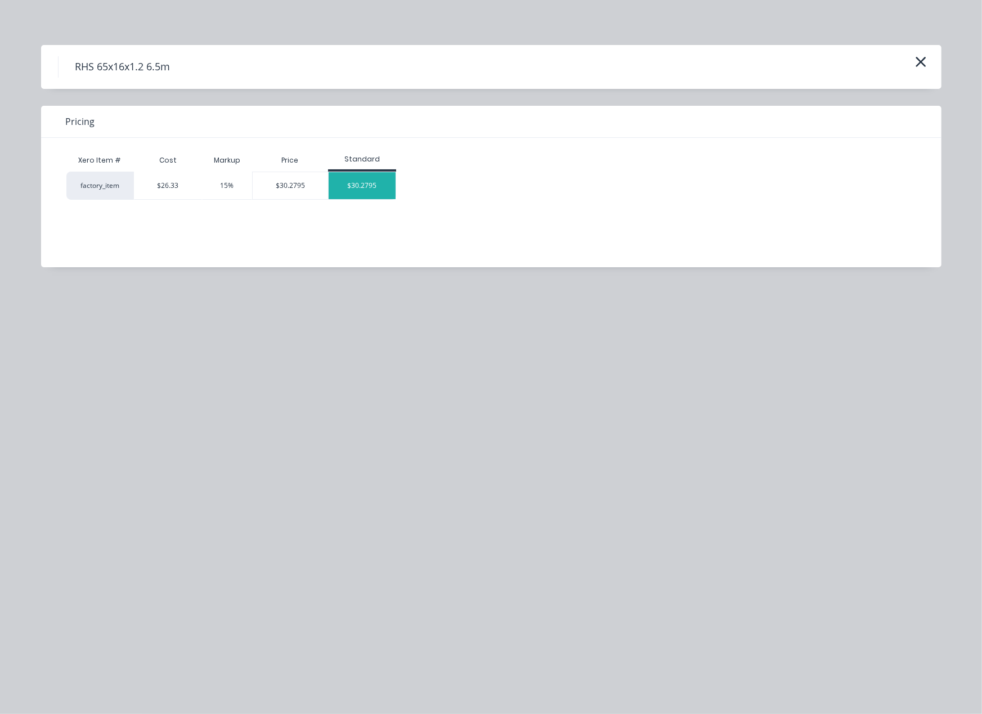
click at [361, 197] on div "$30.2795" at bounding box center [363, 185] width 68 height 27
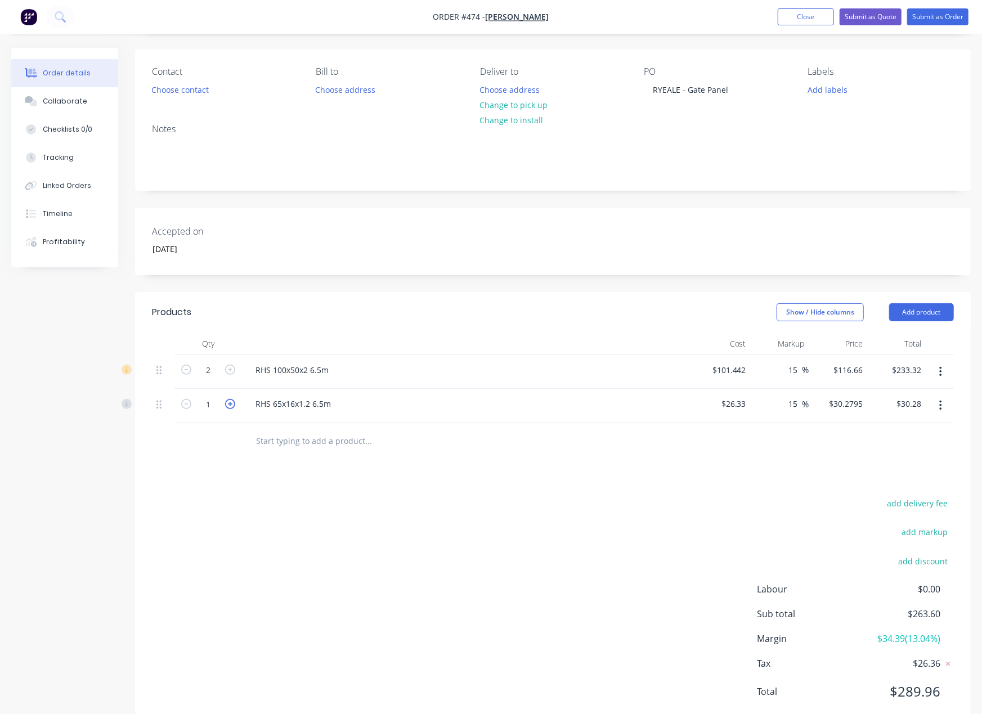
click at [230, 409] on icon "button" at bounding box center [230, 404] width 10 height 10
type input "2"
type input "$60.56"
click at [230, 408] on icon "button" at bounding box center [230, 404] width 10 height 10
type input "3"
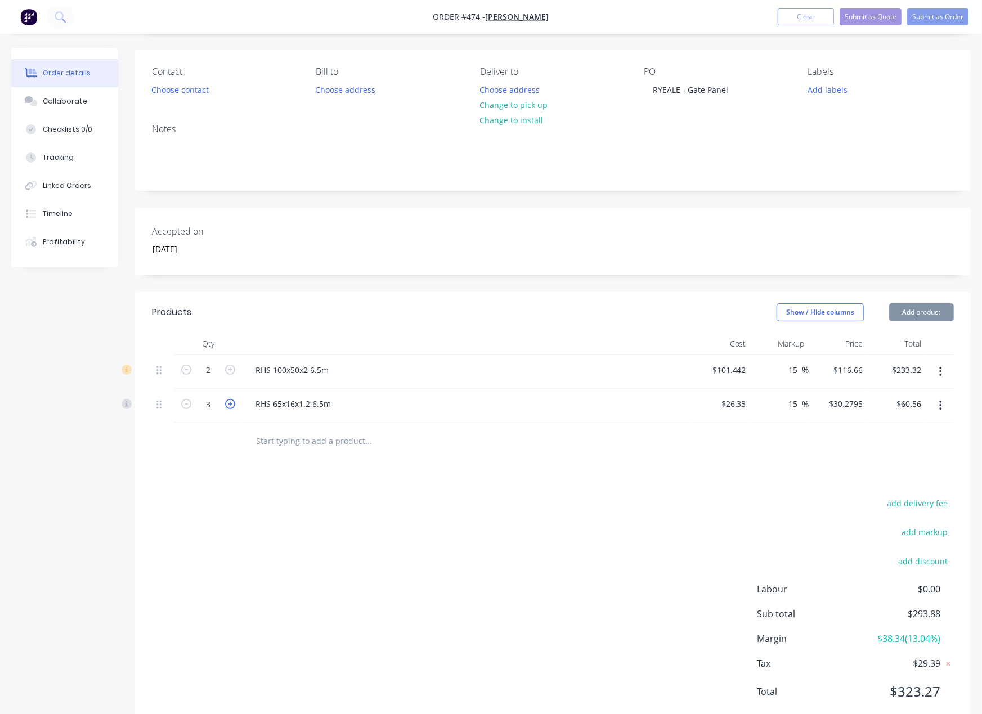
type input "$90.84"
click at [230, 408] on icon "button" at bounding box center [230, 404] width 10 height 10
type input "4"
type input "$121.12"
click at [230, 408] on icon "button" at bounding box center [230, 404] width 10 height 10
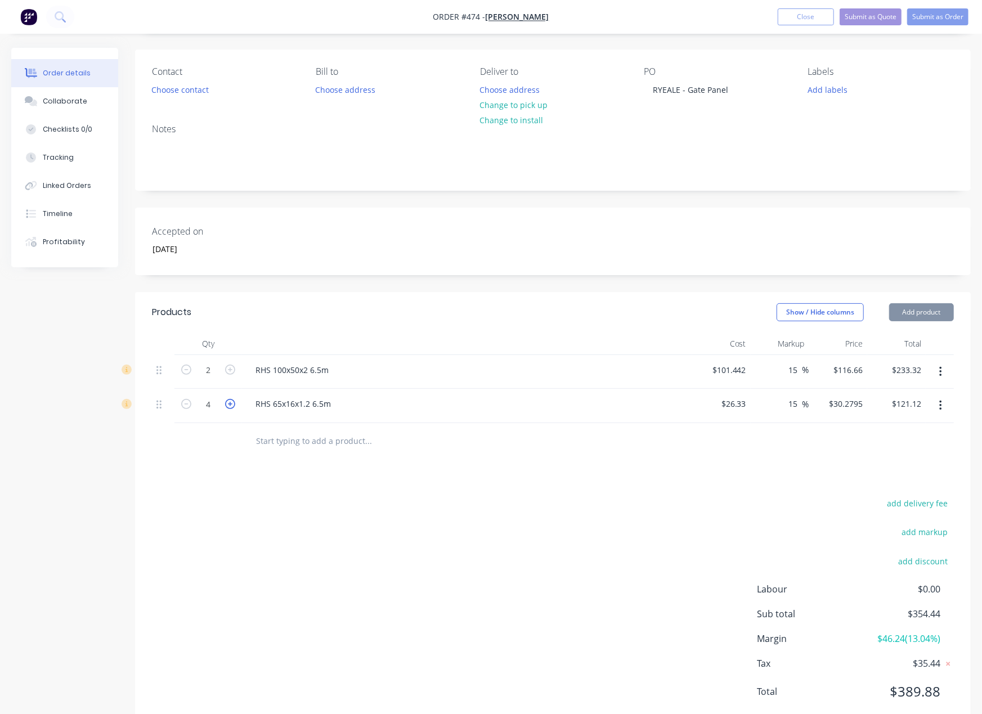
type input "5"
type input "$151.40"
click at [230, 408] on icon "button" at bounding box center [230, 404] width 10 height 10
type input "6"
type input "$181.68"
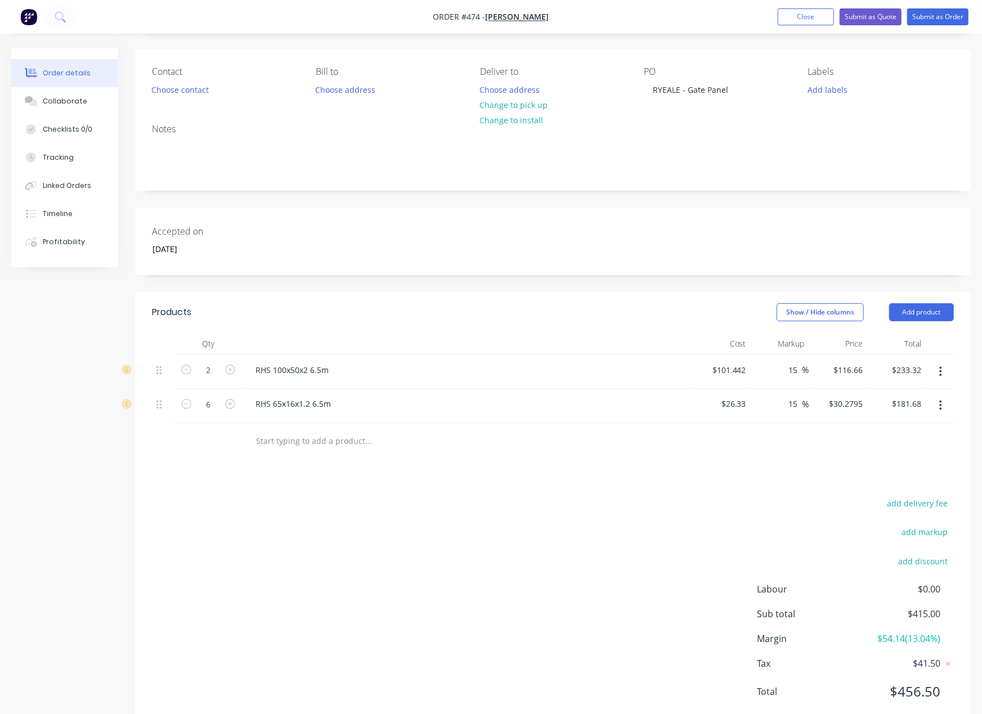
click at [194, 397] on form "6" at bounding box center [208, 402] width 59 height 17
click at [191, 403] on icon "button" at bounding box center [186, 404] width 10 height 10
type input "5"
type input "$151.40"
click at [191, 403] on icon "button" at bounding box center [186, 404] width 10 height 10
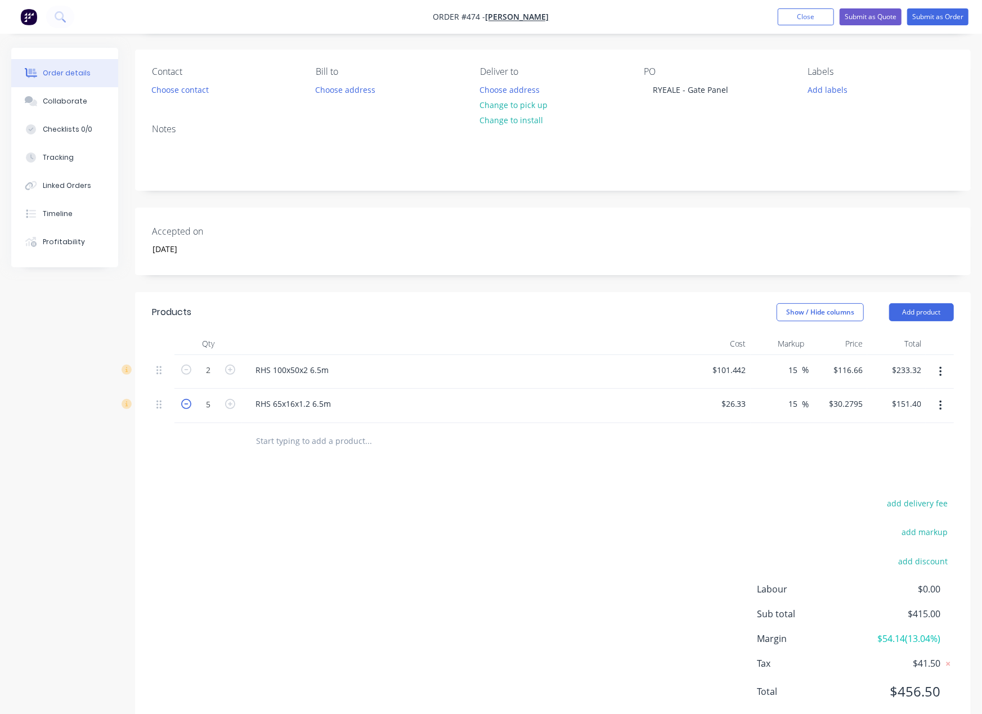
type input "4"
type input "$121.12"
drag, startPoint x: 738, startPoint y: 368, endPoint x: 704, endPoint y: 359, distance: 34.8
click at [704, 359] on div "101.442 $101.442" at bounding box center [721, 372] width 59 height 34
drag, startPoint x: 748, startPoint y: 367, endPoint x: 663, endPoint y: 365, distance: 85.0
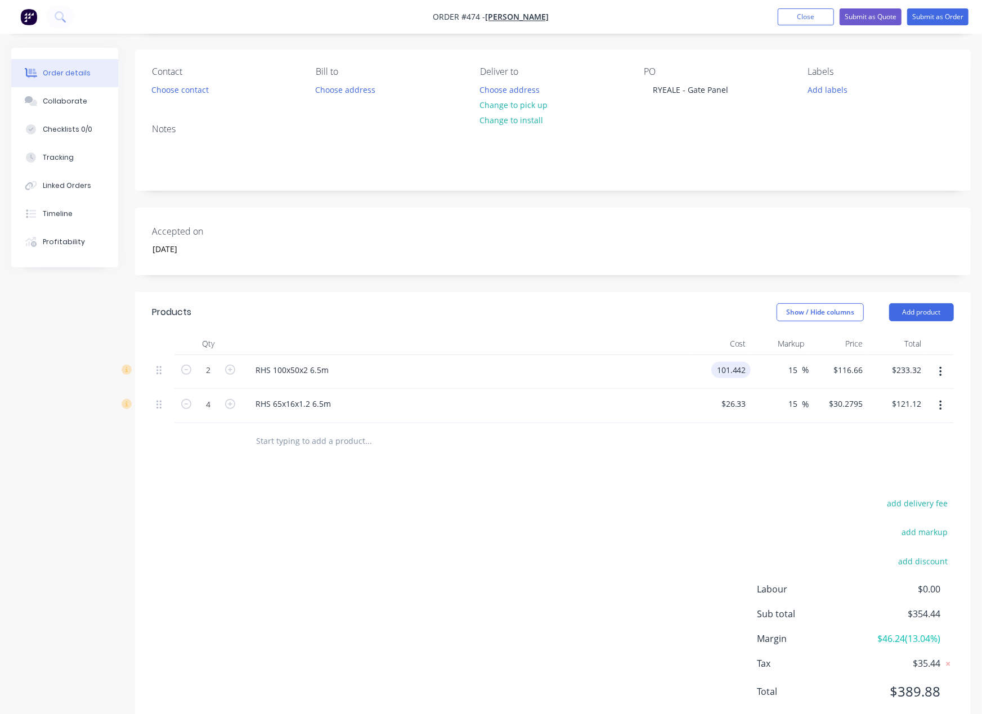
click at [663, 365] on div "2 RHS 100x50x2 6.5m 101.442 101.442 15 15 % $116.66 $116.66 $233.32 $233.32" at bounding box center [553, 372] width 802 height 34
type input "$101.442"
drag, startPoint x: 847, startPoint y: 366, endPoint x: 864, endPoint y: 371, distance: 17.6
click at [847, 366] on input "116.66" at bounding box center [849, 370] width 35 height 16
type input "$932.37"
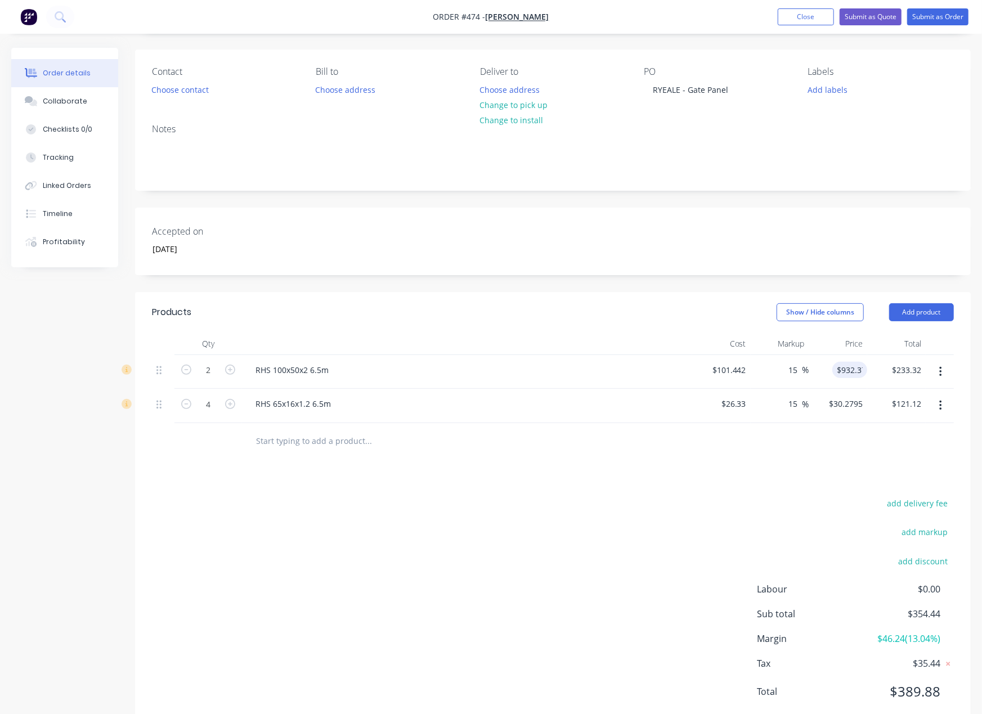
type input "819.12"
type input "$1,864.74"
drag, startPoint x: 714, startPoint y: 530, endPoint x: 844, endPoint y: 444, distance: 155.4
click at [716, 531] on div "add delivery fee add markup add discount Labour $0.00 Sub total $354.44 Margin …" at bounding box center [553, 604] width 802 height 217
type input "30.2795"
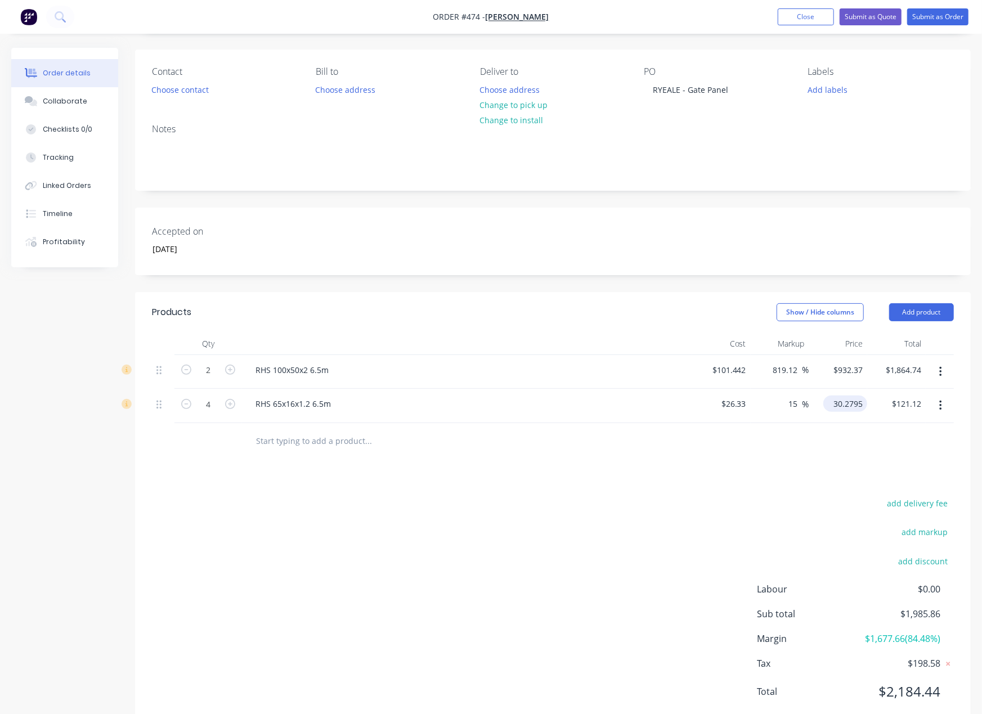
click at [849, 400] on input "30.2795" at bounding box center [847, 404] width 39 height 16
type input "-100"
type input "$0.00"
click at [536, 544] on div "add delivery fee add markup add discount Labour $0.00 Sub total $1,985.86 Margi…" at bounding box center [553, 604] width 802 height 217
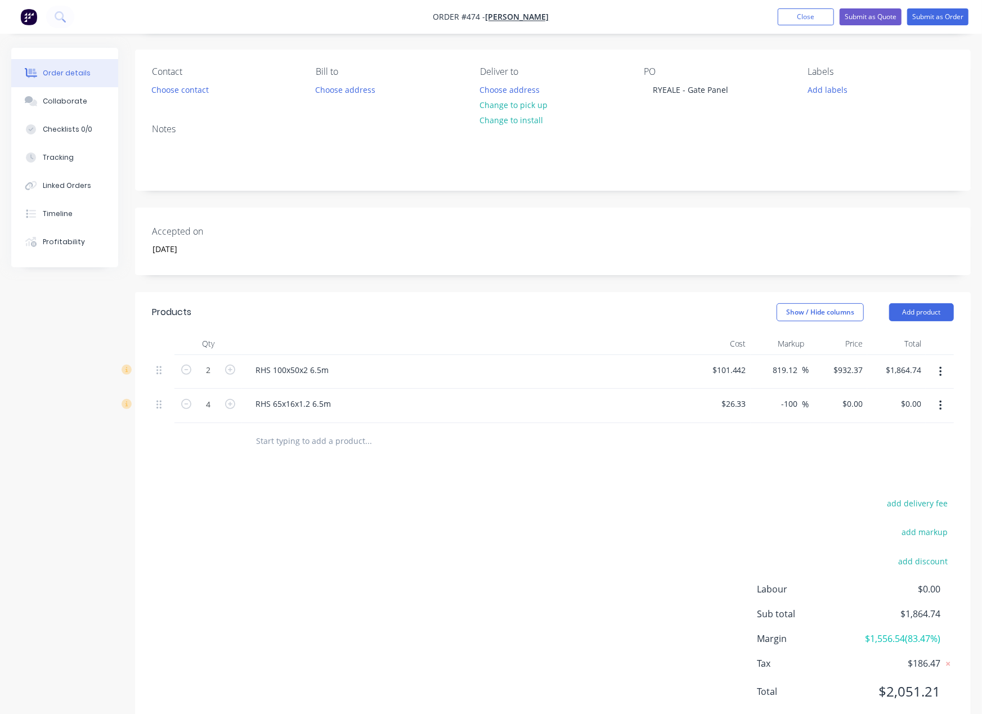
scroll to position [115, 0]
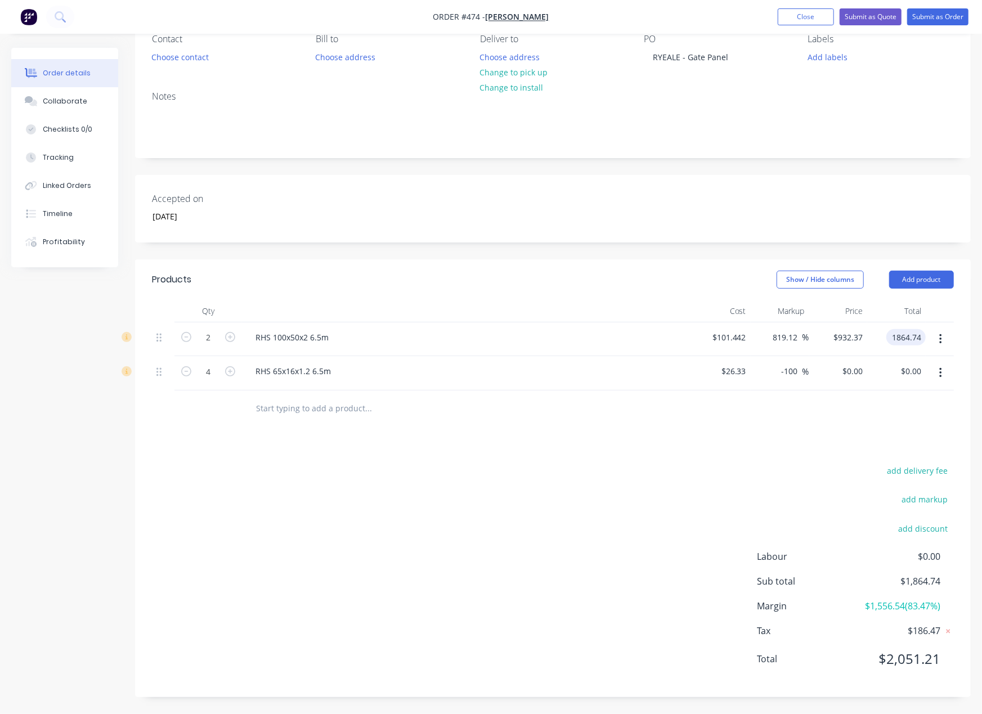
drag, startPoint x: 905, startPoint y: 331, endPoint x: 939, endPoint y: 334, distance: 33.9
click at [906, 331] on input "1864.74" at bounding box center [908, 337] width 35 height 16
type input "932.37"
type input "359.56"
type input "$466.185"
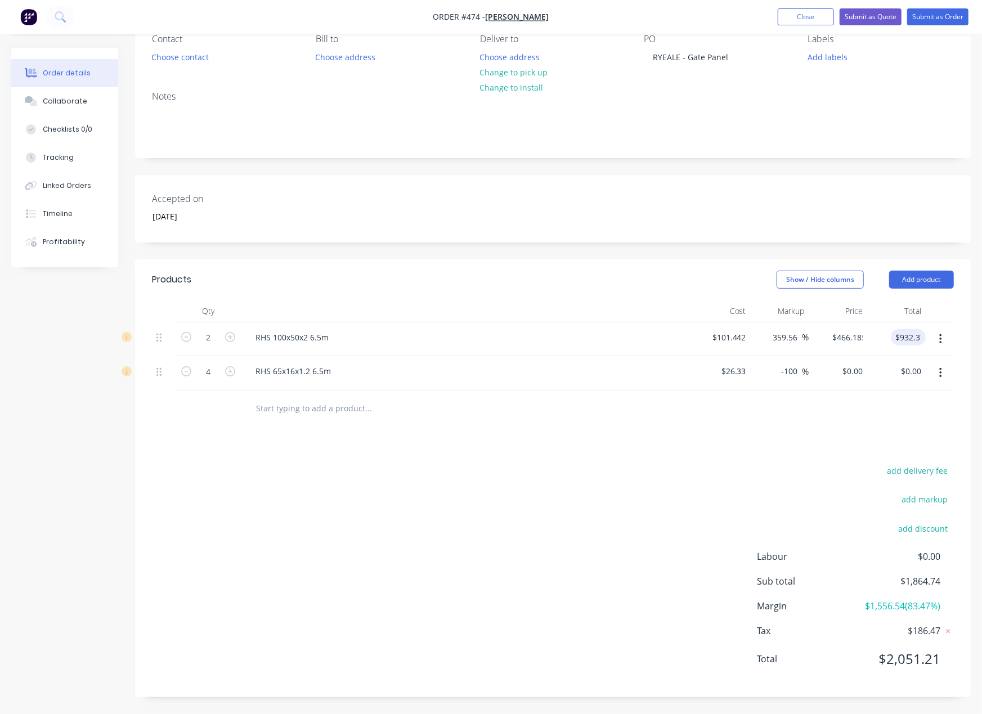
drag, startPoint x: 637, startPoint y: 555, endPoint x: 651, endPoint y: 515, distance: 42.0
click at [637, 555] on div "add delivery fee add markup add discount Labour $0.00 Sub total $1,864.74 Margi…" at bounding box center [553, 571] width 802 height 217
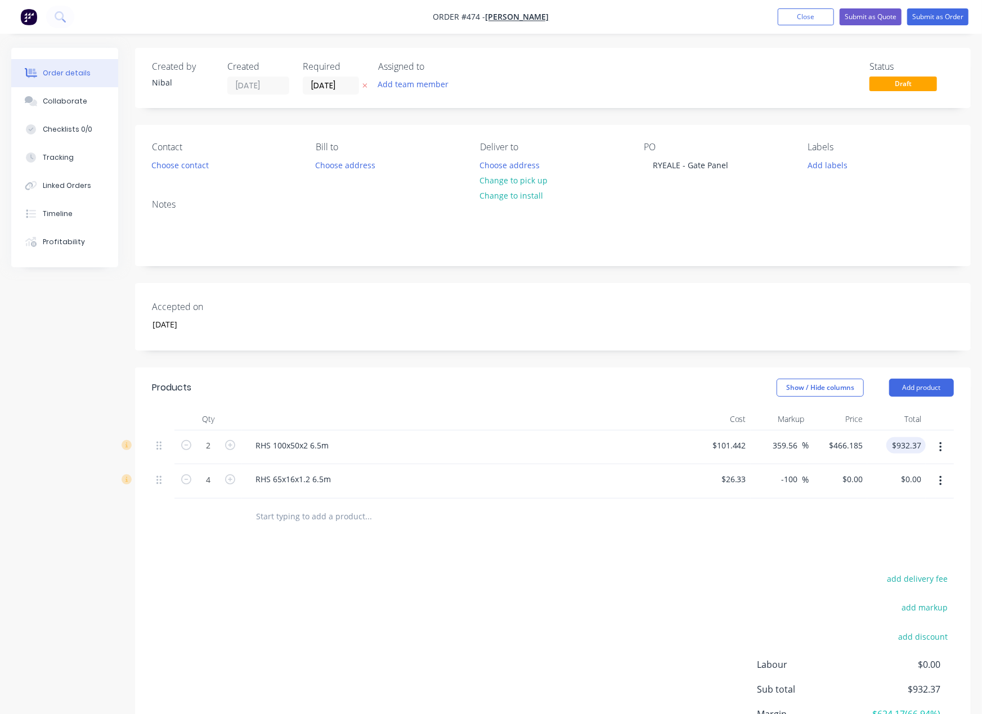
type input "932.37"
click at [918, 450] on input "932.37" at bounding box center [908, 445] width 35 height 16
type input "$0.00"
type input "0.00"
type input "-100"
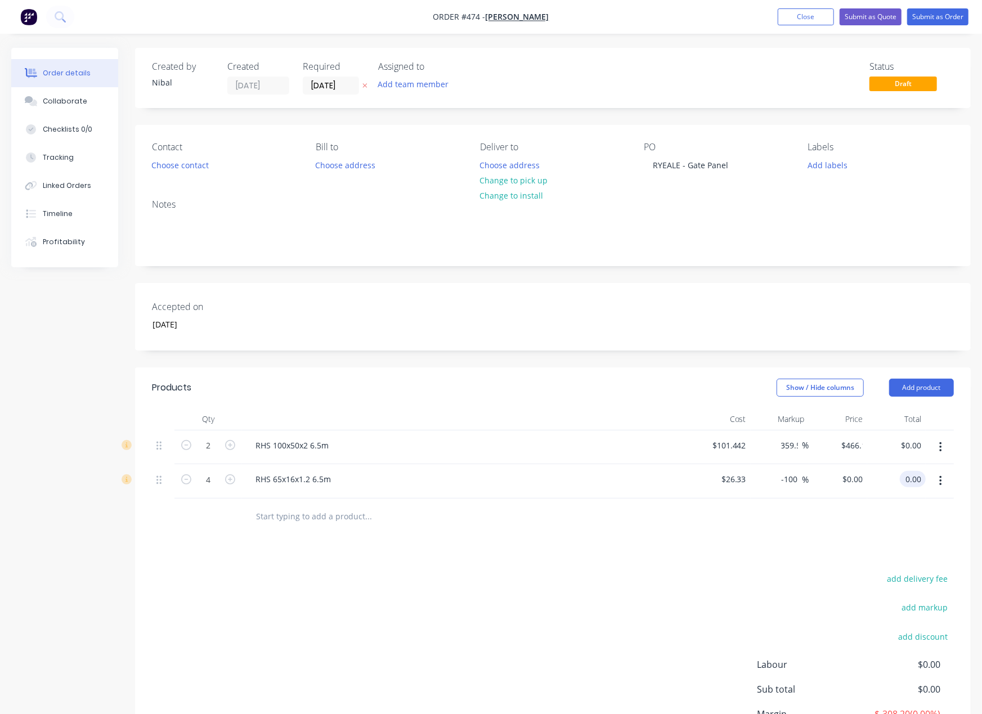
type input "$0.00"
drag, startPoint x: 921, startPoint y: 487, endPoint x: 837, endPoint y: 471, distance: 85.3
click at [838, 471] on div "4 RHS 65x16x1.2 6.5m $26.33 $26.33 -100 -100 % $0.00 $0.00 0.00 0.00" at bounding box center [553, 481] width 802 height 34
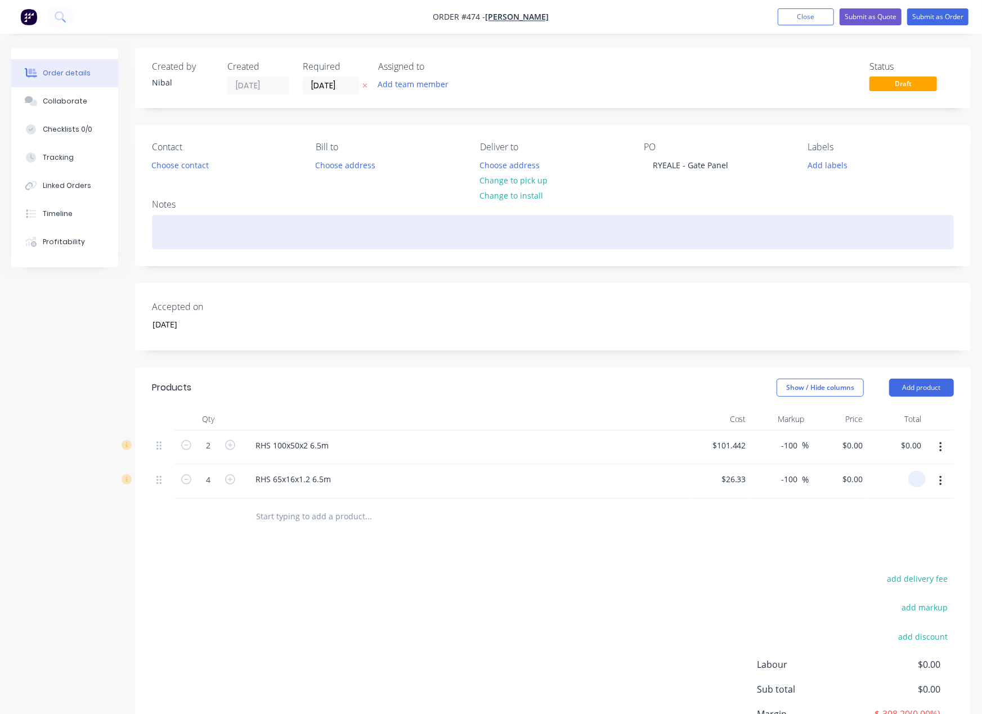
type input "$0.00"
click at [181, 233] on div at bounding box center [553, 232] width 802 height 34
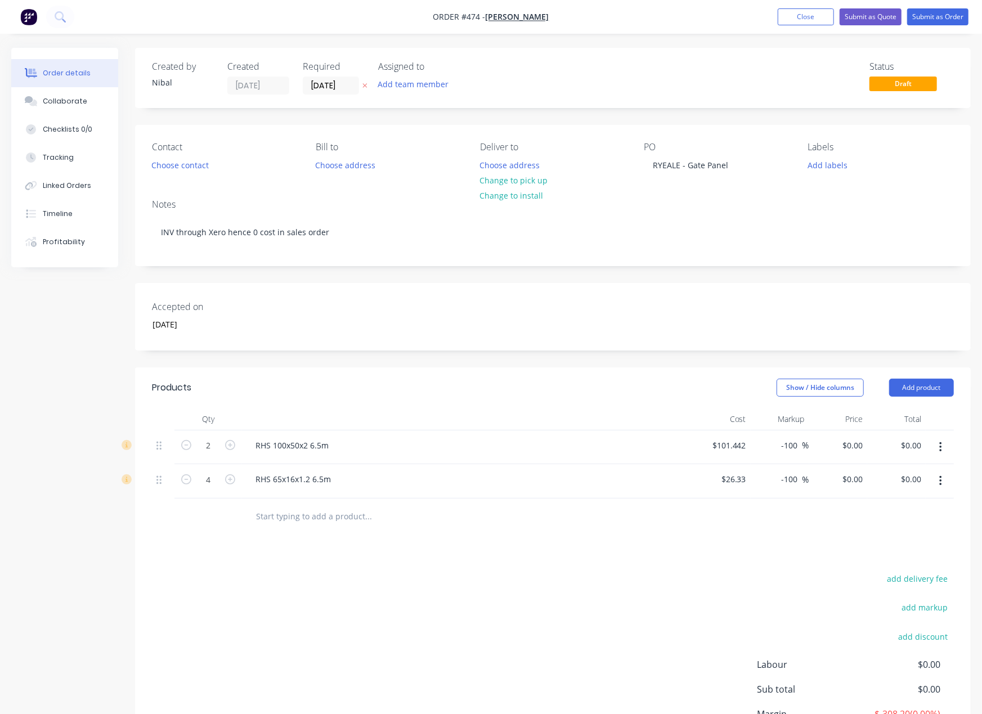
click at [99, 622] on div "Created by Nibal Created 02/10/25 Required 02/10/25 Assigned to Add team member…" at bounding box center [490, 435] width 959 height 774
click at [925, 12] on button "Submit as Order" at bounding box center [937, 16] width 61 height 17
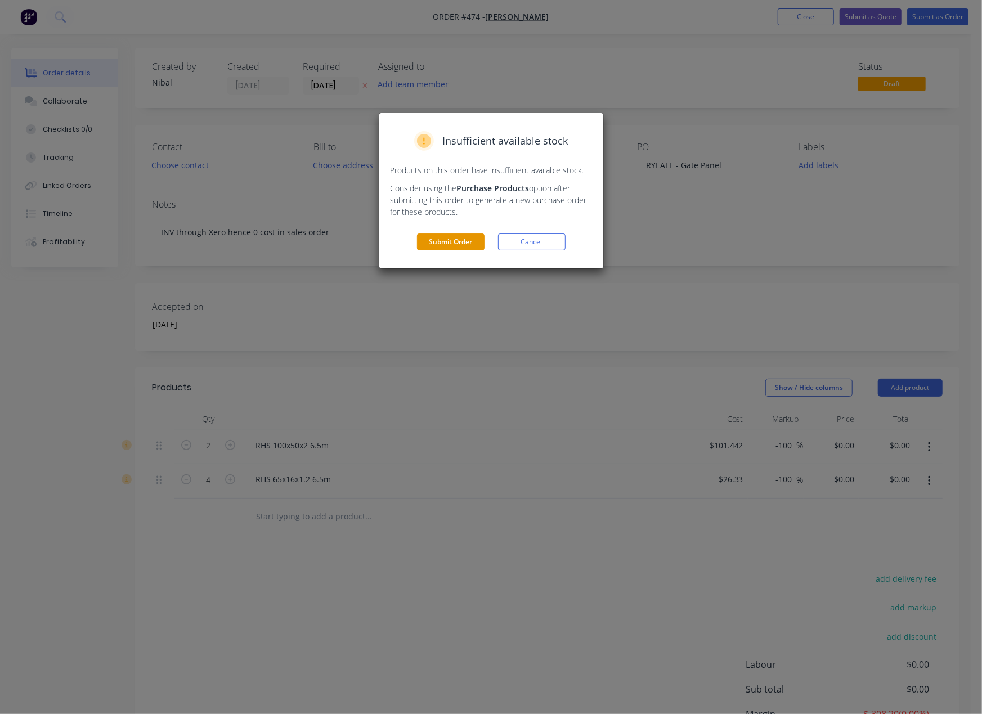
click at [479, 239] on button "Submit Order" at bounding box center [451, 241] width 68 height 17
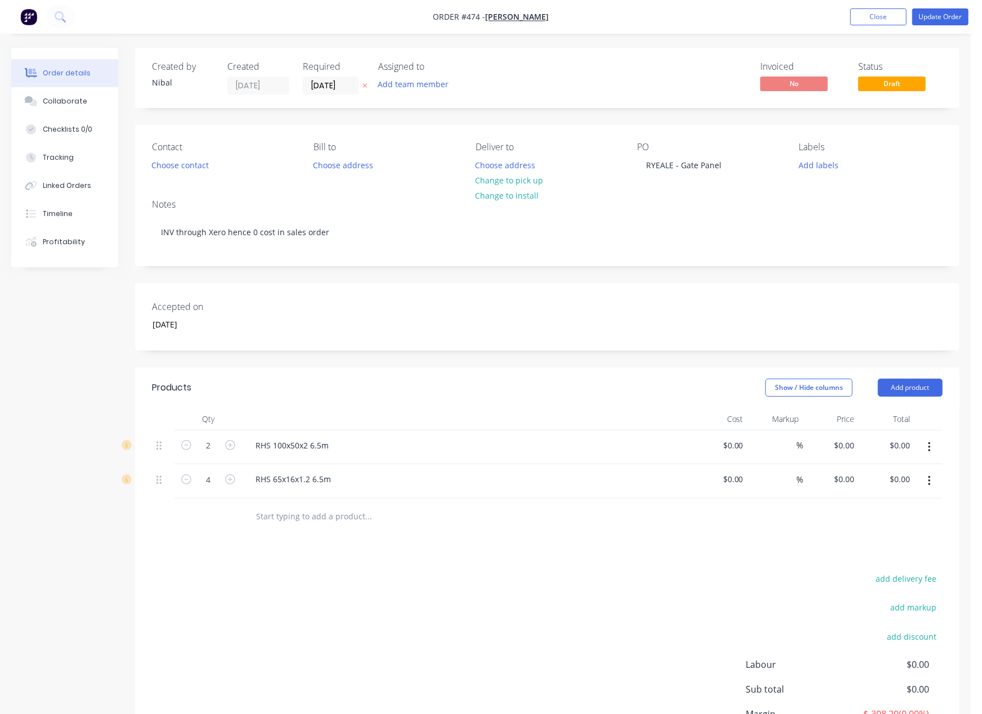
type input "$101.442"
type input "-100"
type input "$26.33"
type input "-100"
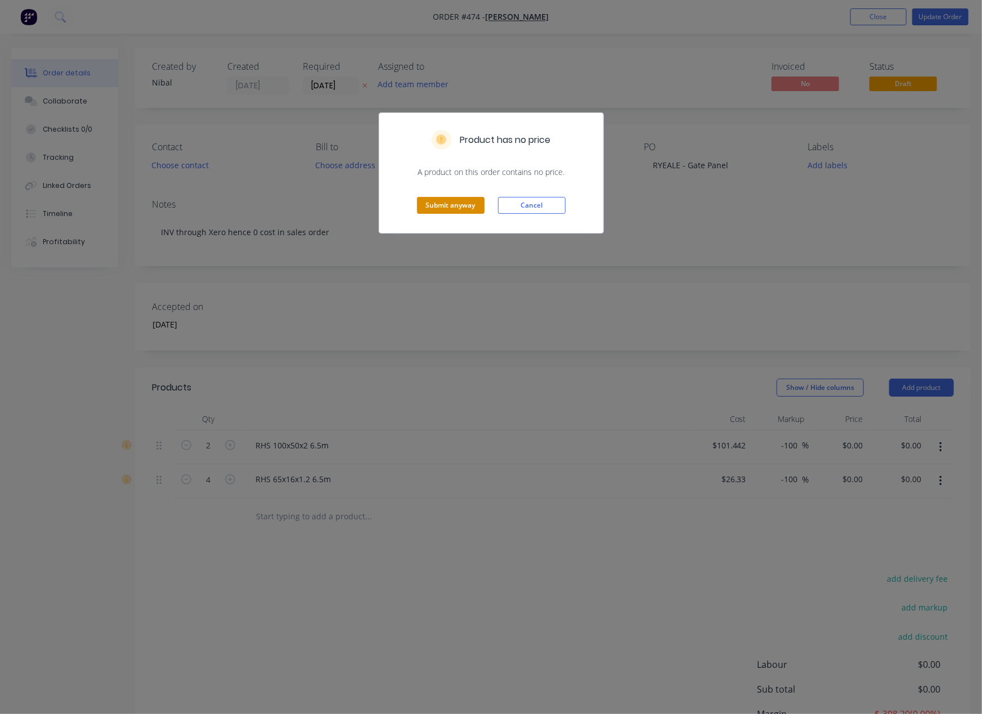
click at [457, 208] on button "Submit anyway" at bounding box center [451, 205] width 68 height 17
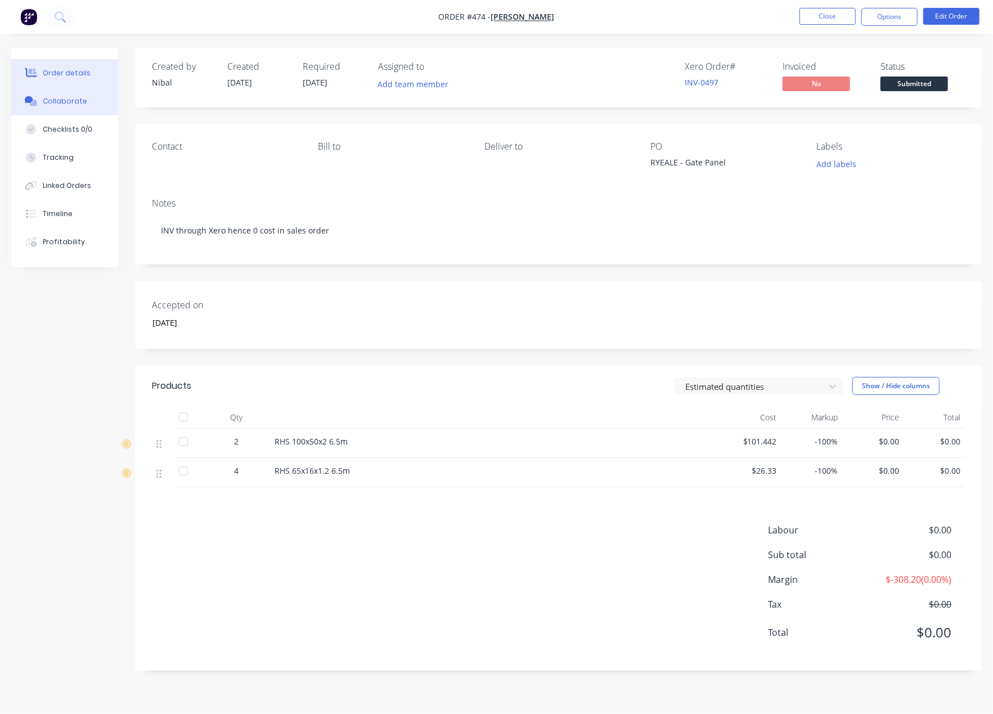
click at [73, 114] on button "Collaborate" at bounding box center [64, 101] width 107 height 28
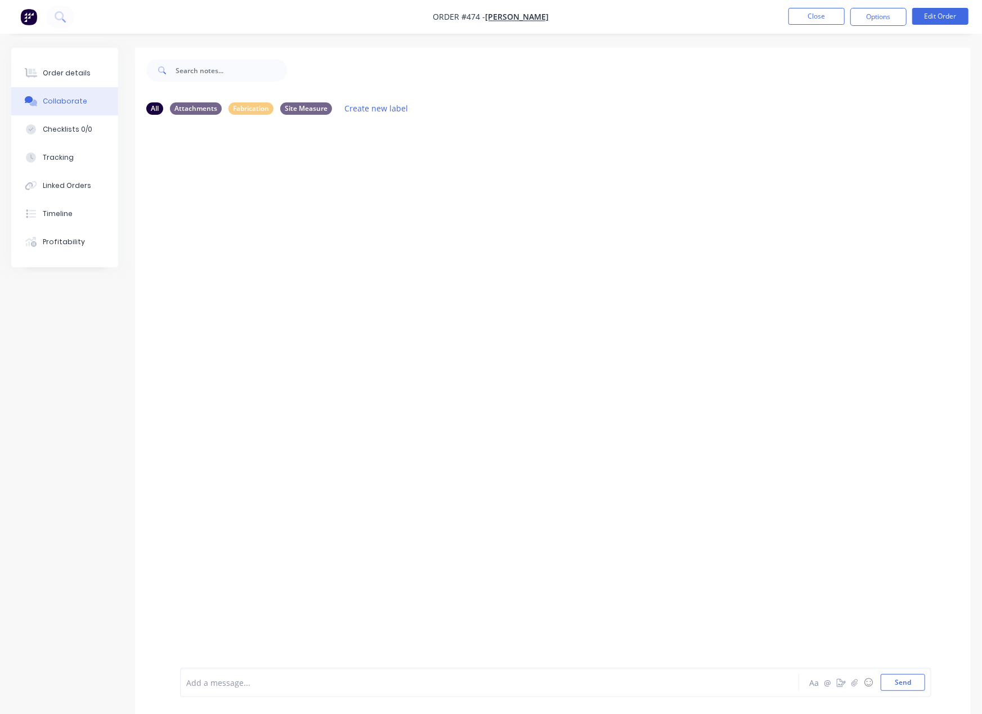
click at [258, 674] on div "Add a message..." at bounding box center [463, 682] width 554 height 17
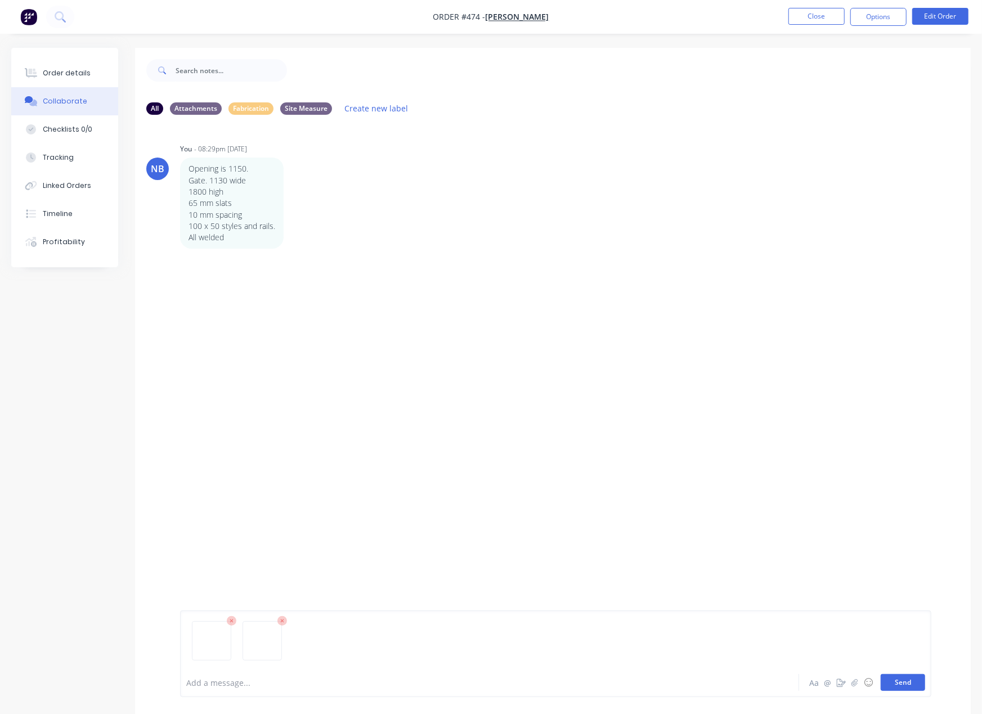
click at [883, 680] on button "Send" at bounding box center [902, 682] width 44 height 17
click at [354, 682] on div at bounding box center [464, 683] width 554 height 12
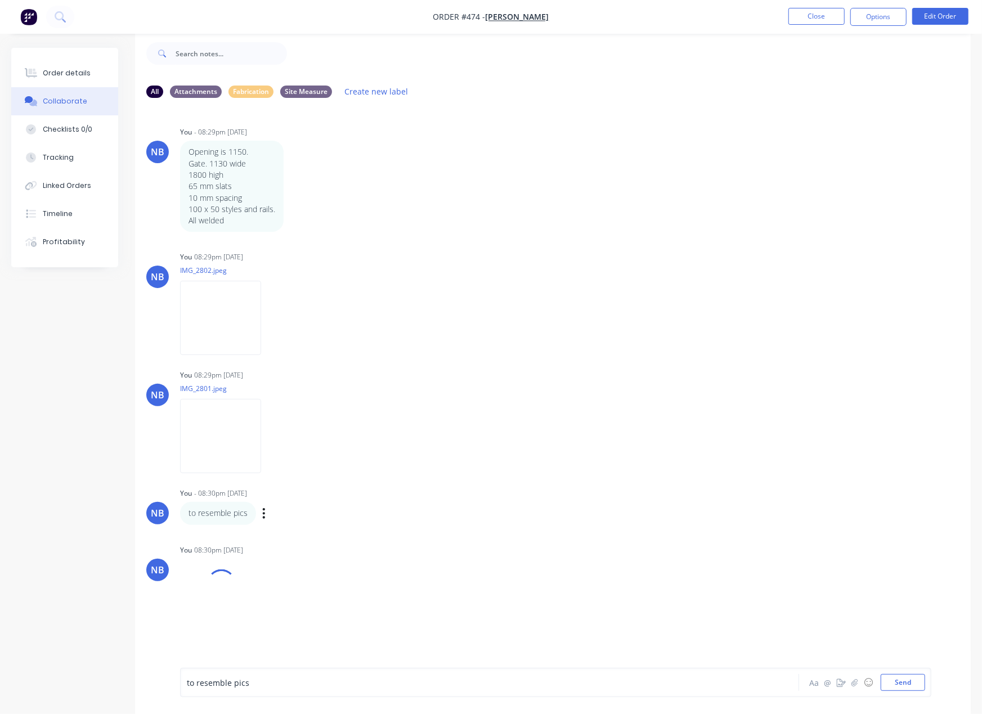
scroll to position [138, 0]
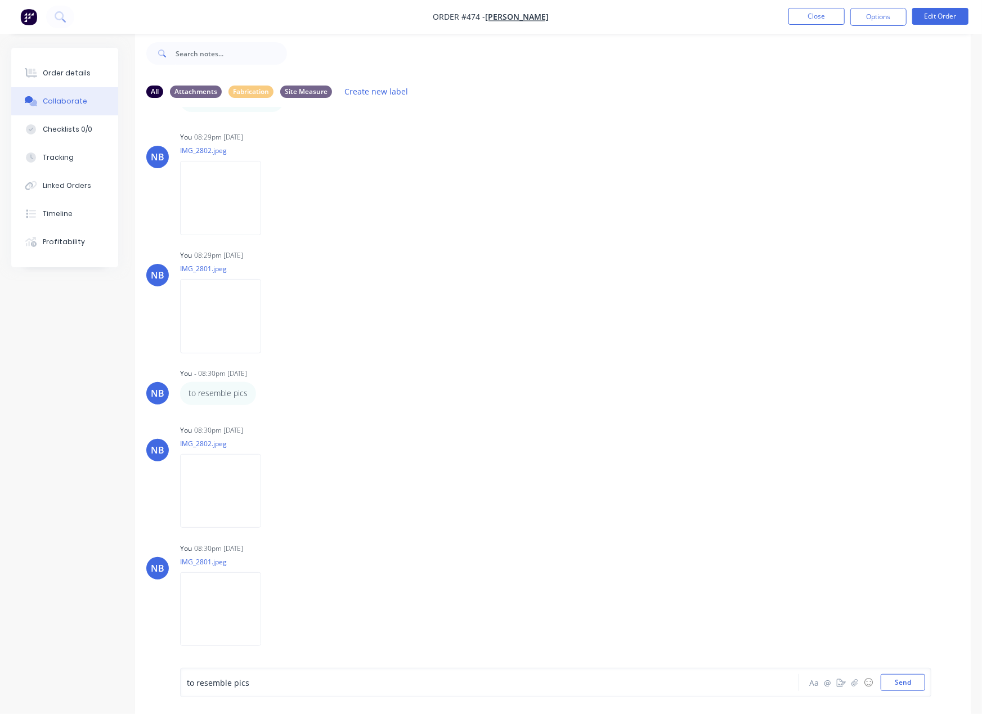
drag, startPoint x: 296, startPoint y: 676, endPoint x: 39, endPoint y: 646, distance: 258.8
click at [39, 646] on div "All Attachments Fabrication Site Measure Create new label NB You - 08:29pm 02/1…" at bounding box center [490, 372] width 959 height 683
drag, startPoint x: 244, startPoint y: 681, endPoint x: -1, endPoint y: 643, distance: 247.6
click at [0, 643] on html "Order #474 - Alex Saliwonczyk Close Options Edit Order Order details Collaborat…" at bounding box center [491, 348] width 982 height 731
drag, startPoint x: 249, startPoint y: 687, endPoint x: 55, endPoint y: 642, distance: 199.1
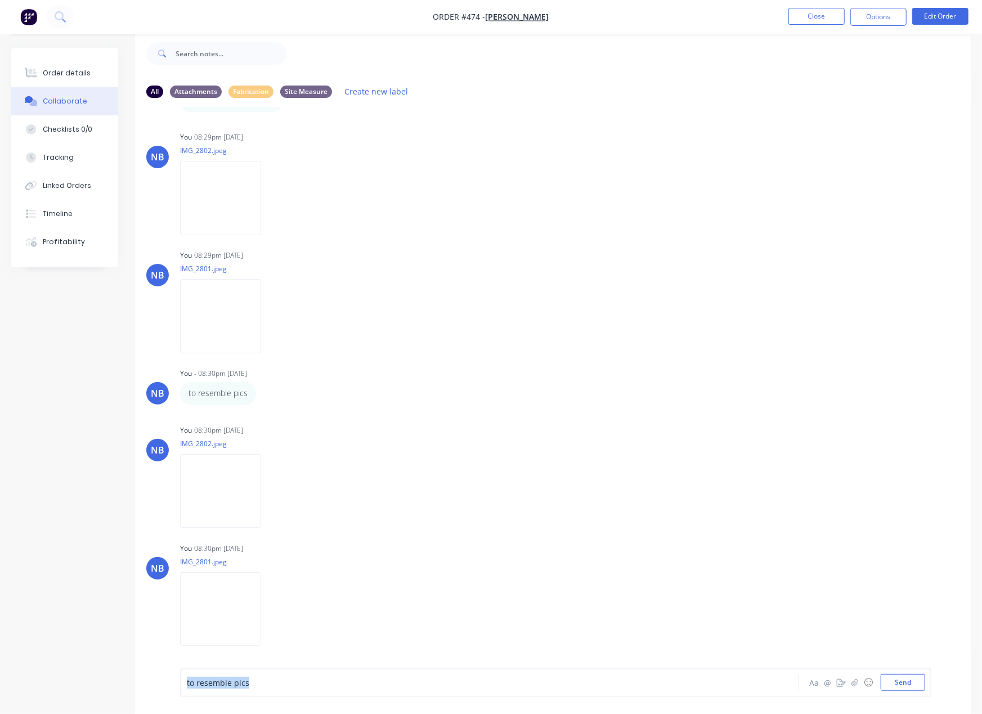
click at [68, 645] on div "All Attachments Fabrication Site Measure Create new label NB You - 08:29pm 02/1…" at bounding box center [490, 372] width 959 height 683
click at [272, 604] on icon "button" at bounding box center [270, 609] width 3 height 13
click at [0, 0] on button "Delete" at bounding box center [0, 0] width 0 height 0
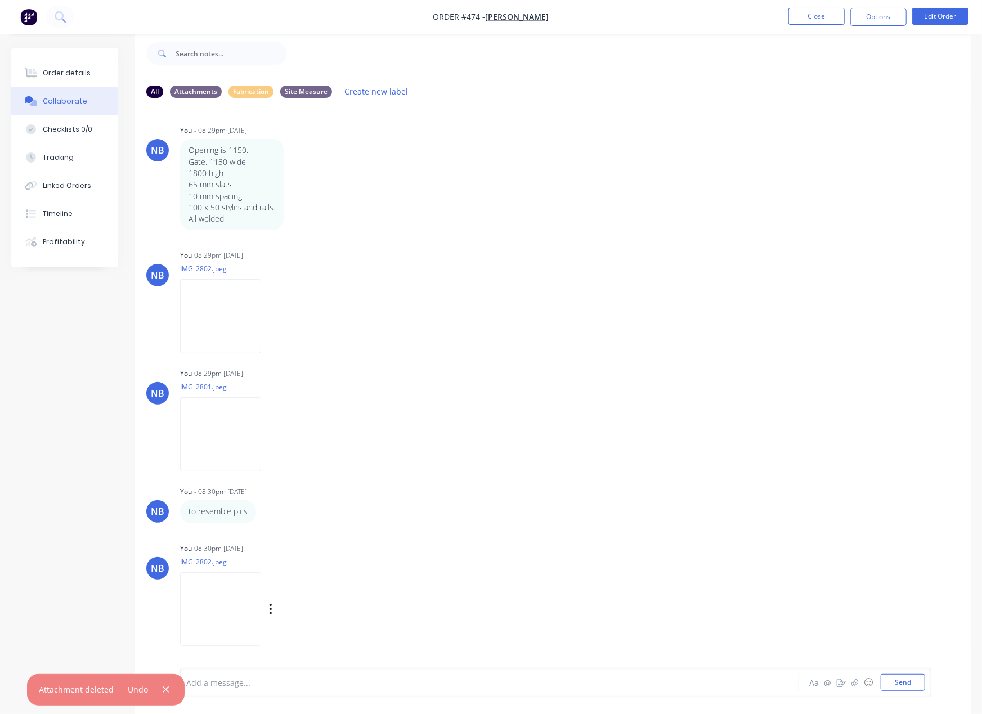
click at [272, 608] on icon "button" at bounding box center [270, 609] width 3 height 13
click at [0, 0] on button "Delete" at bounding box center [0, 0] width 0 height 0
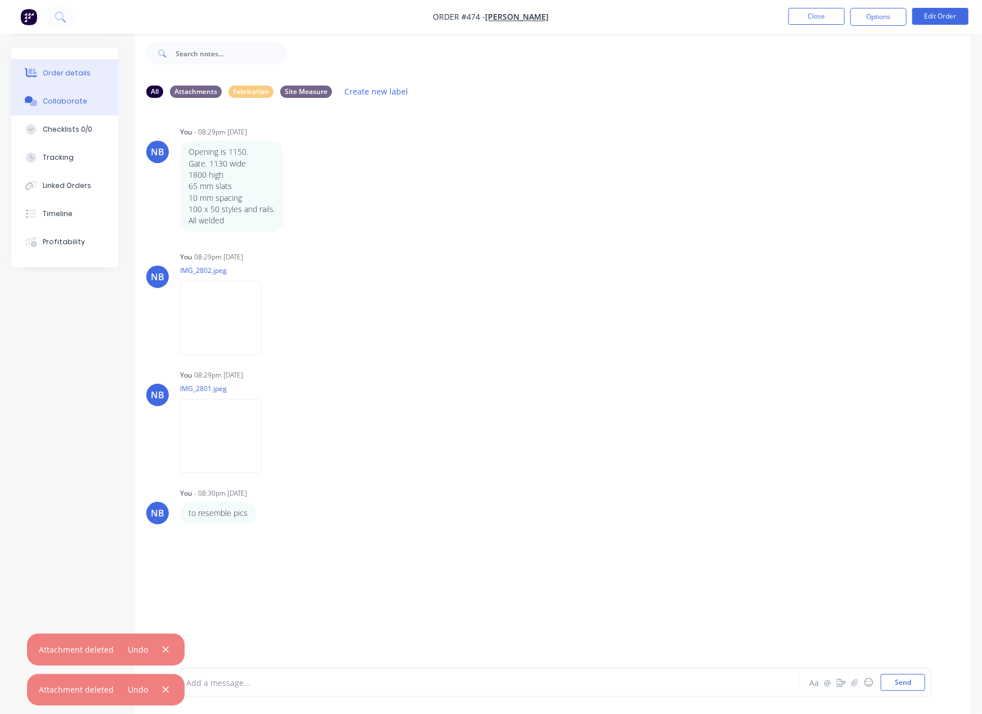
click at [55, 76] on div "Order details" at bounding box center [67, 73] width 48 height 10
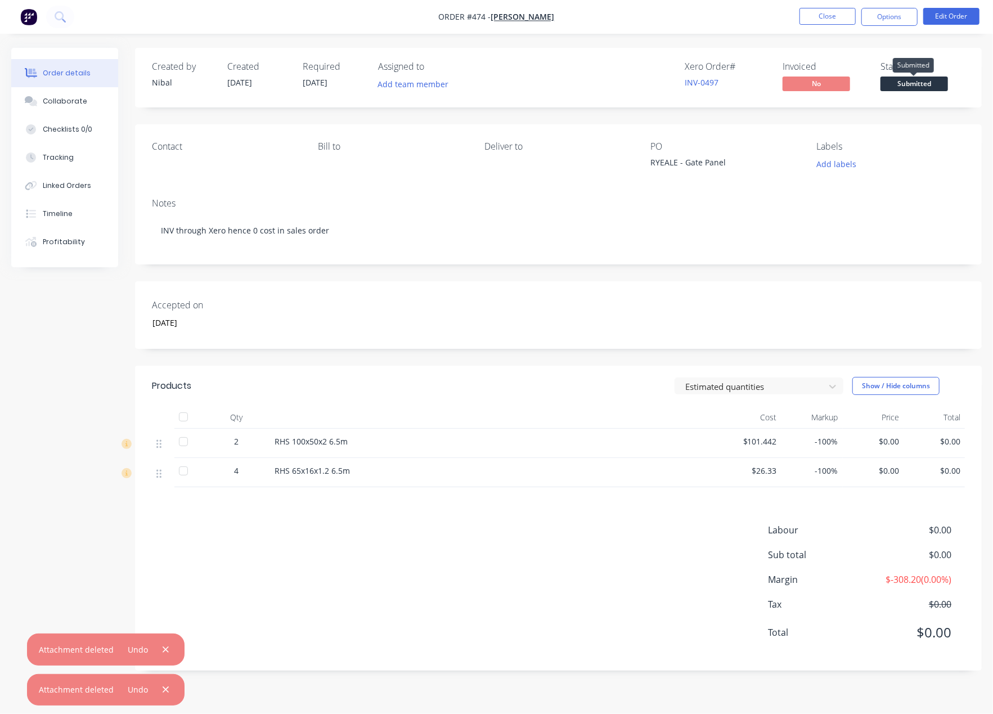
click at [916, 86] on span "Submitted" at bounding box center [914, 84] width 68 height 14
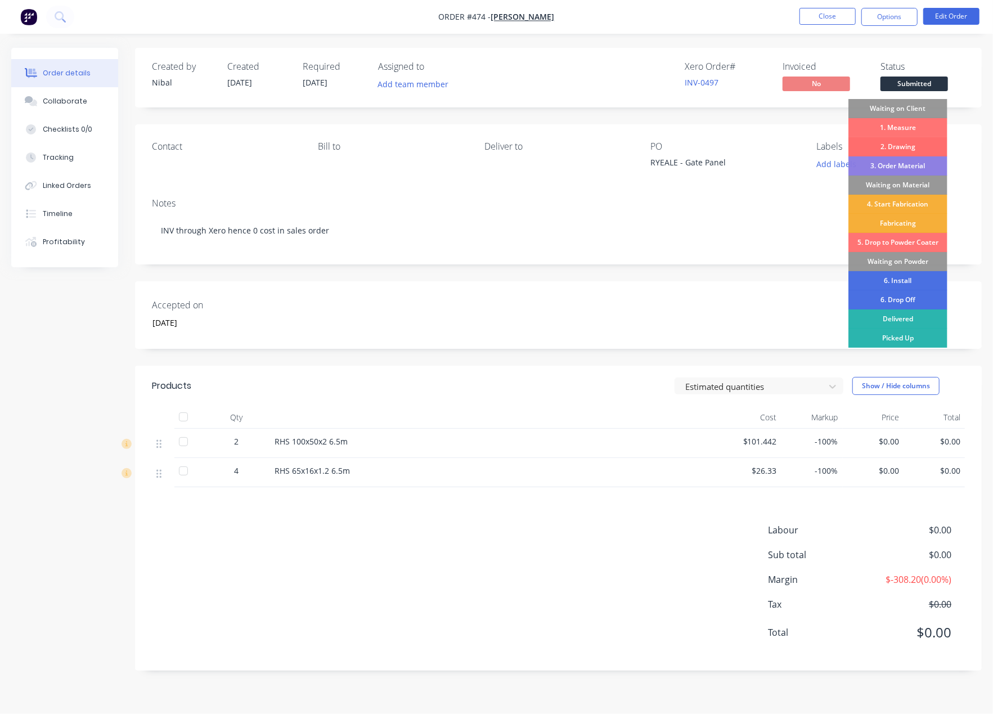
click at [913, 147] on div "2. Drawing" at bounding box center [897, 146] width 99 height 19
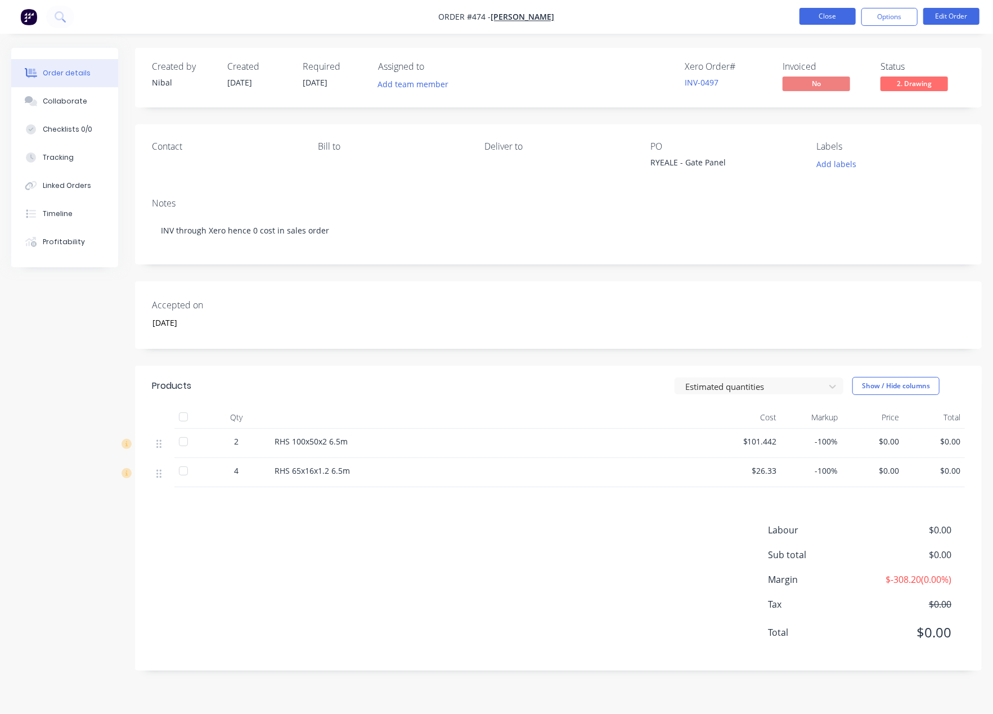
click at [844, 12] on button "Close" at bounding box center [827, 16] width 56 height 17
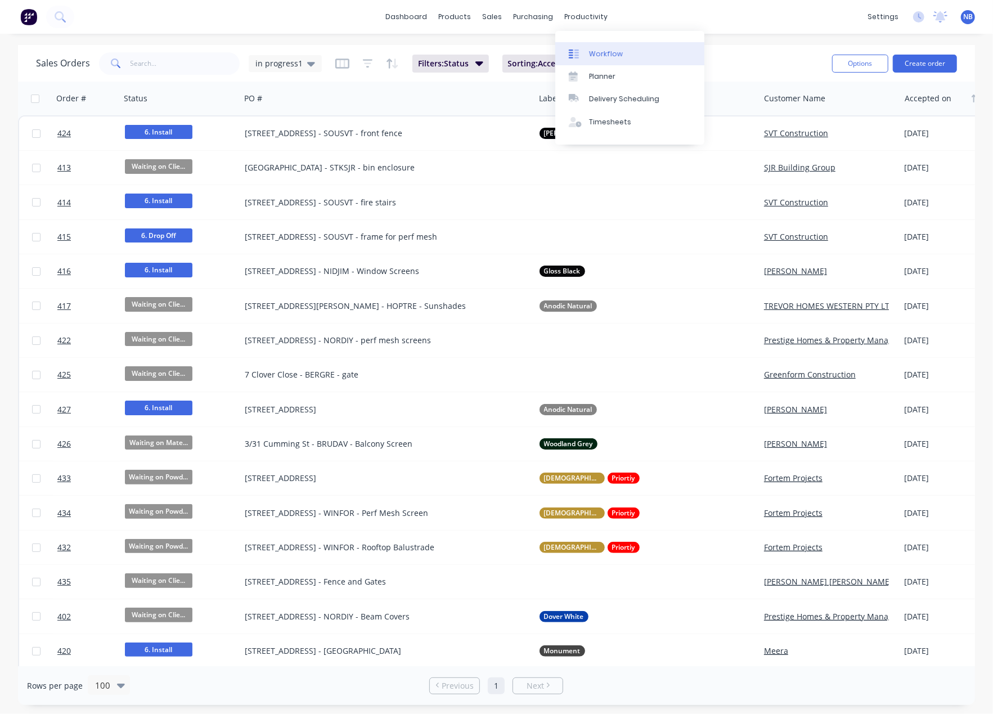
click at [595, 55] on div "Workflow" at bounding box center [606, 54] width 34 height 10
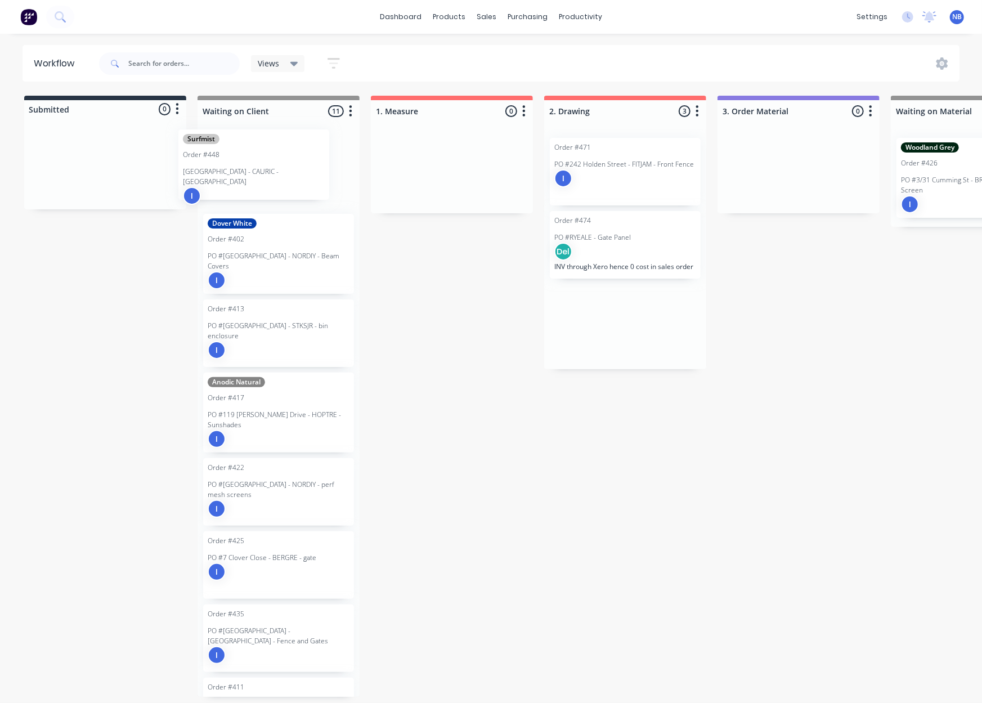
drag, startPoint x: 614, startPoint y: 188, endPoint x: 253, endPoint y: 181, distance: 361.8
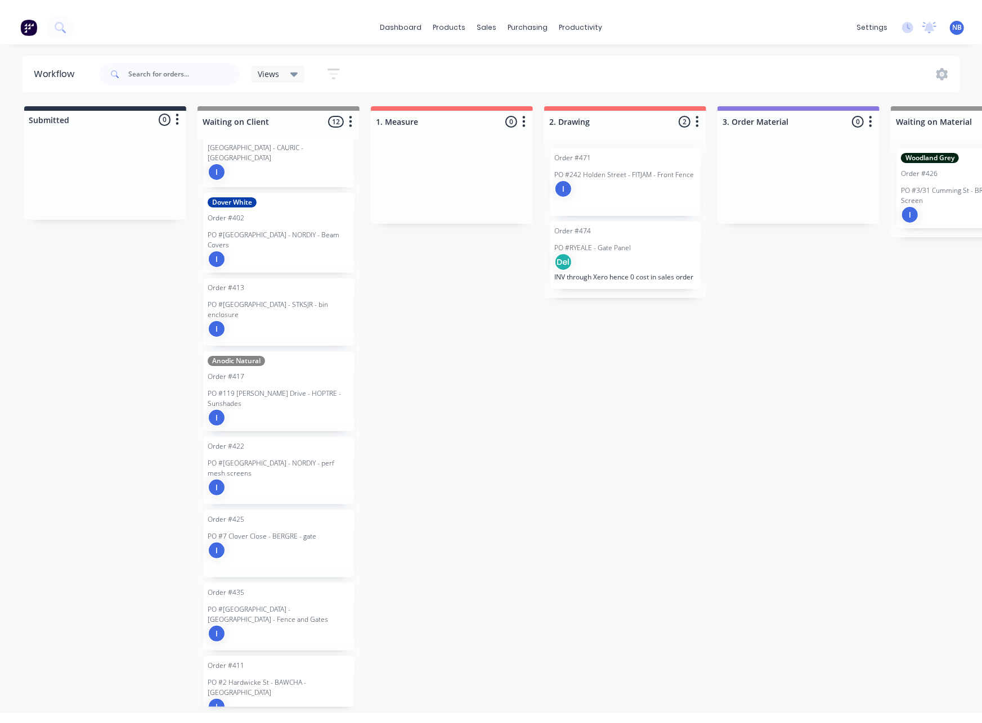
scroll to position [34, 0]
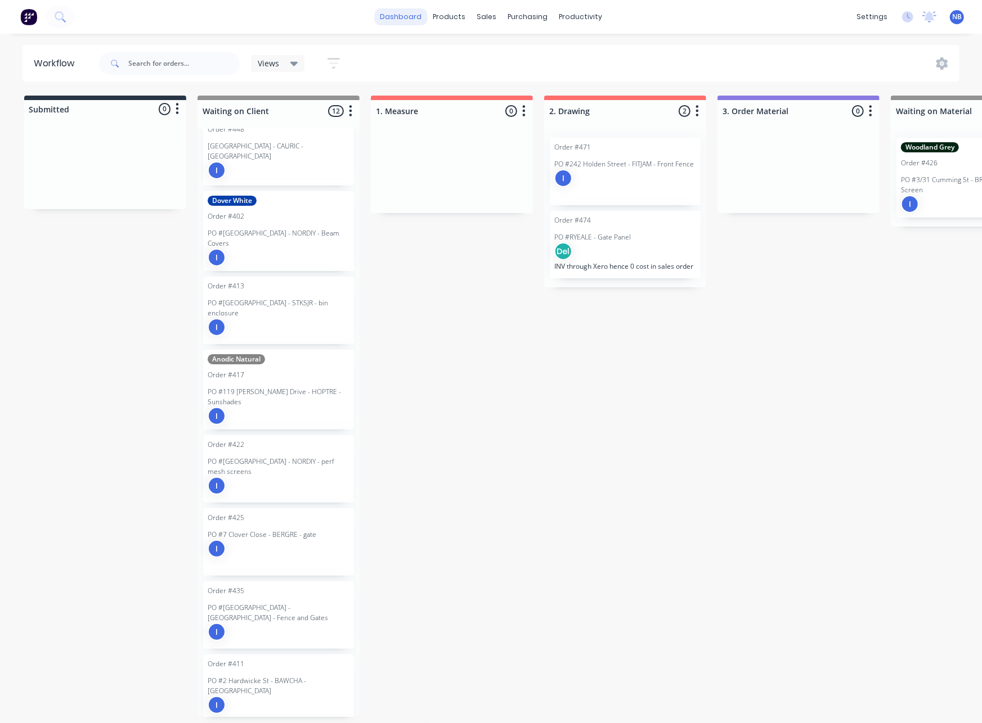
click at [385, 23] on link "dashboard" at bounding box center [400, 16] width 53 height 17
